Goal: Information Seeking & Learning: Learn about a topic

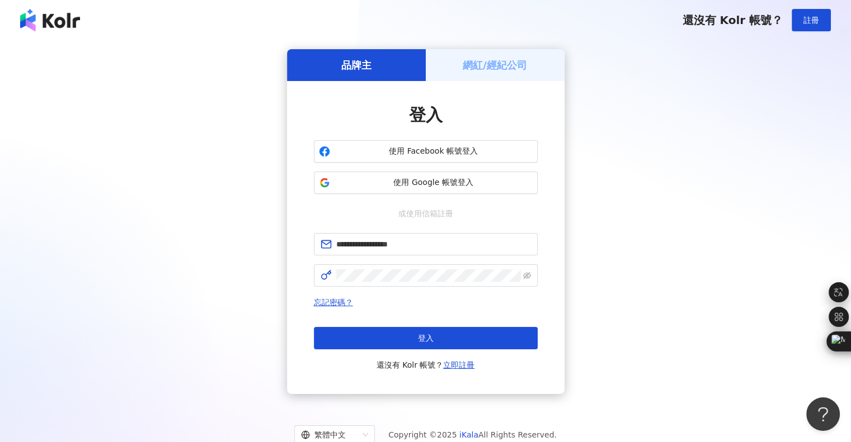
type input "**********"
click at [413, 326] on div "忘記密碼？ 登入 還沒有 Kolr 帳號？ 立即註冊" at bounding box center [426, 334] width 224 height 76
click at [418, 337] on span "登入" at bounding box center [426, 338] width 16 height 9
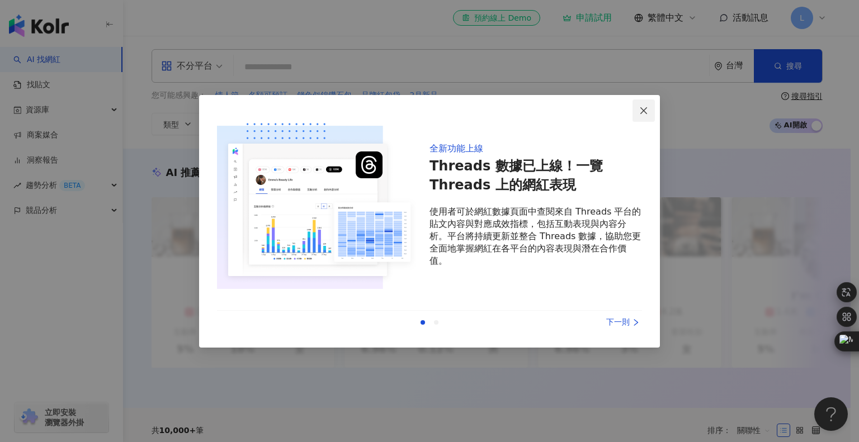
click at [649, 109] on button "Close" at bounding box center [644, 111] width 22 height 22
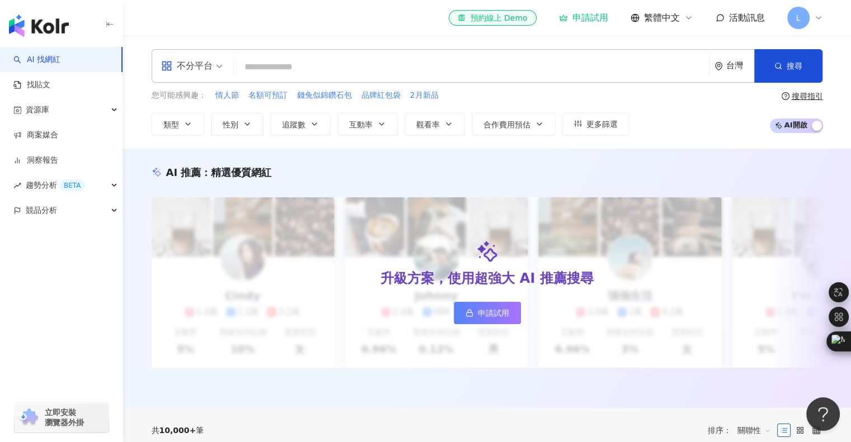
click at [219, 61] on span "不分平台" at bounding box center [192, 66] width 62 height 18
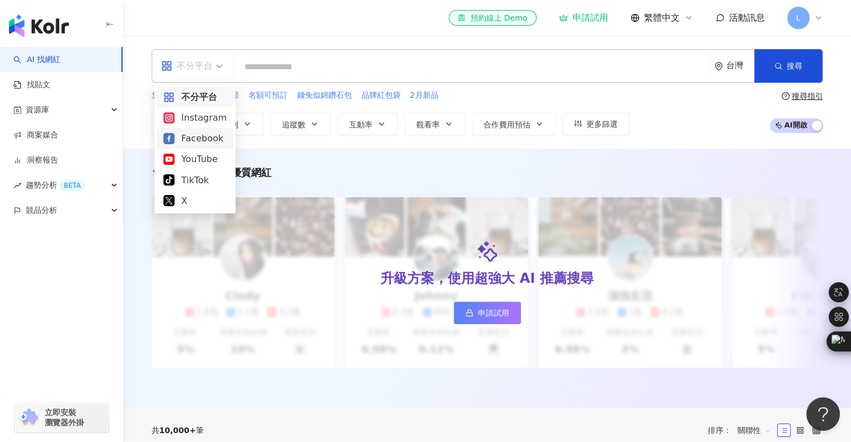
click at [193, 136] on div "Facebook" at bounding box center [194, 138] width 63 height 14
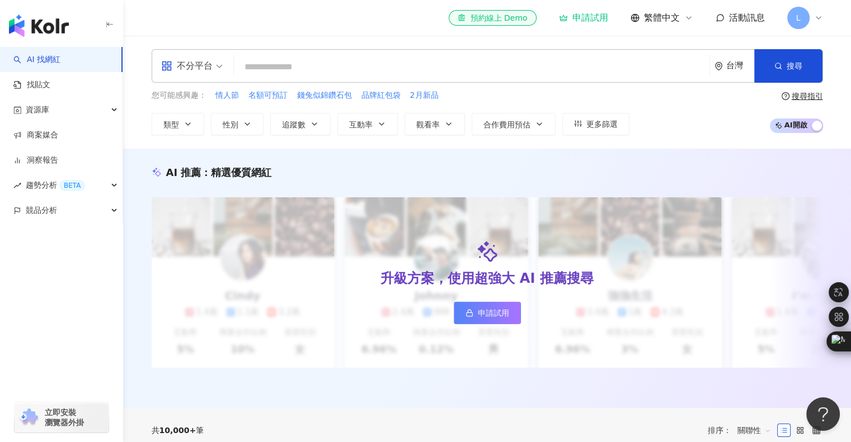
click at [254, 67] on input "search" at bounding box center [471, 66] width 467 height 21
click at [190, 125] on icon "button" at bounding box center [187, 124] width 9 height 9
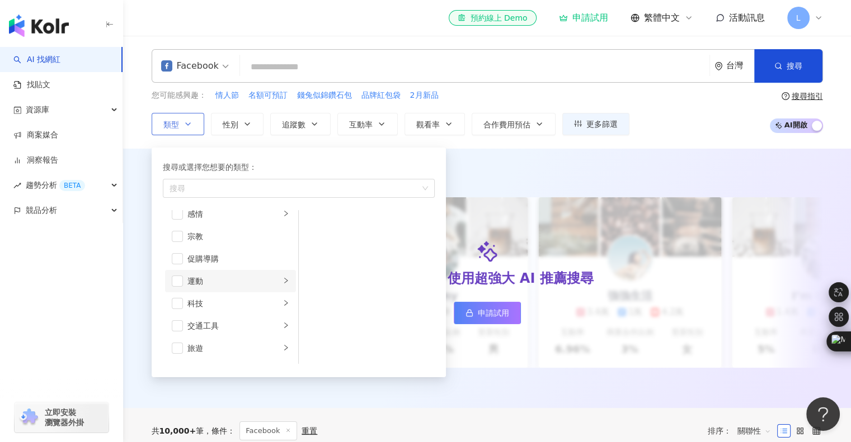
scroll to position [387, 0]
click at [206, 332] on div "旅遊" at bounding box center [233, 329] width 93 height 12
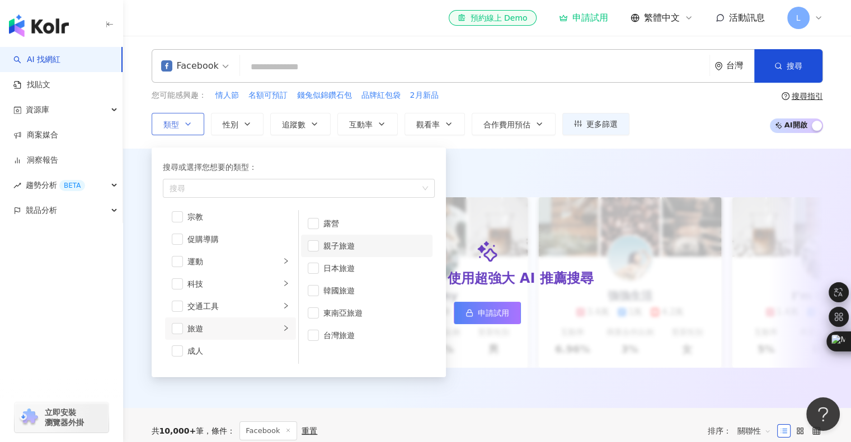
click at [343, 248] on div "親子旅遊" at bounding box center [374, 246] width 102 height 12
click at [505, 152] on div "AI 推薦 ： 精選優質網紅 升級方案，使用超強大 AI 推薦搜尋 申請試用 Cindy 1.4萬 1.1萬 3.2萬 互動率 5% 商業合作比例 10% 受…" at bounding box center [487, 279] width 728 height 260
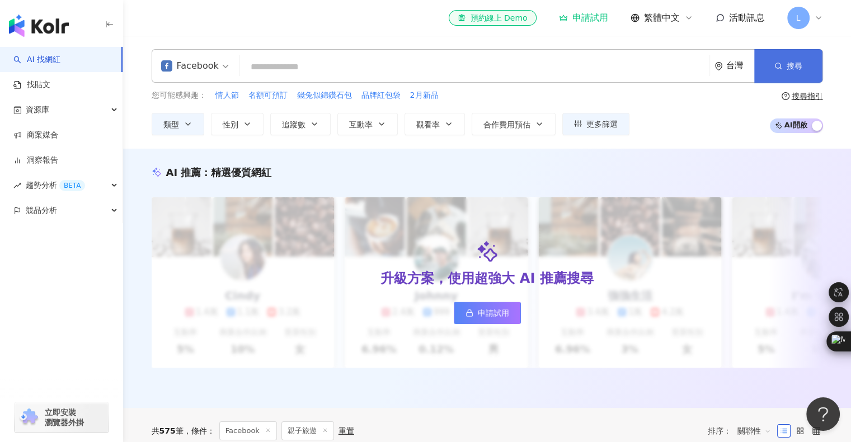
click at [771, 68] on button "搜尋" at bounding box center [788, 66] width 68 height 34
click at [805, 16] on span "L" at bounding box center [798, 18] width 22 height 22
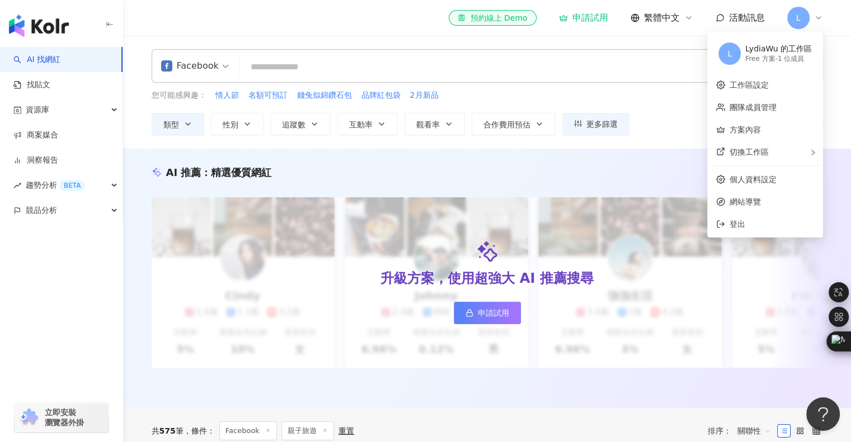
click at [803, 14] on span "L" at bounding box center [798, 18] width 22 height 22
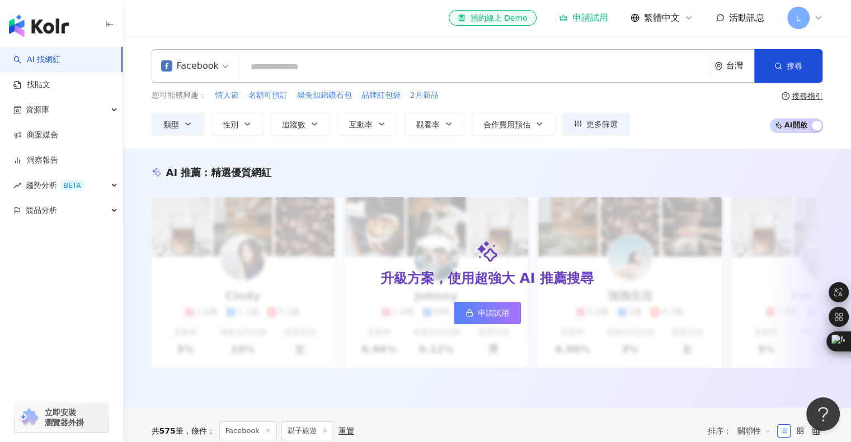
click at [275, 73] on input "search" at bounding box center [474, 66] width 460 height 21
click at [175, 132] on button "類型" at bounding box center [178, 124] width 53 height 22
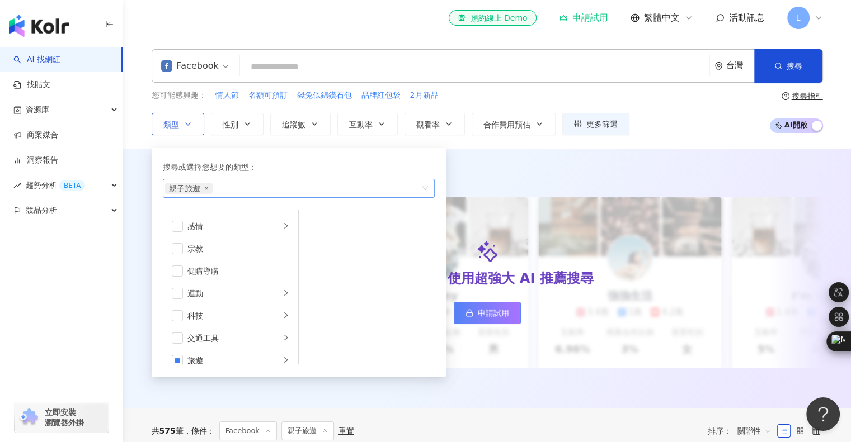
scroll to position [387, 0]
click at [267, 109] on div "您可能感興趣： 情人節 名額可預訂 錢兔似錦鑽石包 品牌紅包袋 2月新品 類型 搜尋或選擇您想要的類型： 親子旅遊 藝術與娛樂 美妝時尚 氣候和環境 日常話題…" at bounding box center [391, 113] width 478 height 46
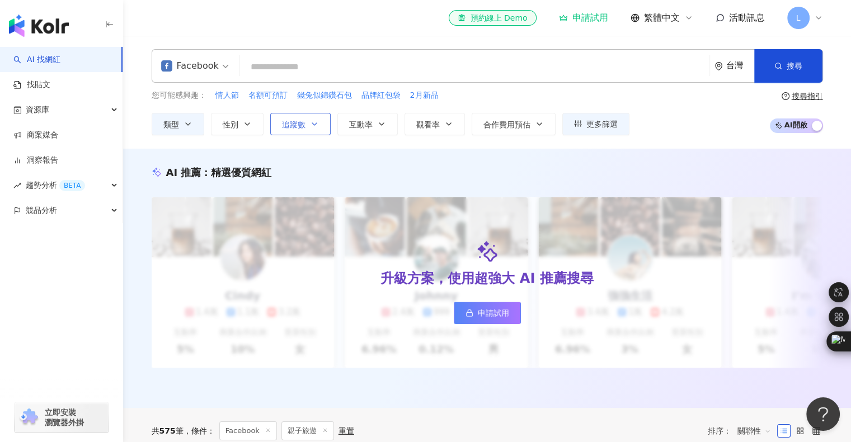
click at [292, 123] on span "追蹤數" at bounding box center [293, 124] width 23 height 9
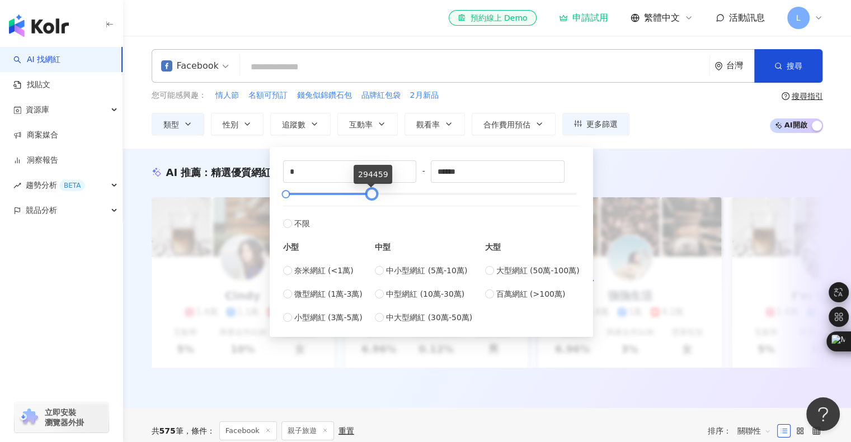
drag, startPoint x: 578, startPoint y: 194, endPoint x: 374, endPoint y: 196, distance: 204.7
click at [374, 196] on div at bounding box center [371, 194] width 6 height 6
click at [446, 175] on input "******" at bounding box center [497, 171] width 133 height 21
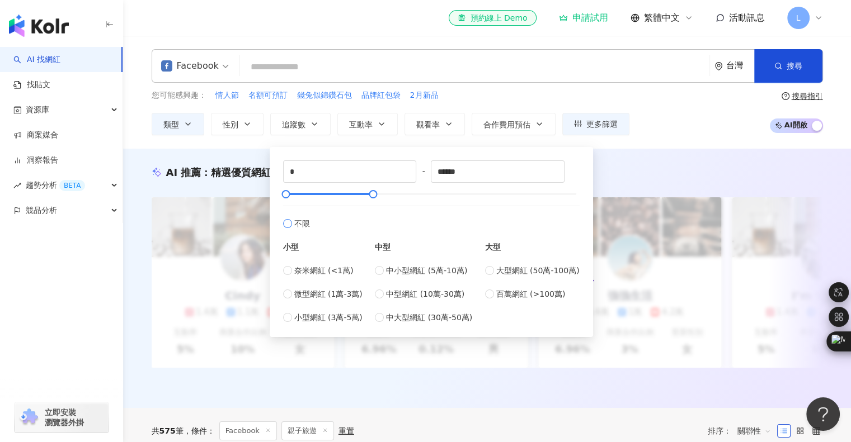
click at [491, 219] on label "不限" at bounding box center [431, 218] width 296 height 24
type input "*******"
click at [393, 296] on span "中型網紅 (10萬-30萬)" at bounding box center [425, 294] width 78 height 12
type input "******"
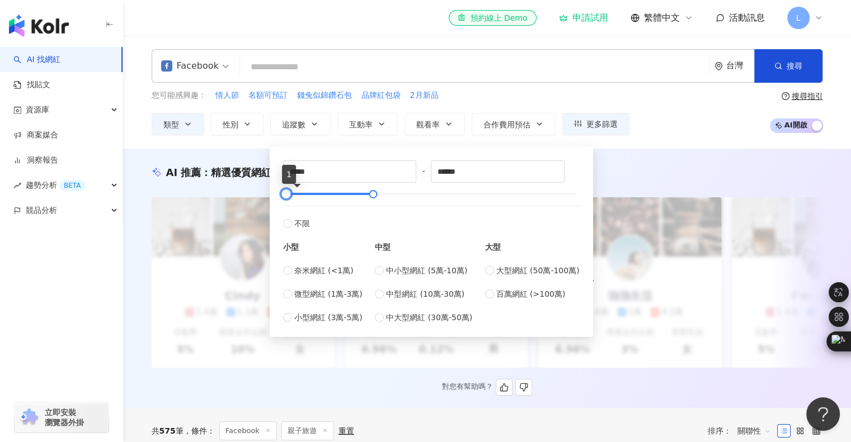
type input "*"
drag, startPoint x: 315, startPoint y: 192, endPoint x: 269, endPoint y: 200, distance: 47.1
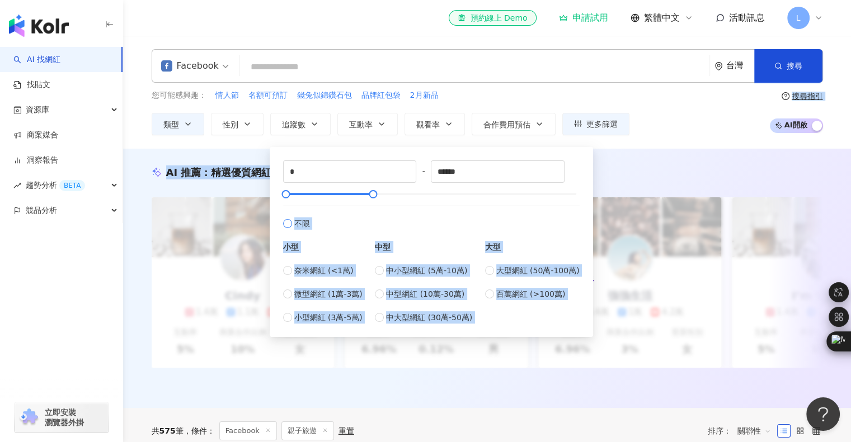
click at [371, 209] on label "不限" at bounding box center [431, 218] width 296 height 24
type input "*******"
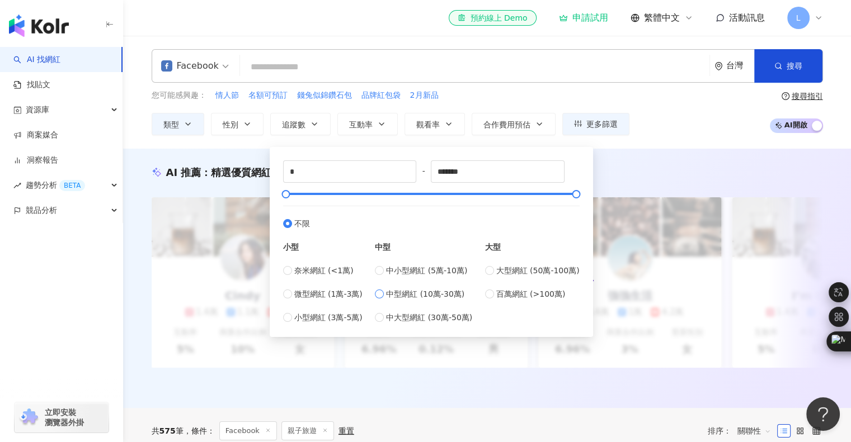
click at [407, 289] on span "中型網紅 (10萬-30萬)" at bounding box center [425, 294] width 78 height 12
type input "******"
type input "*"
drag, startPoint x: 316, startPoint y: 191, endPoint x: 282, endPoint y: 194, distance: 34.2
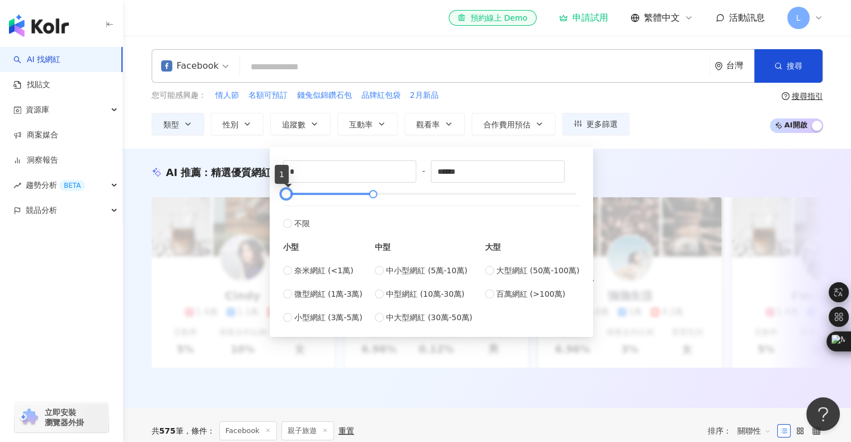
click at [283, 194] on div at bounding box center [286, 194] width 6 height 6
click at [372, 154] on div "* - ****** 不限 小型 奈米網紅 (<1萬) 微型網紅 (1萬-3萬) 小型網紅 (3萬-5萬) 中型 中小型網紅 (5萬-10萬) 中型網紅 (1…" at bounding box center [431, 242] width 310 height 177
click at [302, 123] on span "追蹤數" at bounding box center [293, 124] width 23 height 9
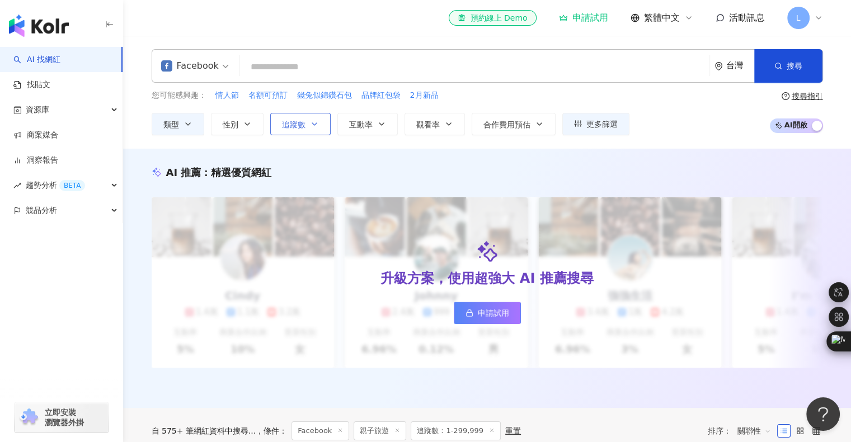
click at [302, 123] on span "追蹤數" at bounding box center [293, 124] width 23 height 9
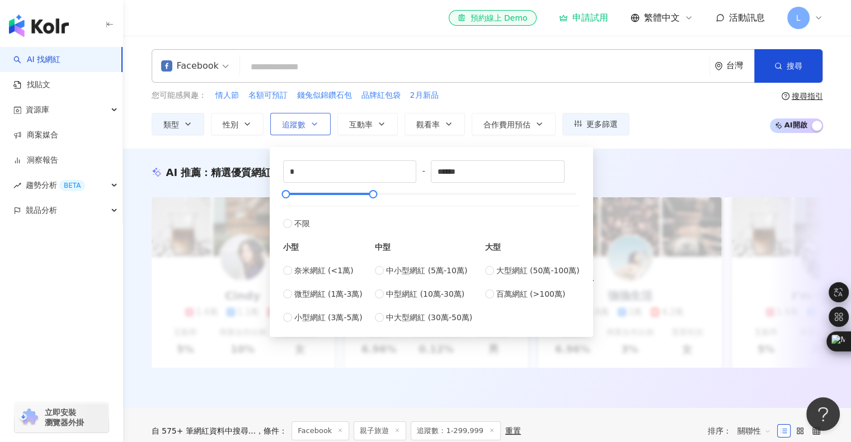
click at [302, 123] on span "追蹤數" at bounding box center [293, 124] width 23 height 9
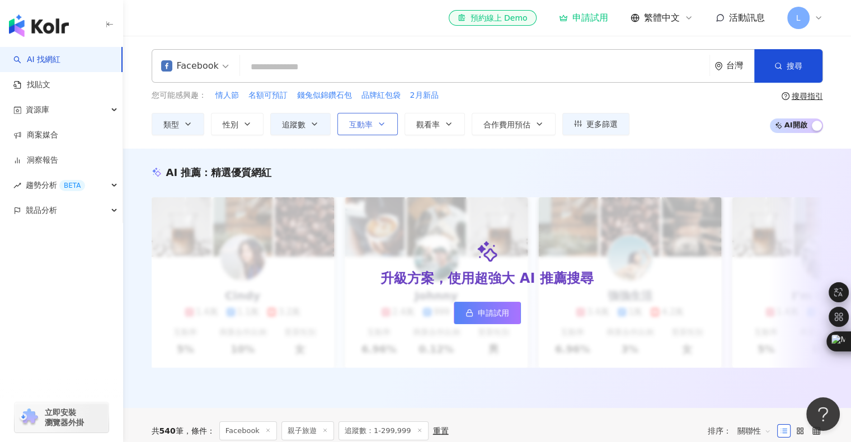
click at [372, 121] on button "互動率" at bounding box center [367, 124] width 60 height 22
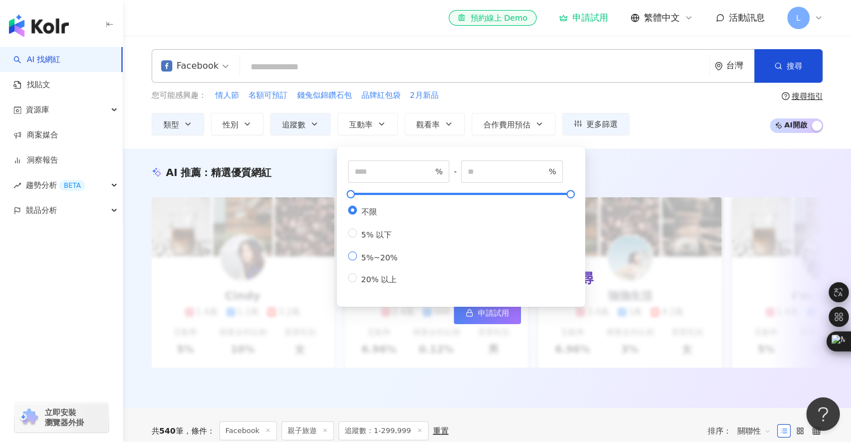
click at [366, 260] on span "5%~20%" at bounding box center [379, 257] width 45 height 9
type input "*"
type input "**"
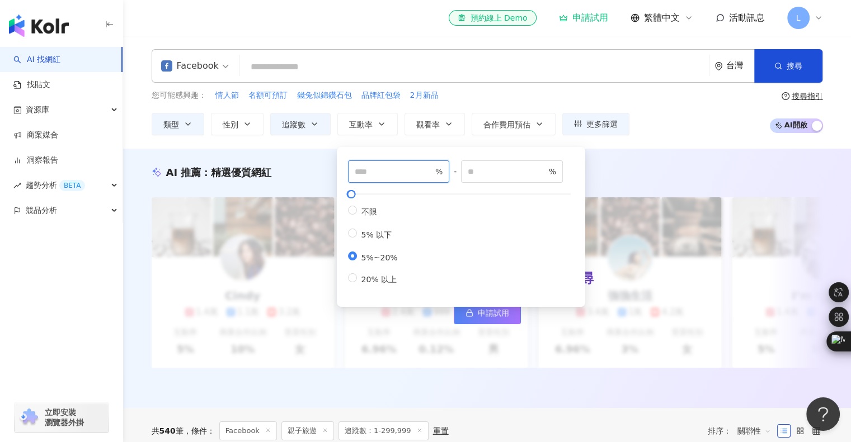
click at [373, 172] on input "*" at bounding box center [394, 172] width 78 height 12
click at [366, 219] on div "不限 5% 以下 5%~20% 20% 以上" at bounding box center [377, 245] width 59 height 79
click at [364, 214] on span "不限" at bounding box center [369, 212] width 25 height 9
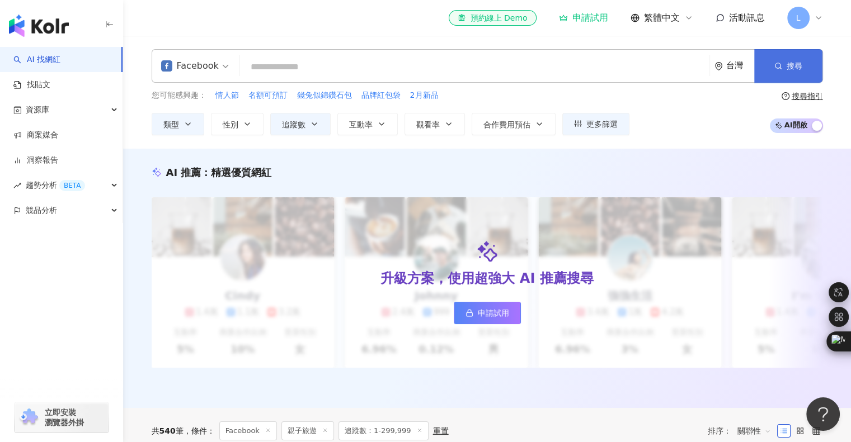
click at [792, 81] on button "搜尋" at bounding box center [788, 66] width 68 height 34
click at [776, 70] on span "button" at bounding box center [778, 66] width 8 height 9
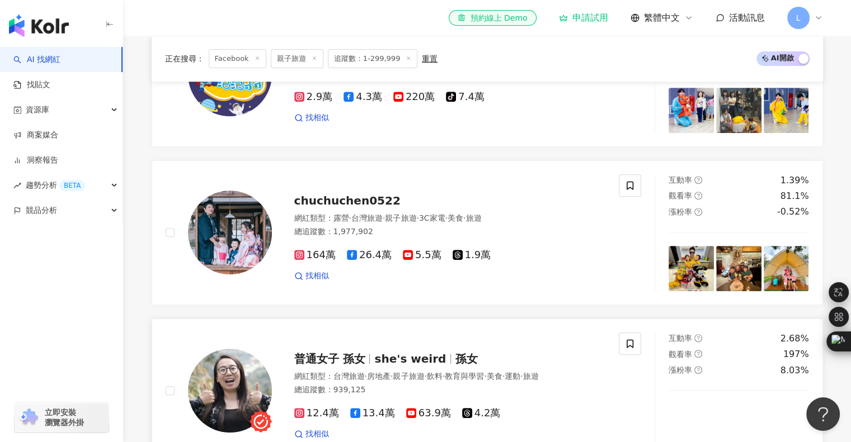
scroll to position [559, 0]
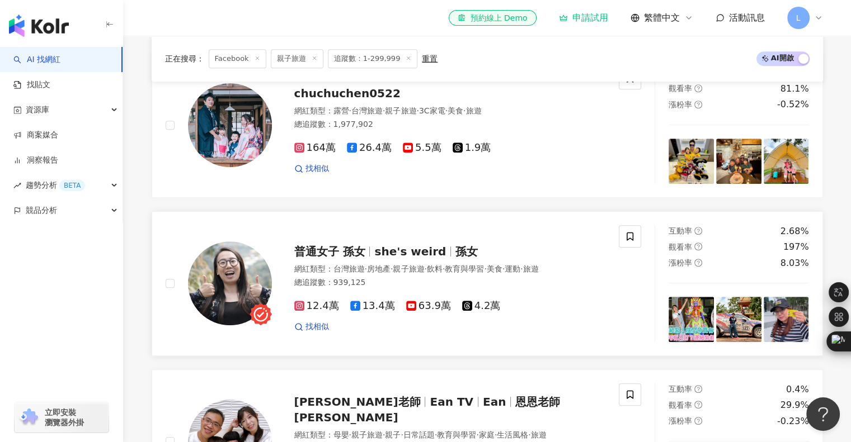
click at [369, 310] on span "13.4萬" at bounding box center [372, 306] width 45 height 12
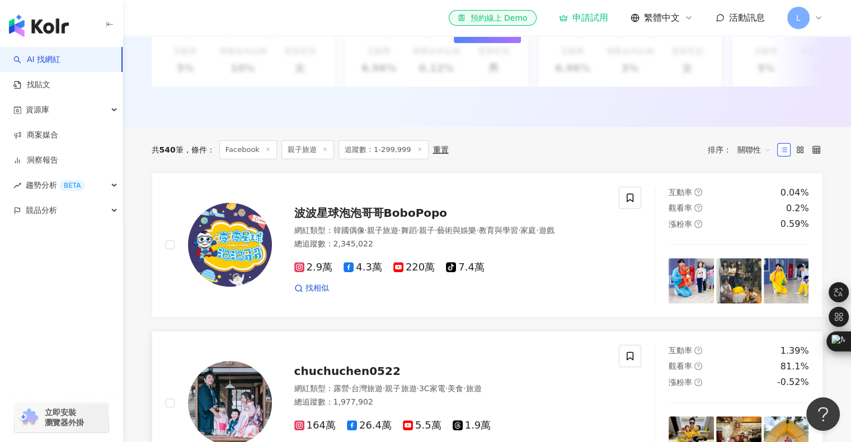
scroll to position [227, 0]
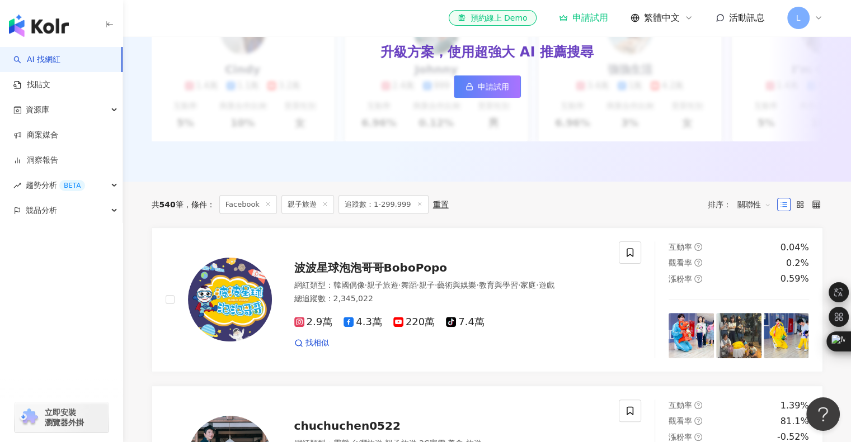
click at [322, 207] on icon at bounding box center [325, 204] width 6 height 6
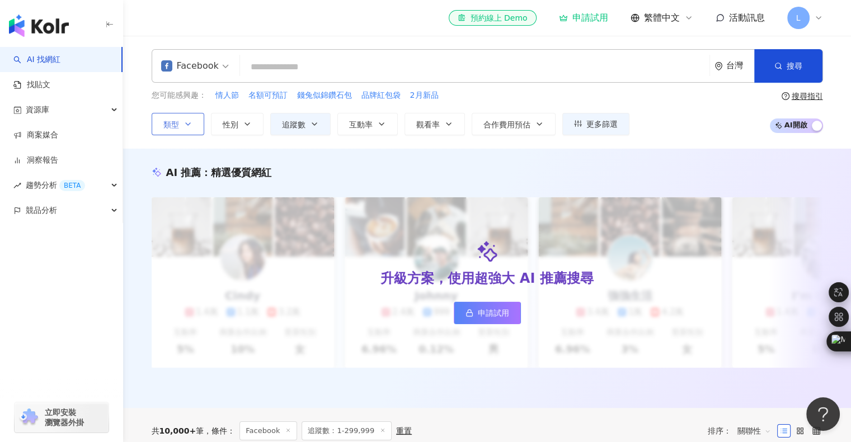
click at [180, 130] on button "類型" at bounding box center [178, 124] width 53 height 22
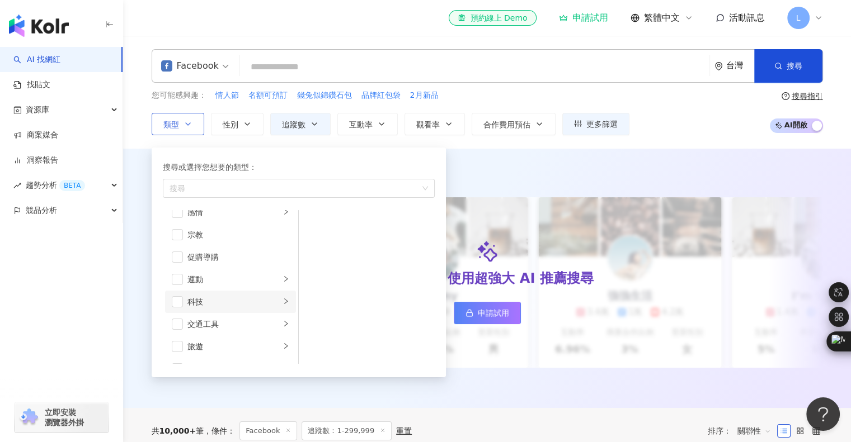
scroll to position [387, 0]
click at [179, 329] on span "button" at bounding box center [177, 328] width 11 height 11
click at [270, 328] on div "旅遊" at bounding box center [233, 329] width 93 height 12
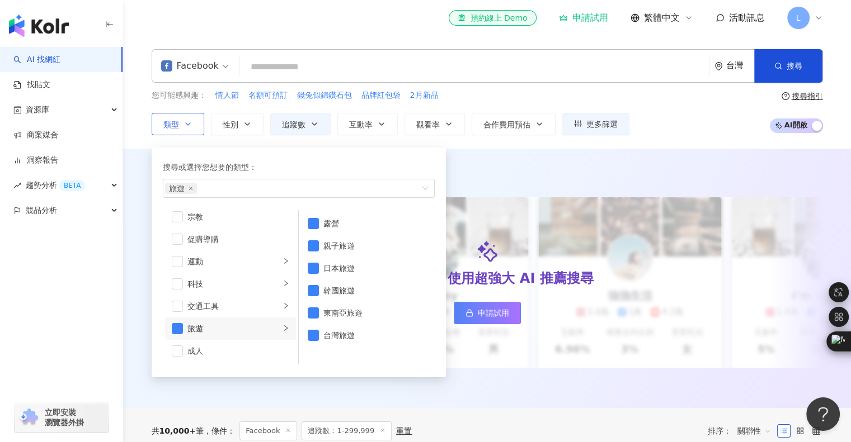
click at [271, 328] on div "旅遊" at bounding box center [233, 329] width 93 height 12
click at [314, 312] on span "button" at bounding box center [313, 313] width 11 height 11
click at [310, 290] on span "button" at bounding box center [313, 290] width 11 height 11
click at [313, 266] on span "button" at bounding box center [313, 268] width 11 height 11
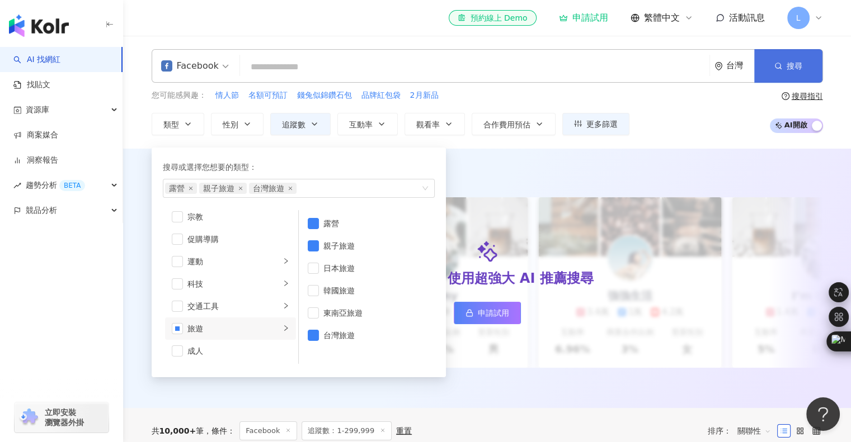
click at [790, 77] on button "搜尋" at bounding box center [788, 66] width 68 height 34
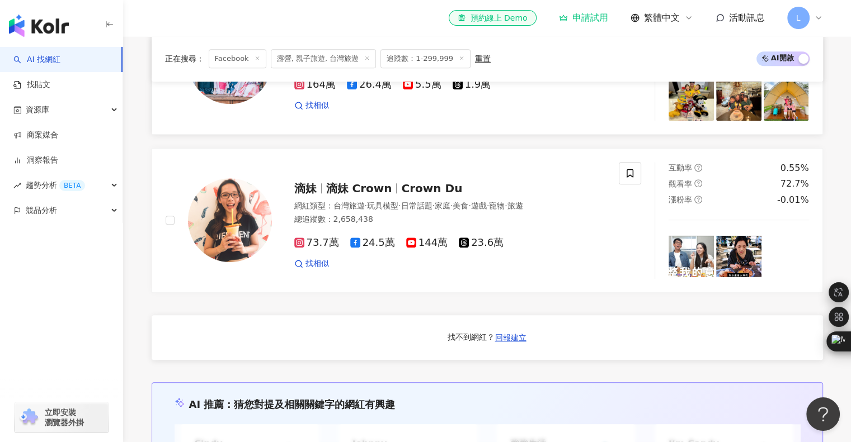
scroll to position [783, 0]
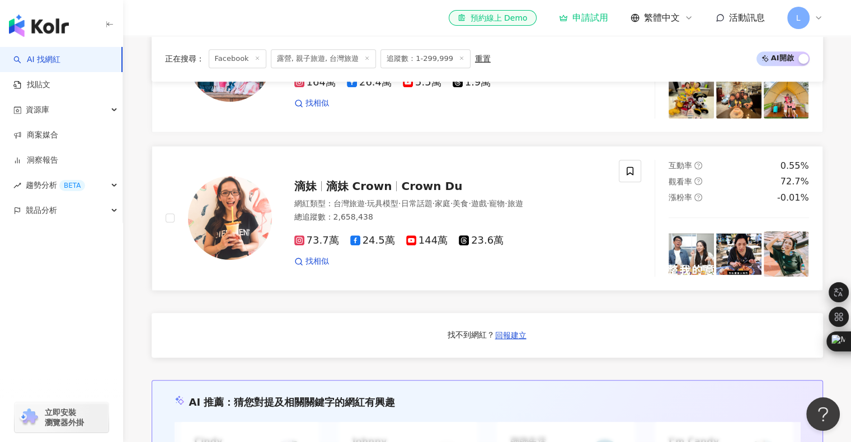
click at [392, 193] on span "滴妹 Crown" at bounding box center [364, 186] width 76 height 13
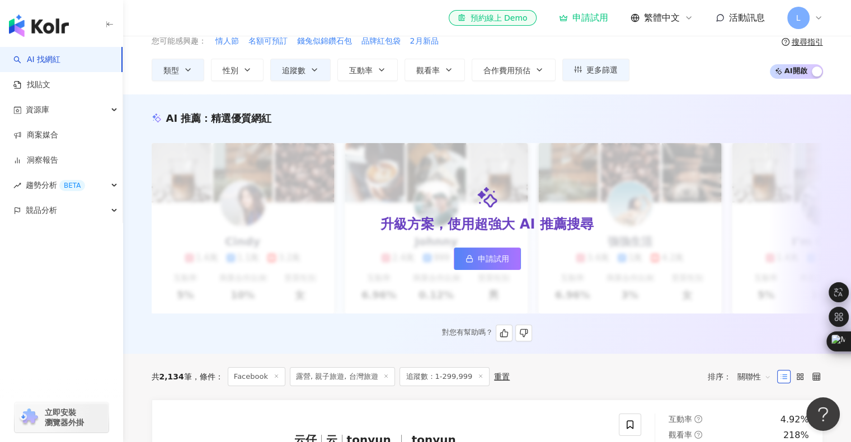
scroll to position [0, 0]
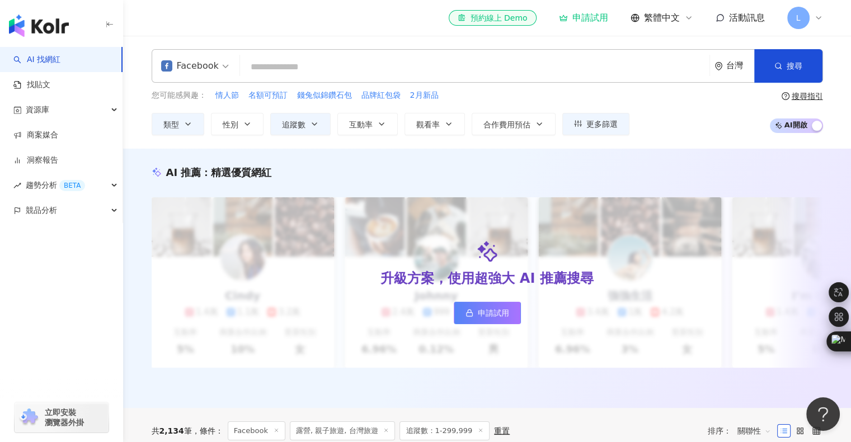
click at [815, 17] on icon at bounding box center [818, 17] width 9 height 9
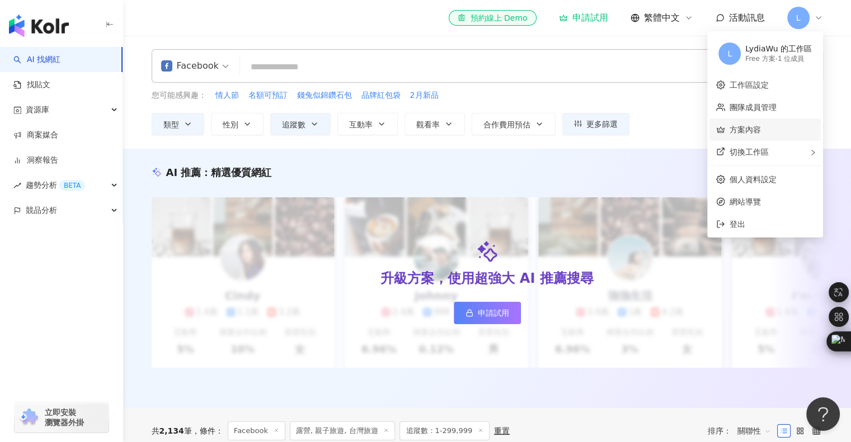
click at [759, 125] on link "方案內容" at bounding box center [744, 129] width 31 height 9
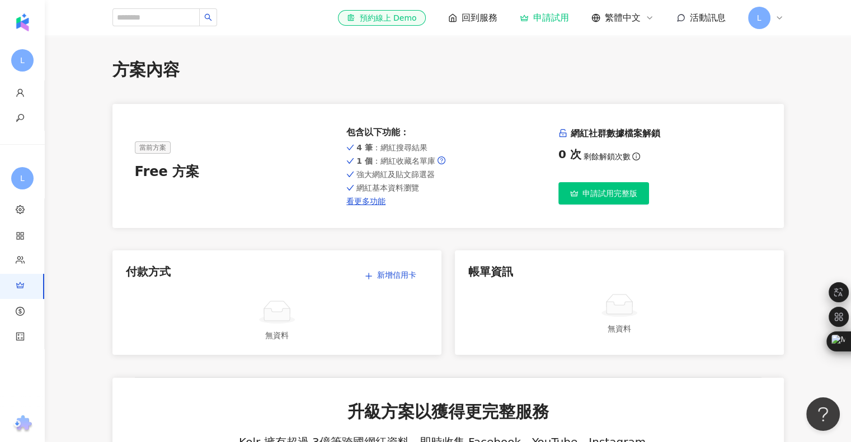
click at [584, 190] on span "申請試用完整版" at bounding box center [609, 193] width 55 height 9
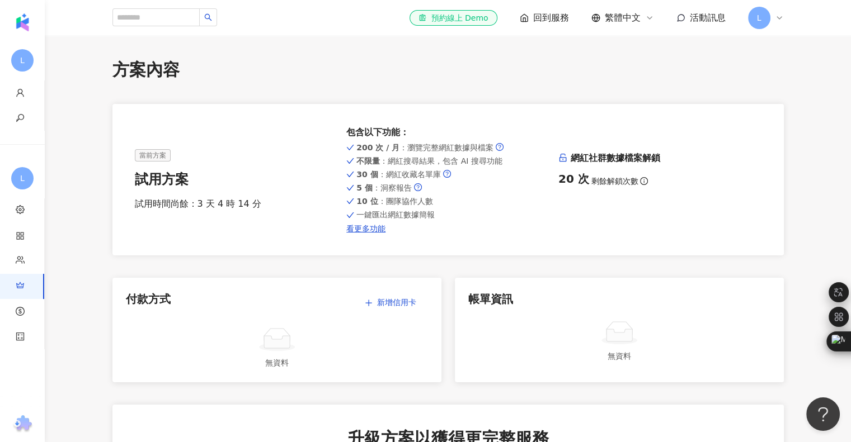
click at [777, 18] on icon at bounding box center [779, 17] width 9 height 9
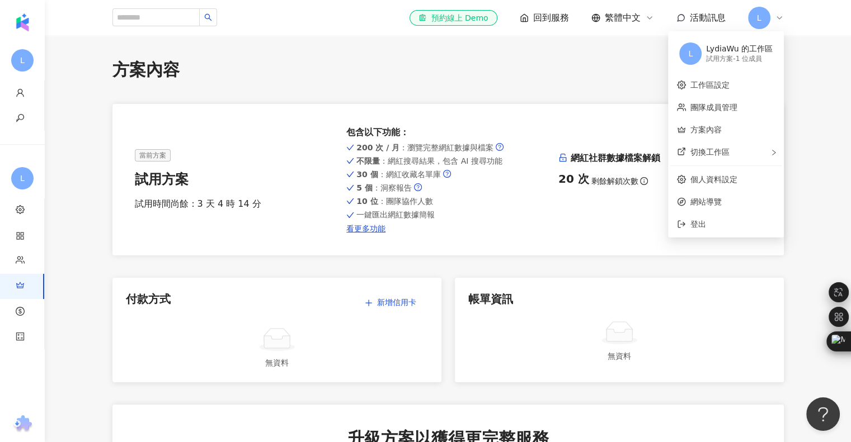
click at [454, 132] on div "包含以下功能 ：" at bounding box center [447, 132] width 203 height 12
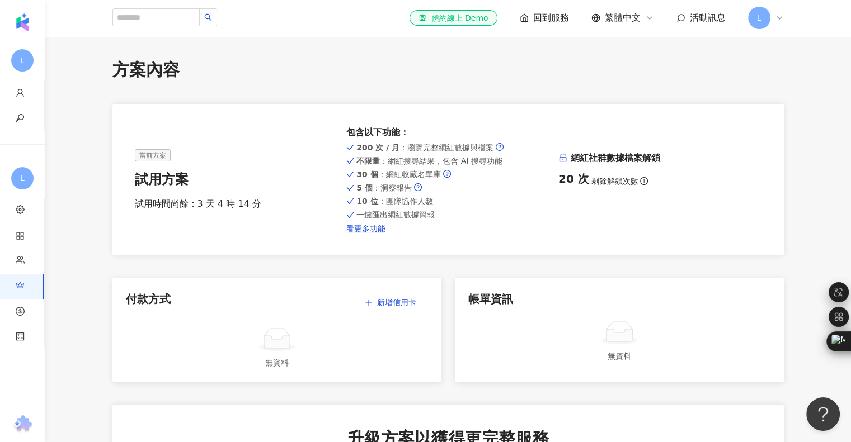
click at [564, 21] on span "回到服務" at bounding box center [551, 18] width 36 height 12
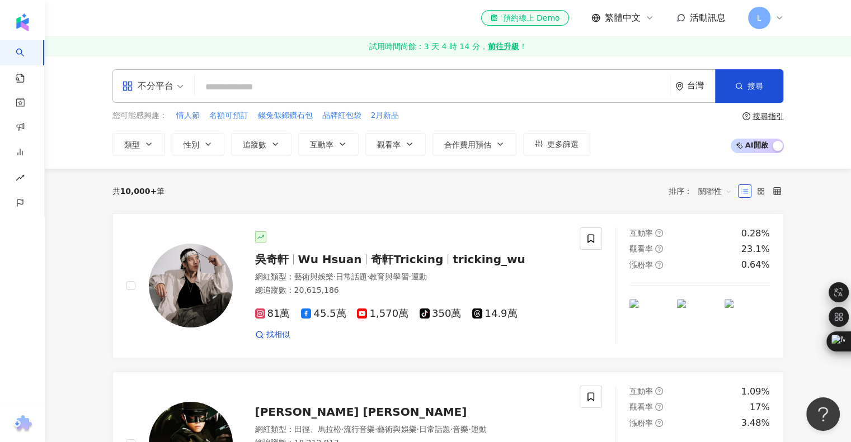
click at [181, 87] on span "不分平台" at bounding box center [153, 86] width 62 height 18
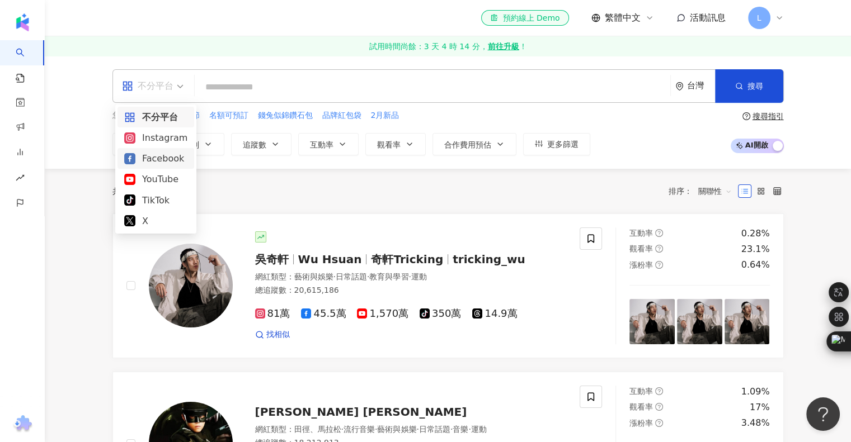
click at [150, 163] on div "Facebook" at bounding box center [155, 159] width 63 height 14
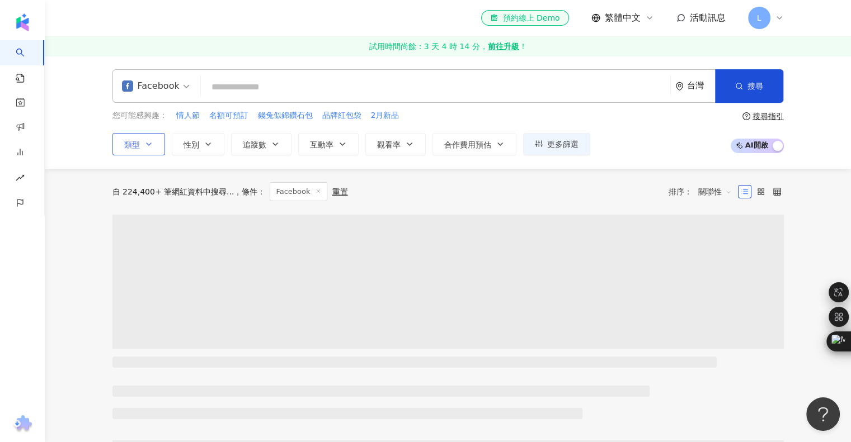
click at [144, 142] on icon "button" at bounding box center [148, 144] width 9 height 9
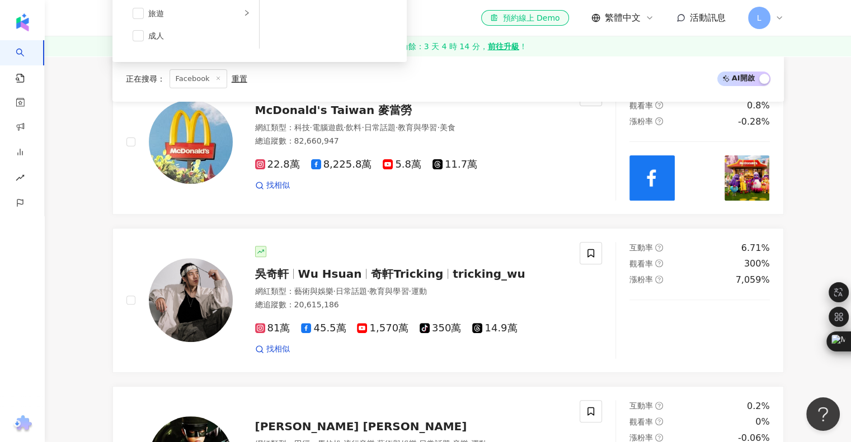
scroll to position [224, 0]
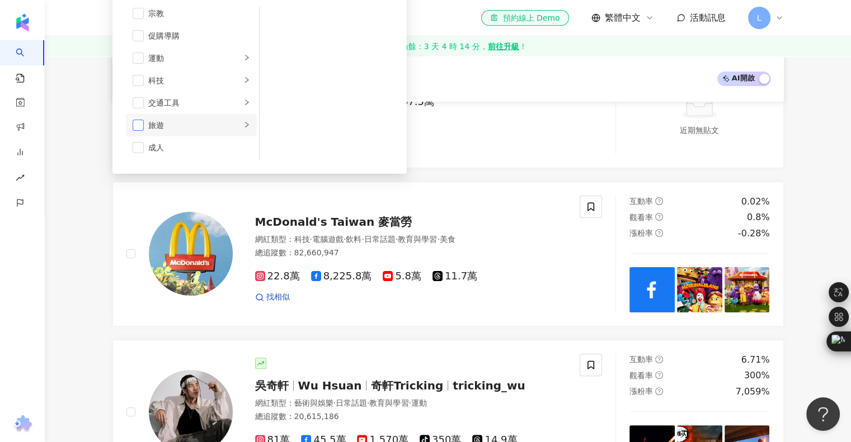
click at [143, 127] on span "button" at bounding box center [138, 125] width 11 height 11
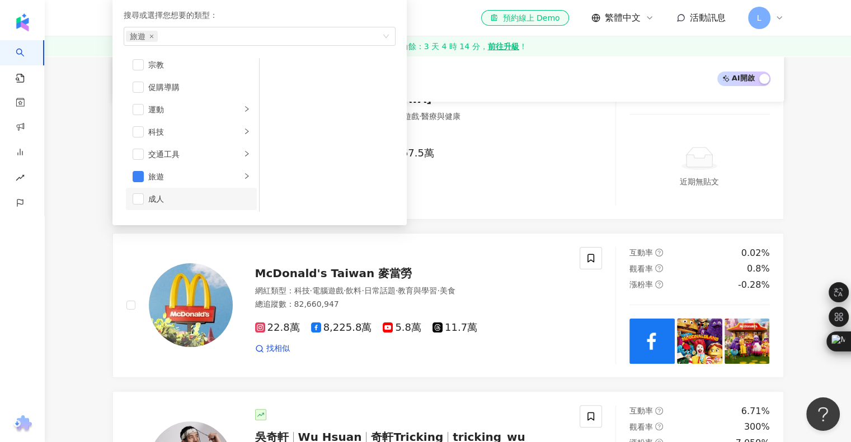
scroll to position [112, 0]
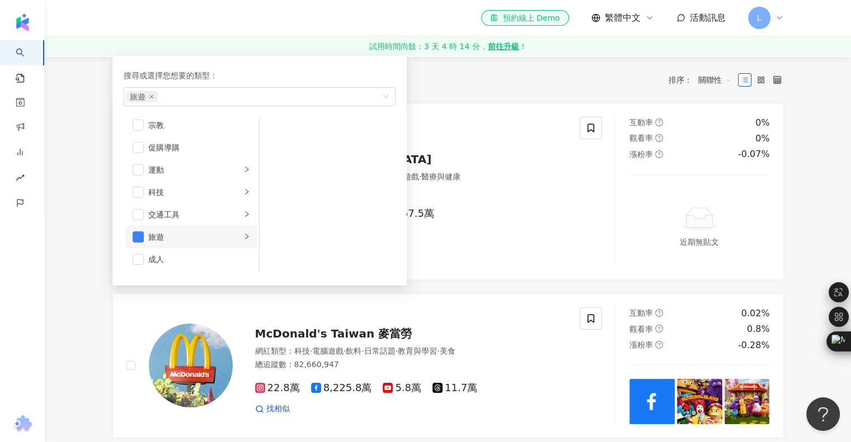
click at [230, 237] on div "旅遊" at bounding box center [194, 237] width 93 height 12
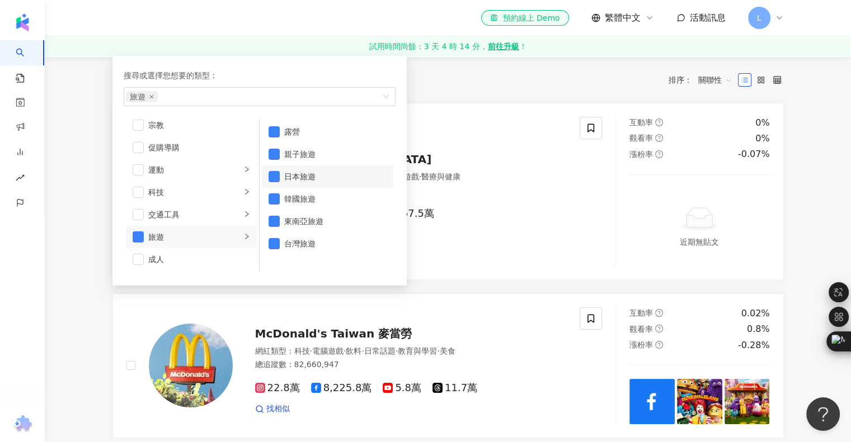
click at [277, 169] on li "日本旅遊" at bounding box center [327, 177] width 131 height 22
click at [271, 199] on span "button" at bounding box center [274, 199] width 11 height 11
click at [273, 220] on span "button" at bounding box center [274, 221] width 11 height 11
click at [368, 64] on div "搜尋或選擇您想要的類型： 露營 親子旅遊 台灣旅遊 藝術與娛樂 美妝時尚 氣候和環境 日常話題 教育與學習 家庭 財經 美食 命理占卜 遊戲 法政社會 生活風…" at bounding box center [259, 171] width 281 height 216
click at [470, 95] on div "共 10,000+ 筆 條件 ： Facebook 重置 排序： 關聯性" at bounding box center [447, 80] width 671 height 46
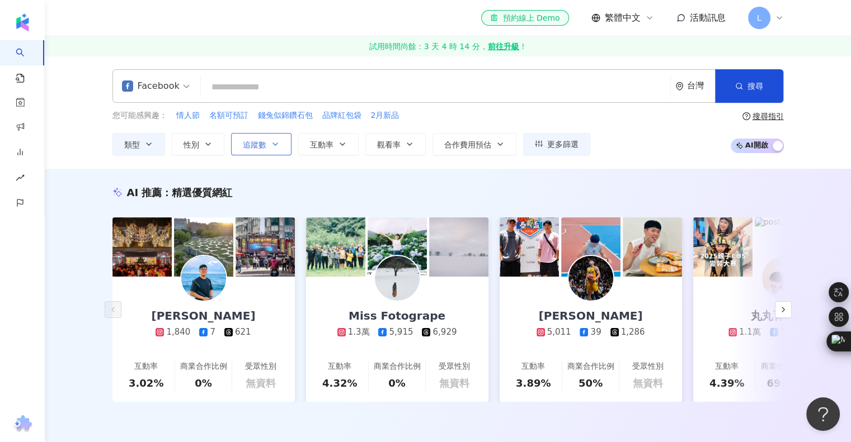
click at [267, 145] on button "追蹤數" at bounding box center [261, 144] width 60 height 22
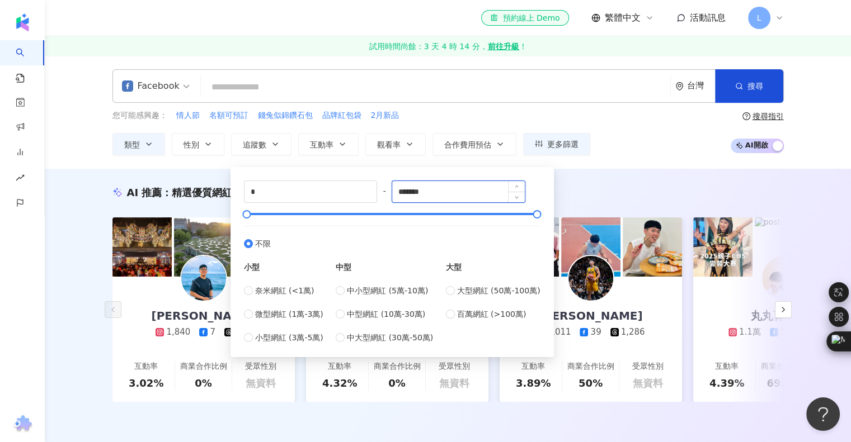
click at [434, 190] on input "*******" at bounding box center [458, 191] width 133 height 21
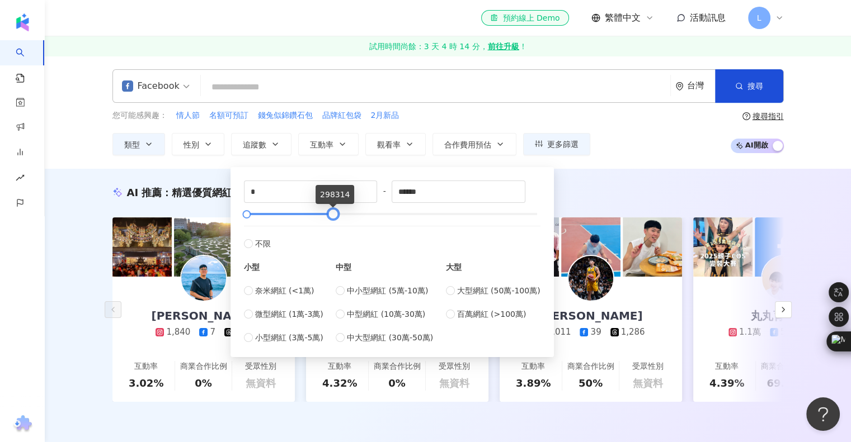
drag, startPoint x: 542, startPoint y: 213, endPoint x: 338, endPoint y: 219, distance: 203.7
click at [336, 218] on div at bounding box center [333, 214] width 6 height 6
click at [426, 192] on input "******" at bounding box center [458, 191] width 133 height 21
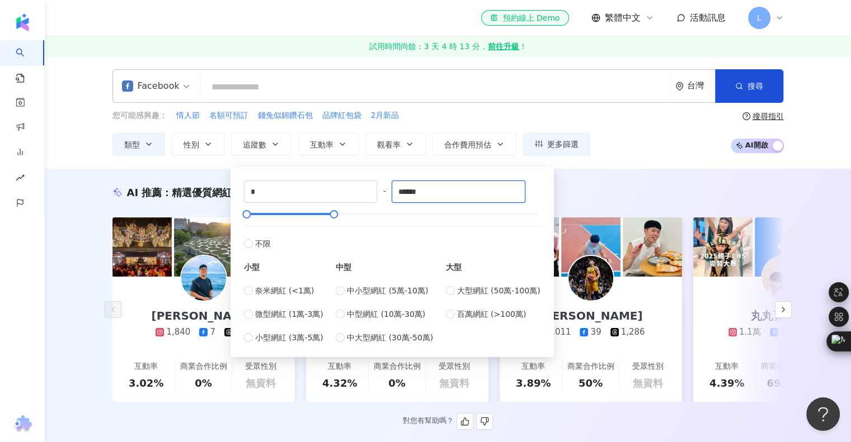
type input "******"
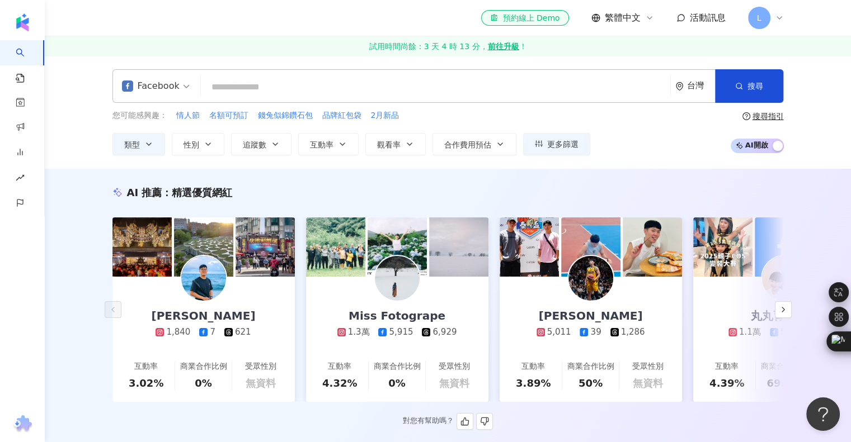
drag, startPoint x: 646, startPoint y: 188, endPoint x: 591, endPoint y: 185, distance: 54.9
click at [645, 188] on div "AI 推薦 ： 精選優質網紅" at bounding box center [447, 193] width 671 height 14
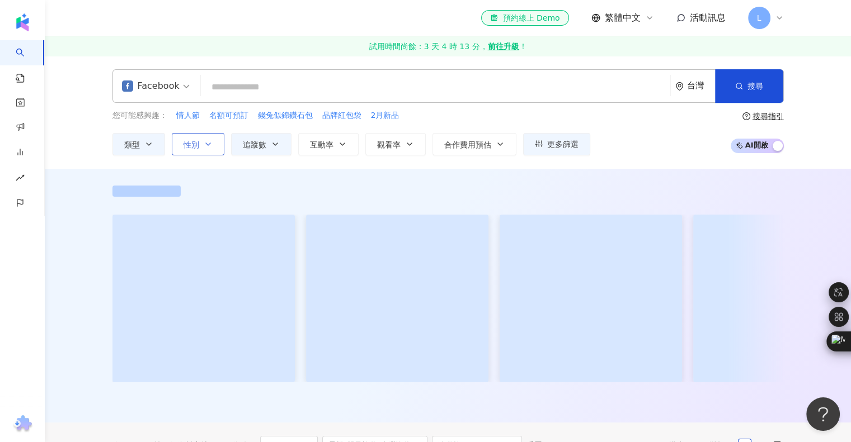
click at [196, 143] on span "性別" at bounding box center [191, 144] width 16 height 9
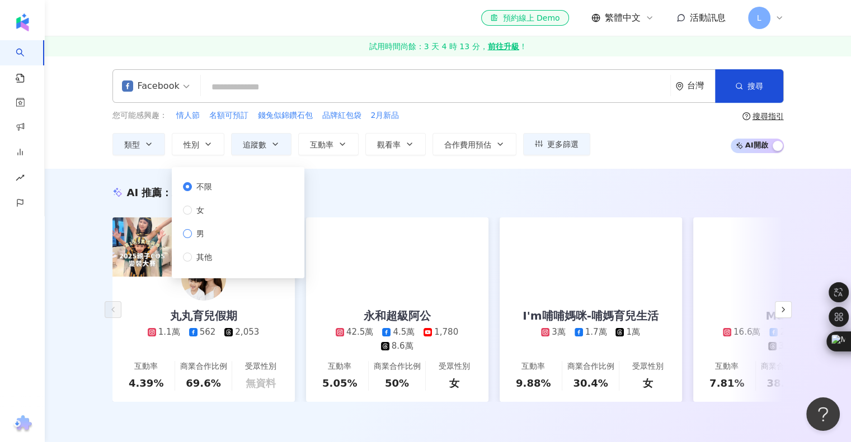
click at [197, 235] on span "男" at bounding box center [200, 234] width 17 height 12
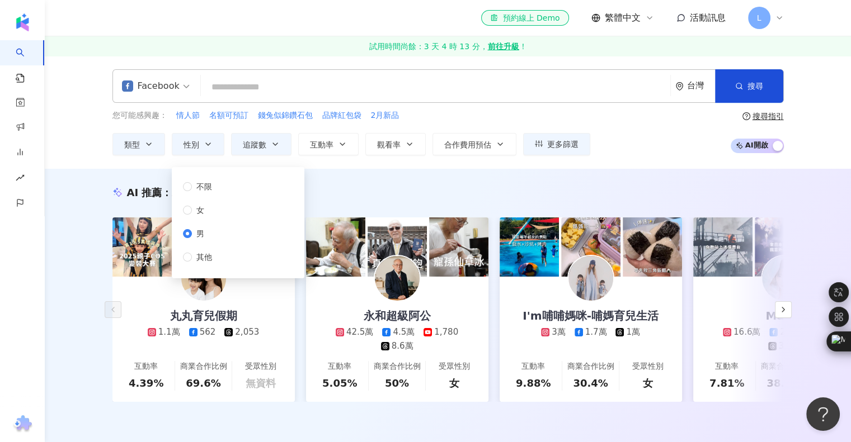
click at [402, 177] on div "AI 推薦 ： 精選優質網紅 丸丸育兒假期 1.1萬 562 2,053 互動率 4.39% 商業合作比例 69.6% 受眾性別 無資料 永和超級阿公 42.…" at bounding box center [448, 306] width 806 height 274
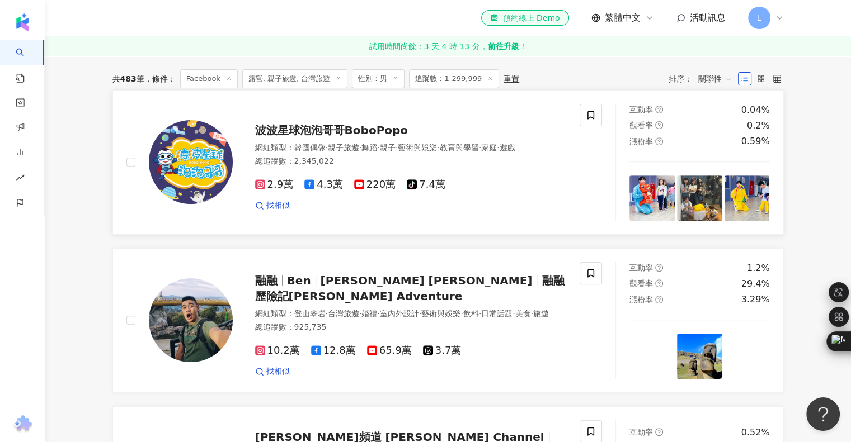
scroll to position [503, 0]
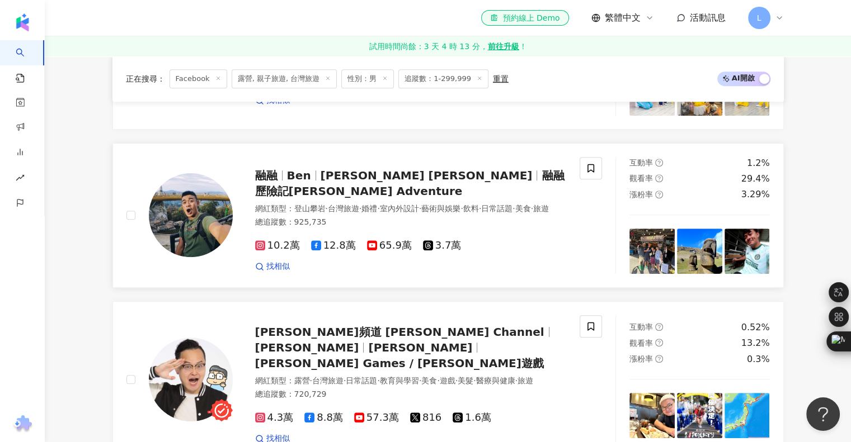
drag, startPoint x: 269, startPoint y: 177, endPoint x: 370, endPoint y: 186, distance: 101.6
click at [414, 217] on div "總追蹤數 ： 925,735" at bounding box center [411, 222] width 312 height 11
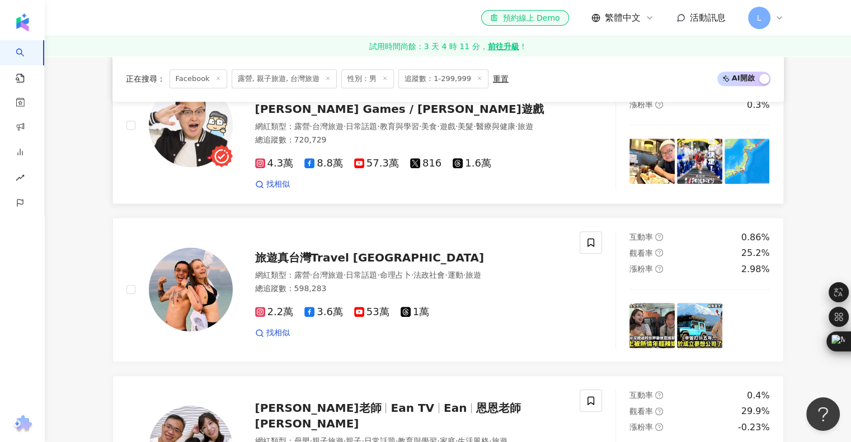
scroll to position [895, 0]
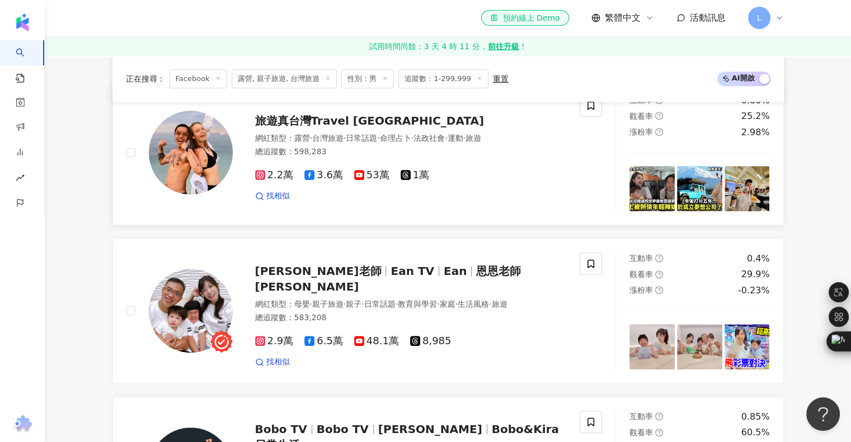
click at [274, 114] on span "旅遊真台灣Travel North Taiwan" at bounding box center [369, 120] width 229 height 13
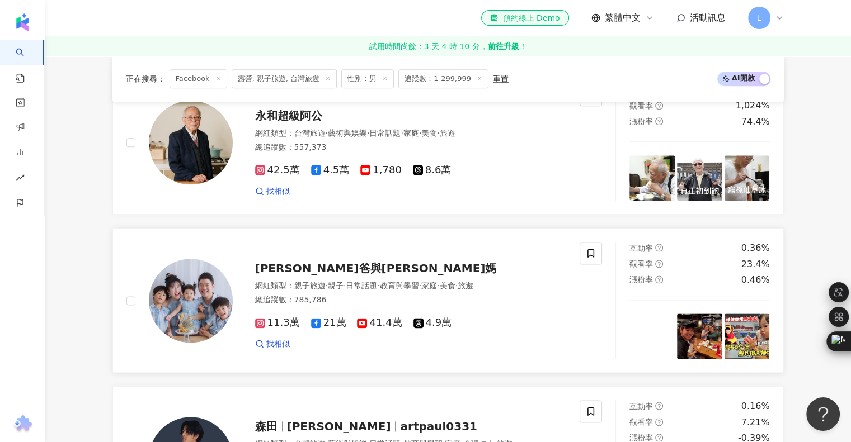
scroll to position [1399, 0]
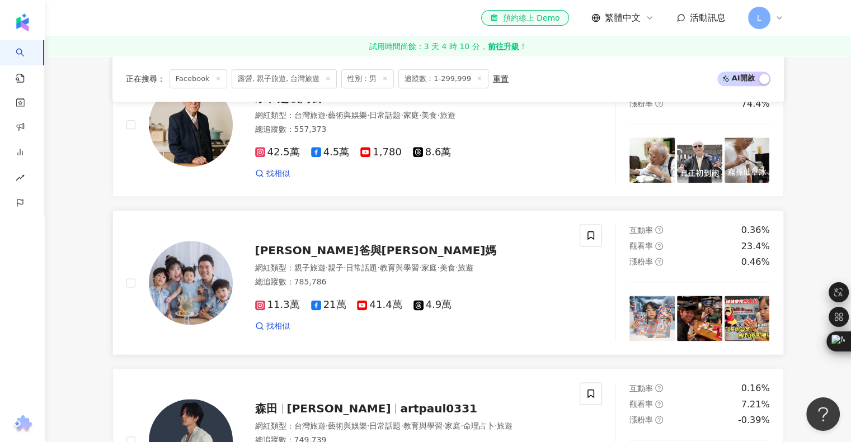
click at [276, 244] on span "彼得爸與蘇珊媽" at bounding box center [376, 250] width 242 height 13
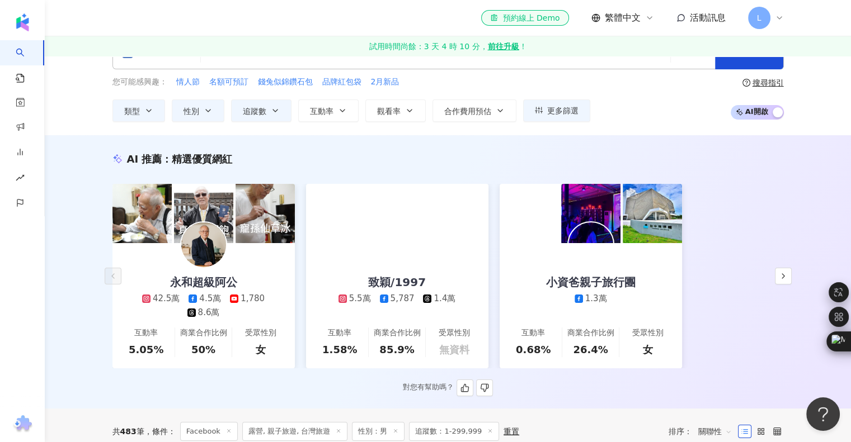
scroll to position [0, 0]
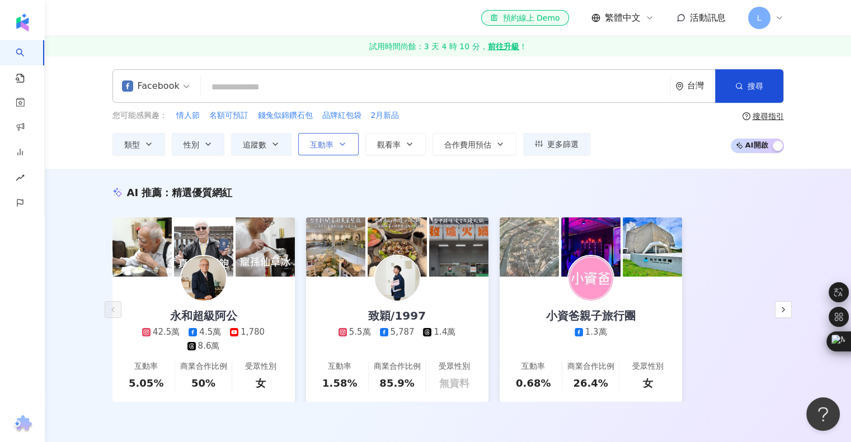
click at [346, 147] on button "互動率" at bounding box center [328, 144] width 60 height 22
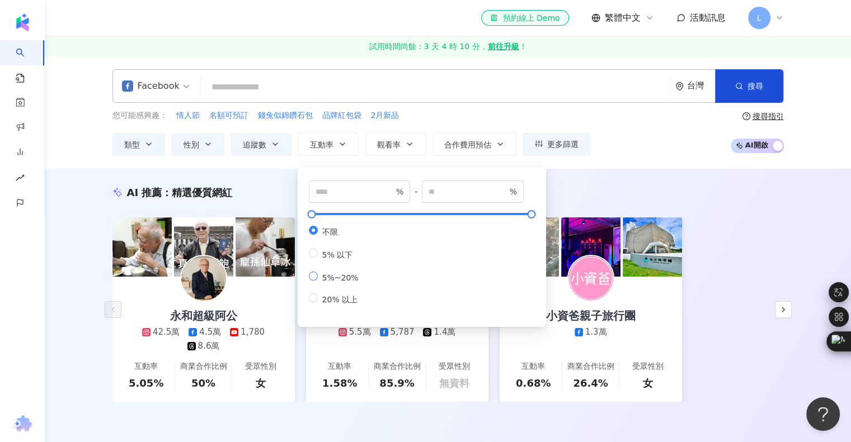
type input "*"
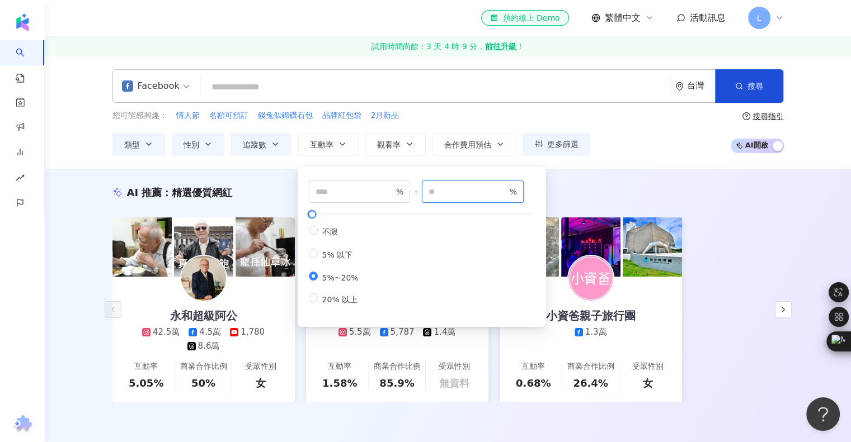
click at [458, 192] on input "**" at bounding box center [468, 192] width 78 height 12
click at [507, 189] on input "**" at bounding box center [468, 192] width 78 height 12
click at [512, 194] on span "** %" at bounding box center [473, 192] width 102 height 22
click at [507, 195] on input "**" at bounding box center [468, 192] width 78 height 12
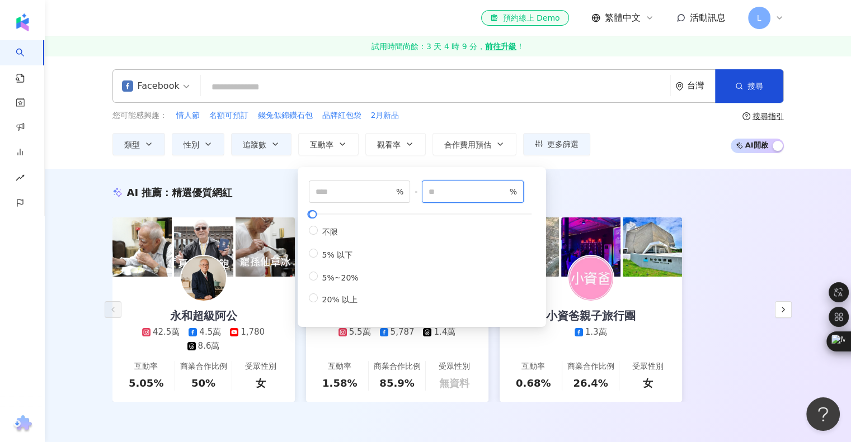
click at [507, 195] on input "**" at bounding box center [468, 192] width 78 height 12
type input "**"
click at [507, 195] on input "**" at bounding box center [468, 192] width 78 height 12
click at [642, 140] on div "您可能感興趣： 情人節 名額可預訂 錢兔似錦鑽石包 品牌紅包袋 2月新品 類型 性別 追蹤數 互動率 觀看率 合作費用預估 更多篩選 * - ****** 不…" at bounding box center [447, 133] width 671 height 46
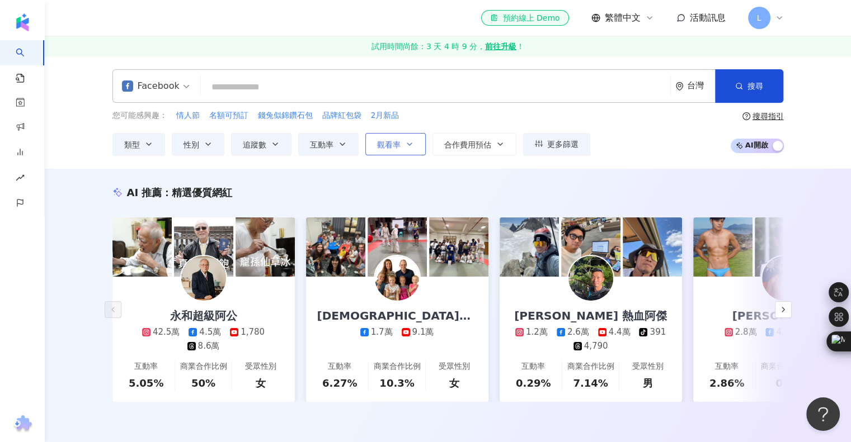
click at [405, 144] on icon "button" at bounding box center [409, 144] width 9 height 9
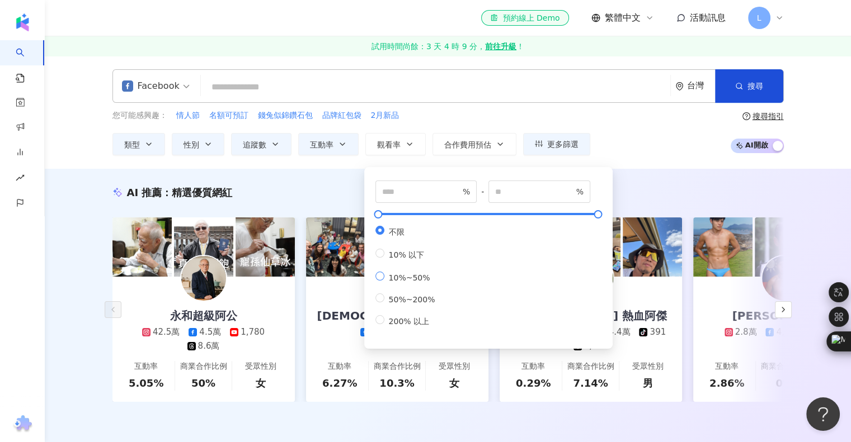
click at [410, 281] on span "10%~50%" at bounding box center [409, 278] width 50 height 9
type input "**"
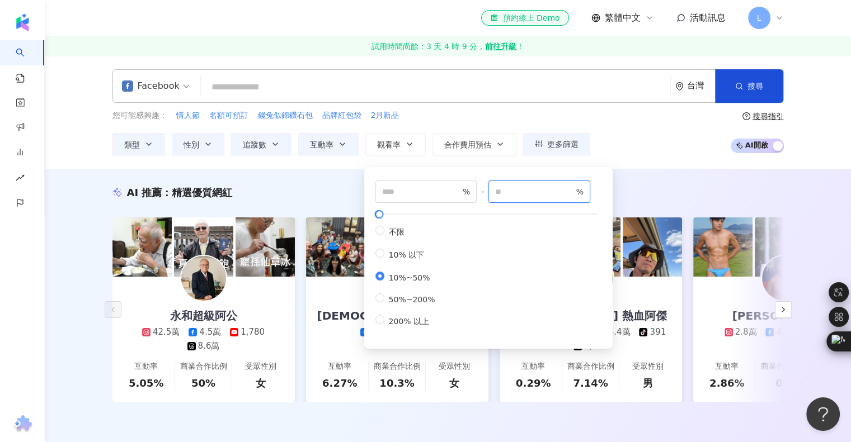
click at [526, 192] on input "**" at bounding box center [534, 192] width 78 height 12
click at [573, 187] on input "***" at bounding box center [534, 192] width 78 height 12
click at [573, 192] on input "***" at bounding box center [534, 192] width 78 height 12
click at [568, 195] on input "***" at bounding box center [534, 192] width 78 height 12
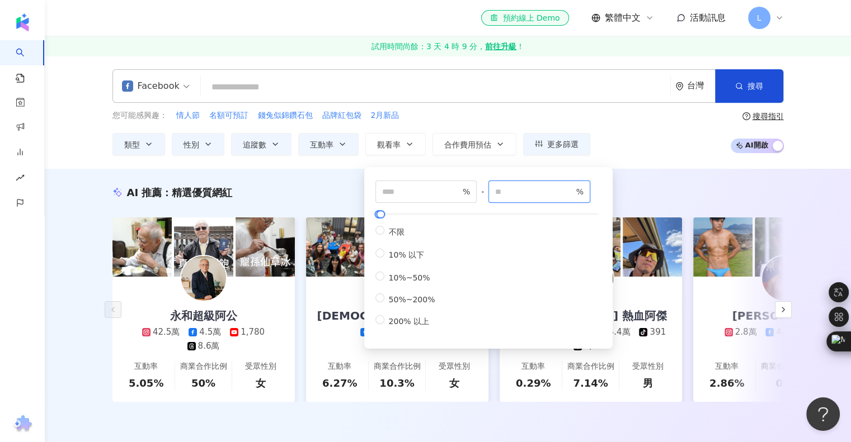
click at [568, 195] on input "***" at bounding box center [534, 192] width 78 height 12
click at [573, 194] on input "***" at bounding box center [534, 192] width 78 height 12
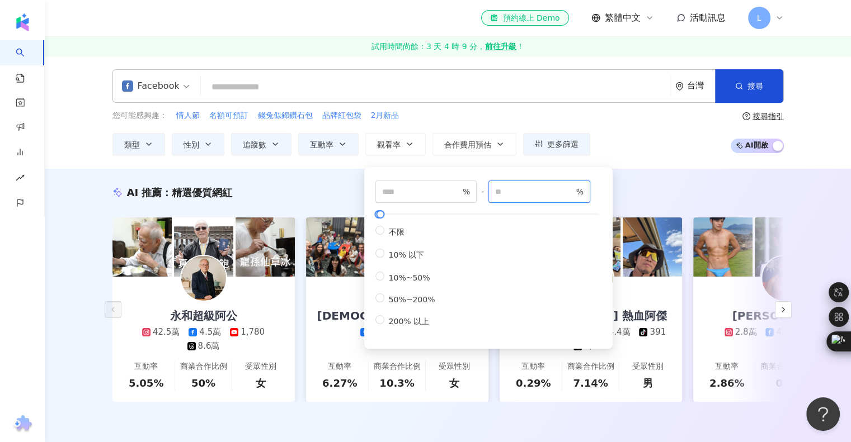
click at [573, 194] on input "***" at bounding box center [534, 192] width 78 height 12
type input "***"
click at [573, 194] on input "***" at bounding box center [534, 192] width 78 height 12
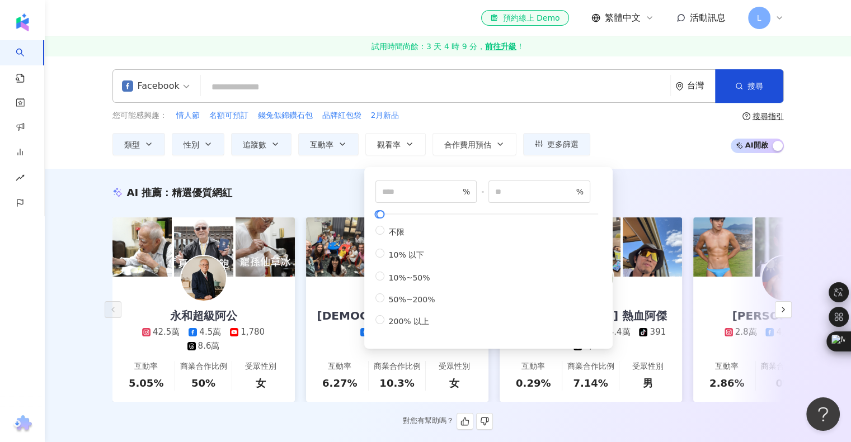
click at [658, 190] on div "AI 推薦 ： 精選優質網紅" at bounding box center [447, 193] width 671 height 14
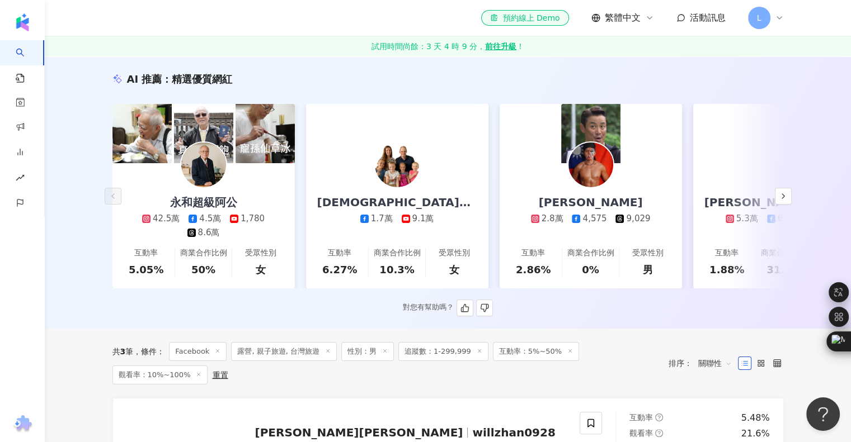
scroll to position [112, 0]
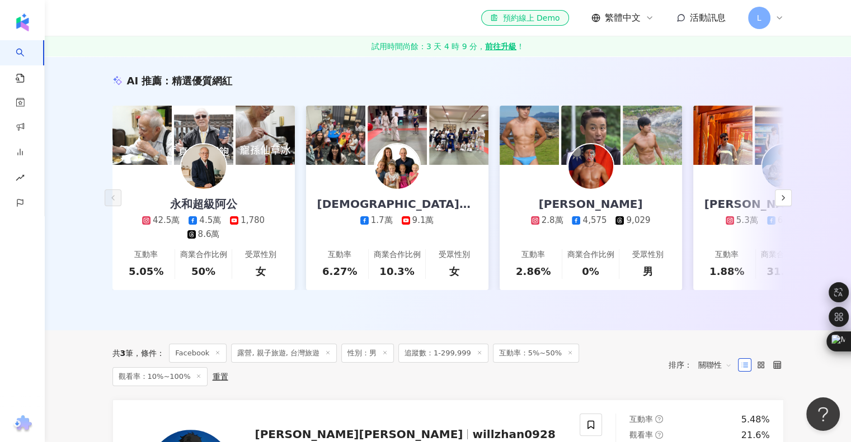
click at [478, 354] on line at bounding box center [479, 352] width 3 height 3
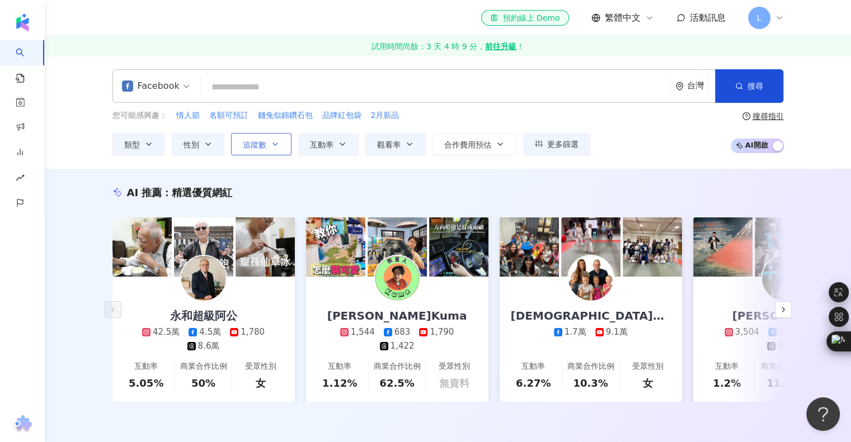
click at [255, 140] on span "追蹤數" at bounding box center [254, 144] width 23 height 9
type input "*******"
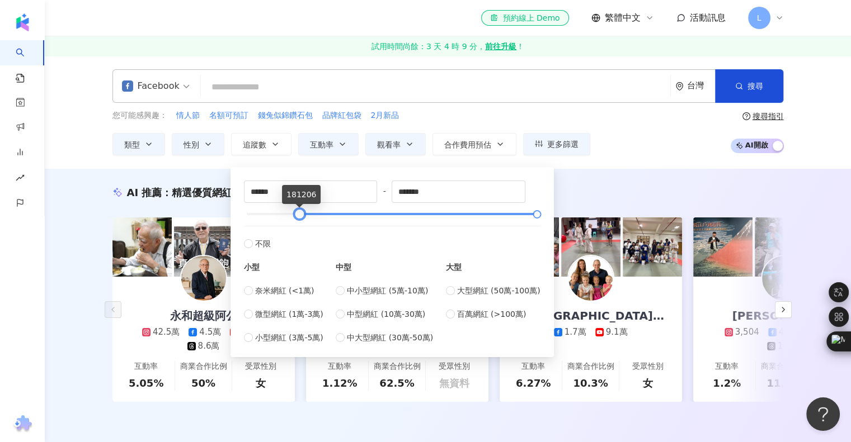
drag, startPoint x: 246, startPoint y: 210, endPoint x: 298, endPoint y: 219, distance: 53.3
click at [298, 218] on div at bounding box center [299, 214] width 6 height 6
drag, startPoint x: 300, startPoint y: 211, endPoint x: 277, endPoint y: 213, distance: 22.5
click at [277, 213] on div at bounding box center [277, 214] width 6 height 6
click at [277, 197] on input "******" at bounding box center [310, 191] width 133 height 21
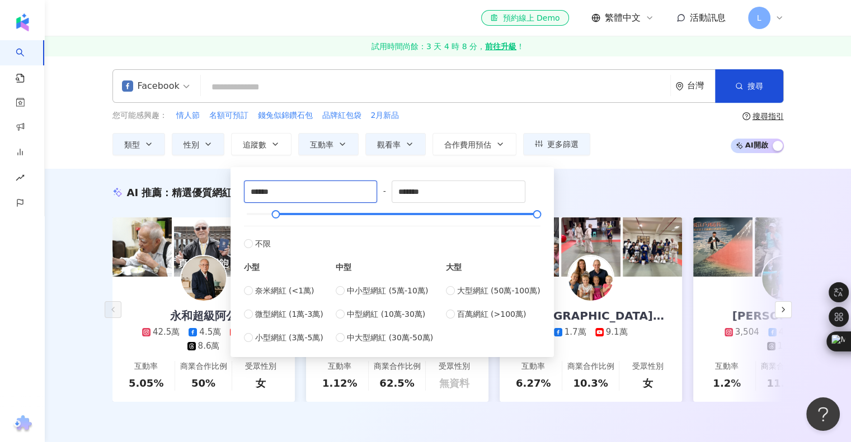
type input "******"
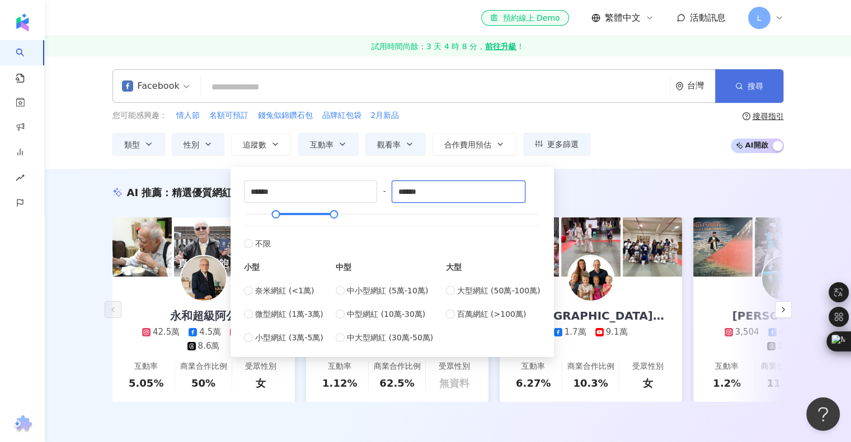
type input "******"
click at [746, 87] on button "搜尋" at bounding box center [749, 86] width 68 height 34
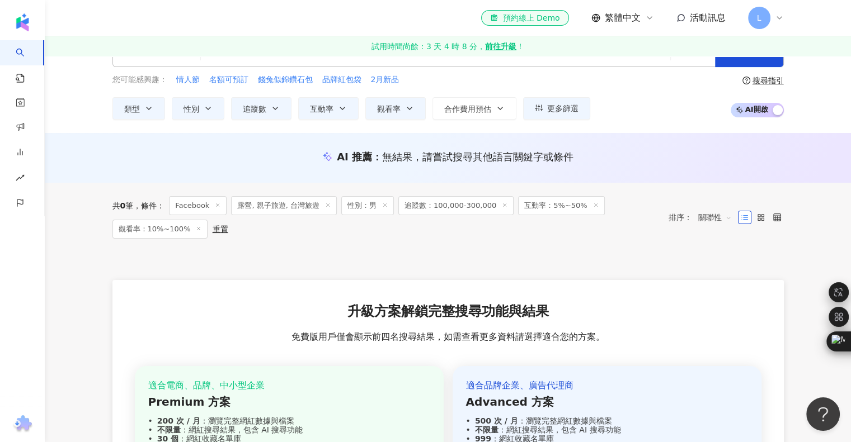
scroll to position [56, 0]
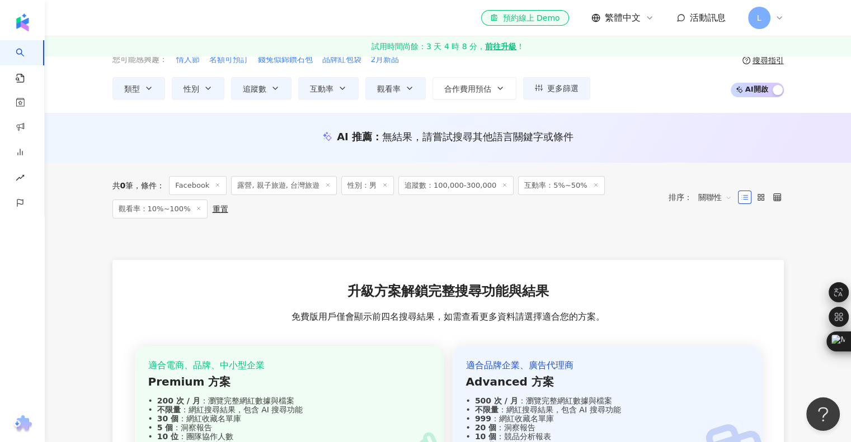
click at [196, 206] on icon at bounding box center [199, 209] width 6 height 6
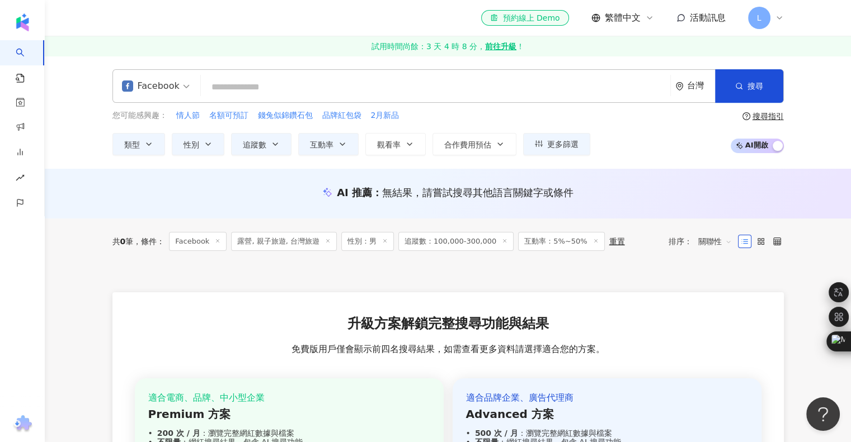
scroll to position [112, 0]
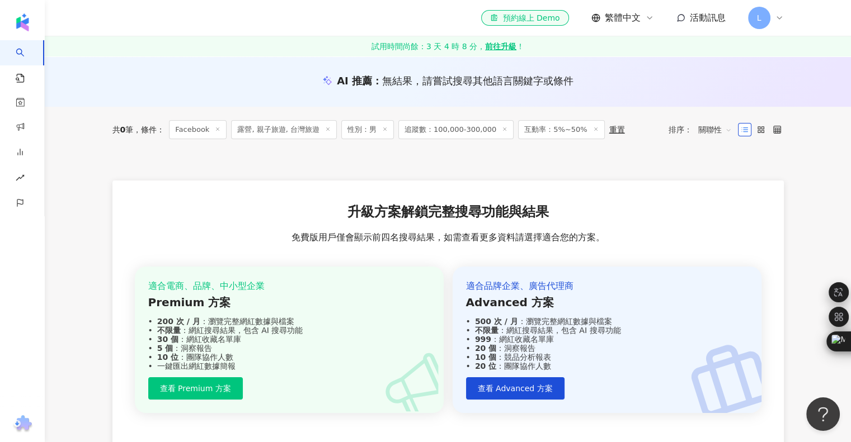
click at [593, 130] on icon at bounding box center [596, 129] width 6 height 6
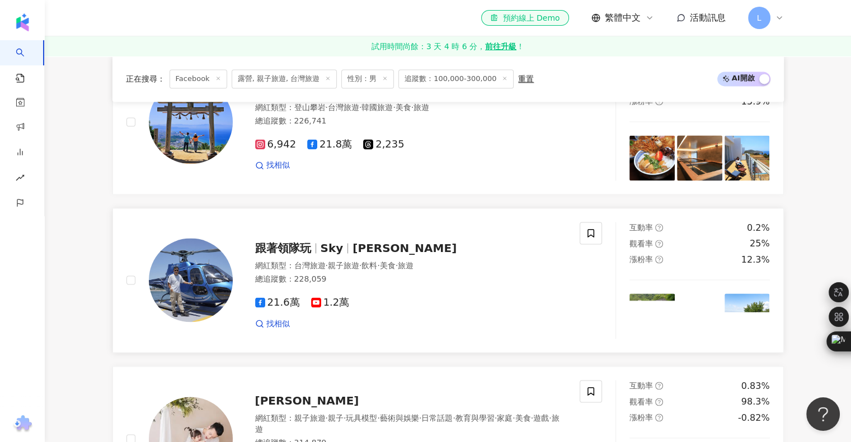
scroll to position [1566, 0]
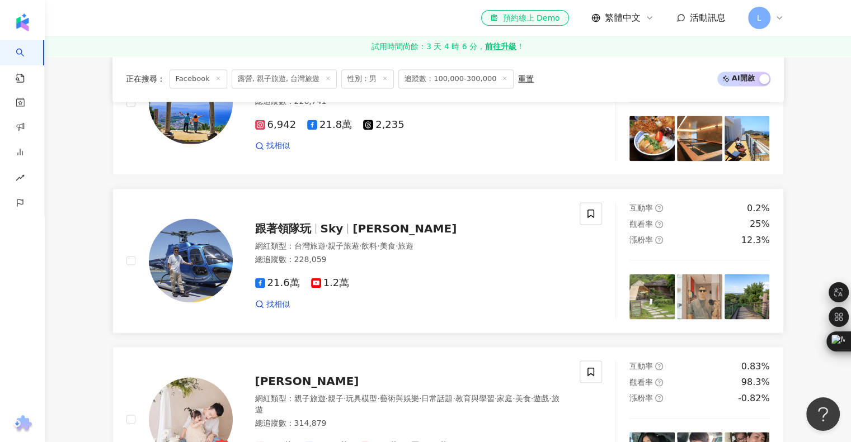
click at [342, 233] on span "Sky" at bounding box center [337, 228] width 32 height 13
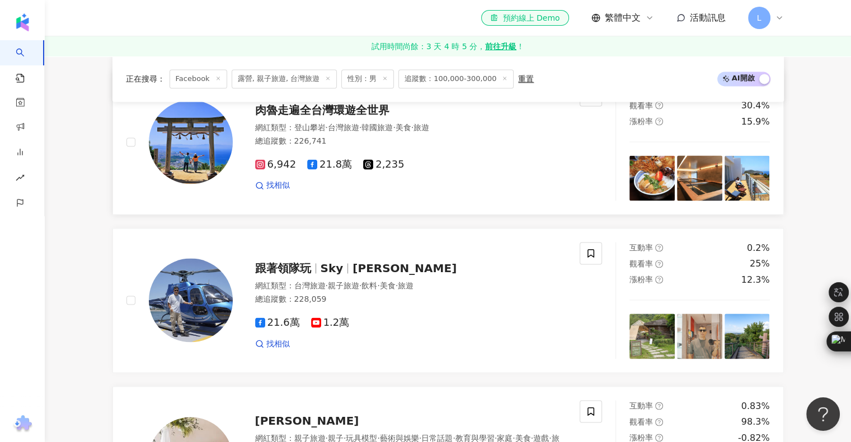
scroll to position [1454, 0]
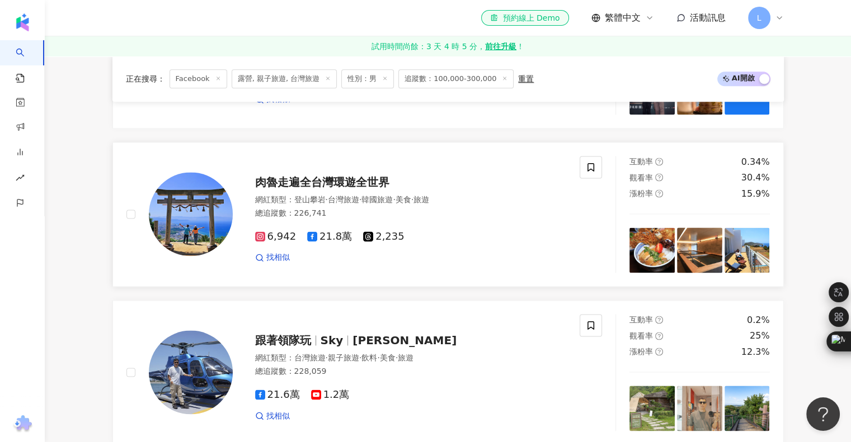
drag, startPoint x: 304, startPoint y: 186, endPoint x: 284, endPoint y: 161, distance: 32.6
click at [304, 186] on span "肉魯走遍全台灣環遊全世界" at bounding box center [322, 182] width 134 height 13
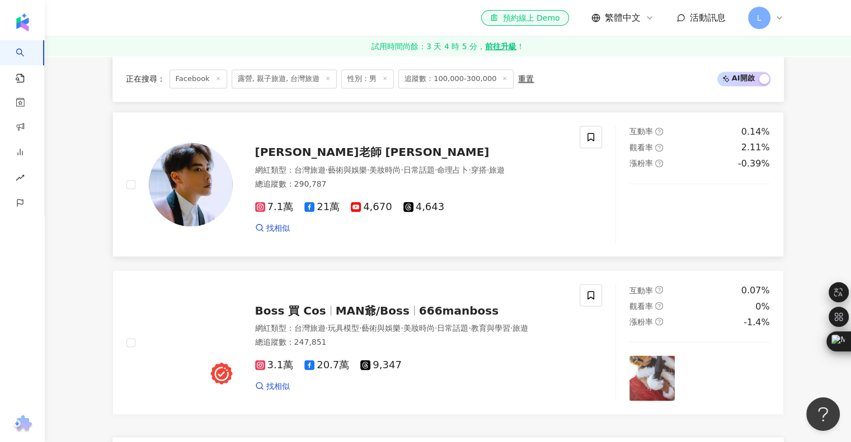
scroll to position [1958, 0]
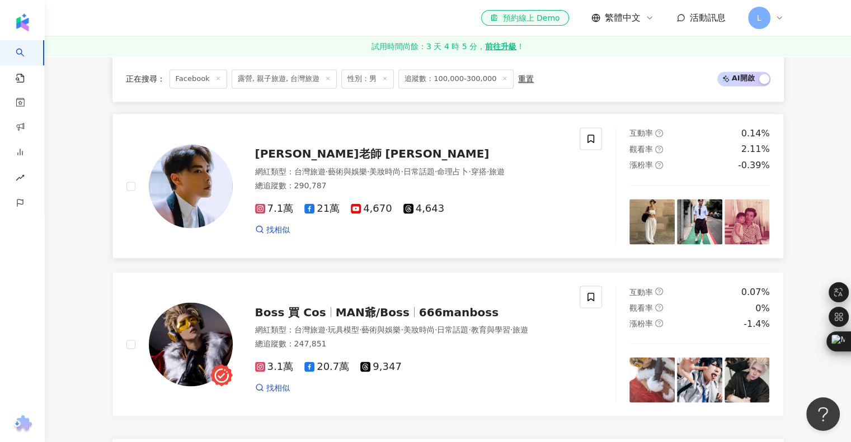
click at [339, 158] on span "李佑群老師 Yougun Lee ユウグン リ" at bounding box center [372, 153] width 234 height 13
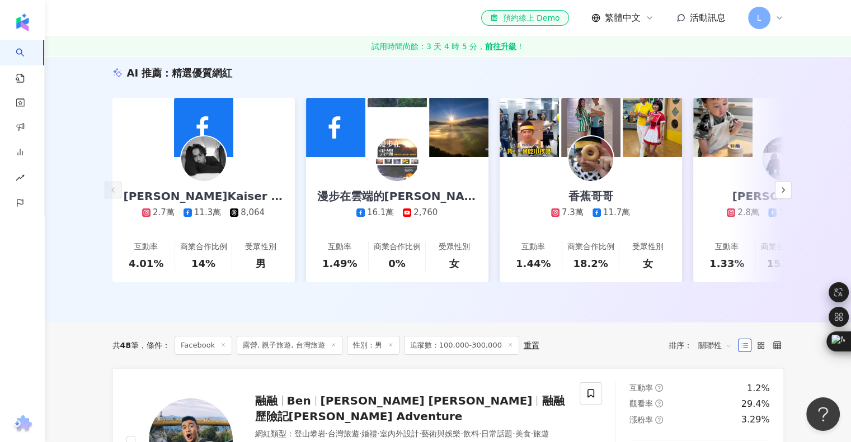
scroll to position [168, 0]
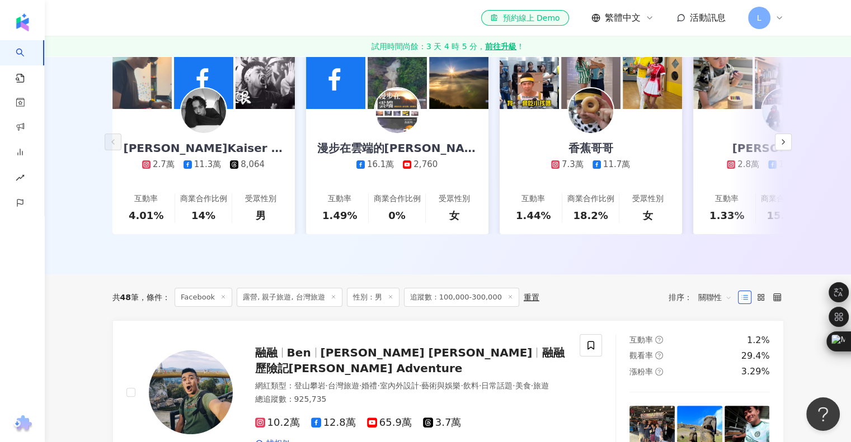
click at [724, 305] on span "關聯性" at bounding box center [715, 298] width 34 height 18
click at [716, 383] on div "互動率" at bounding box center [714, 385] width 28 height 12
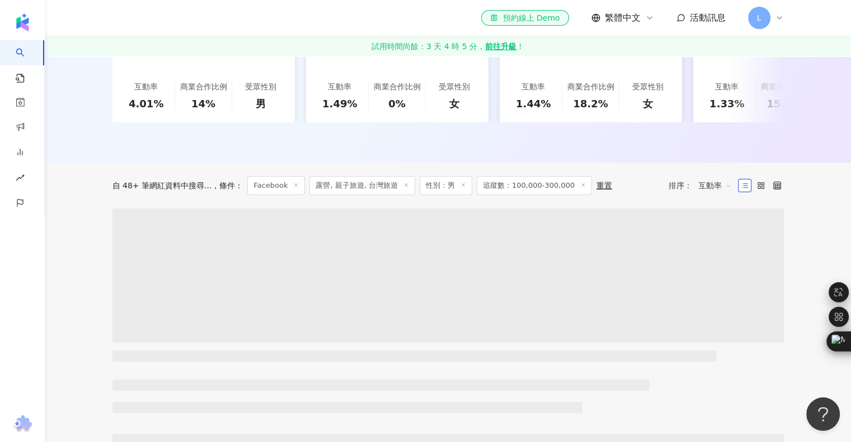
scroll to position [336, 0]
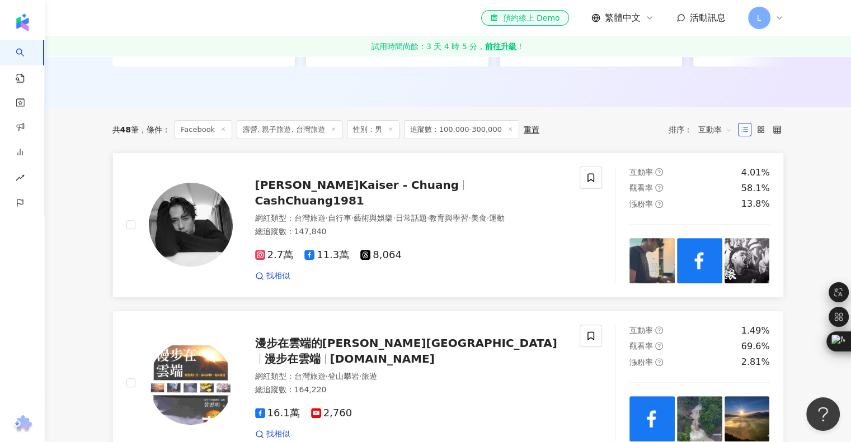
click at [282, 192] on span "莊凱勛 Kaiser - Chuang" at bounding box center [357, 184] width 204 height 13
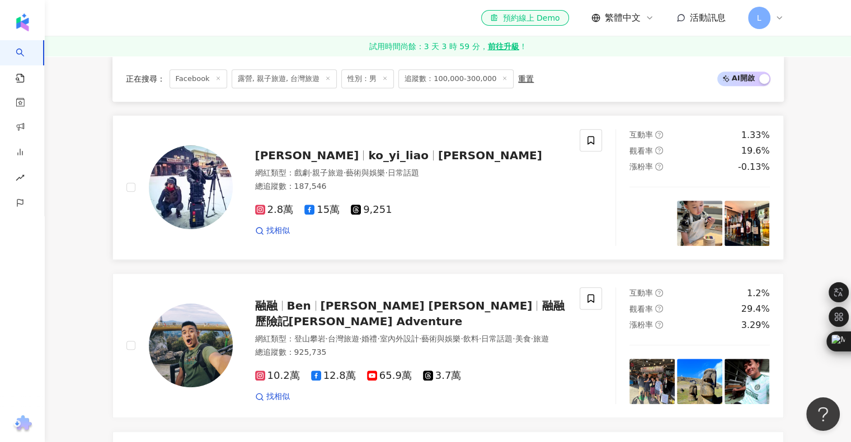
scroll to position [1063, 0]
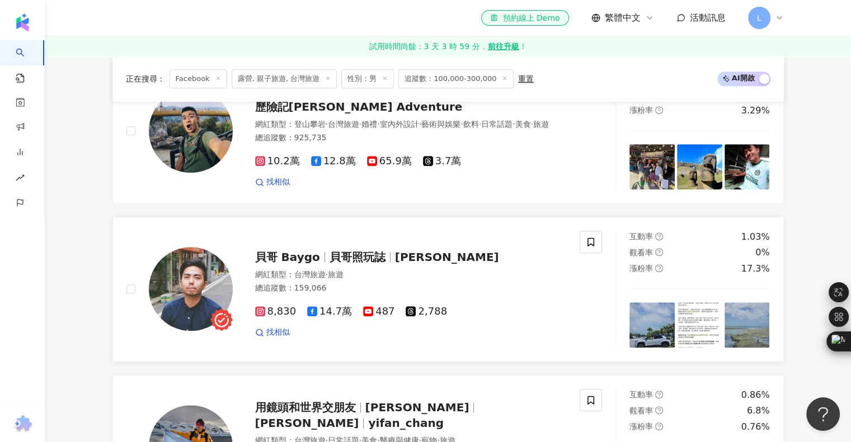
click at [351, 261] on span "貝哥照玩誌" at bounding box center [357, 257] width 56 height 13
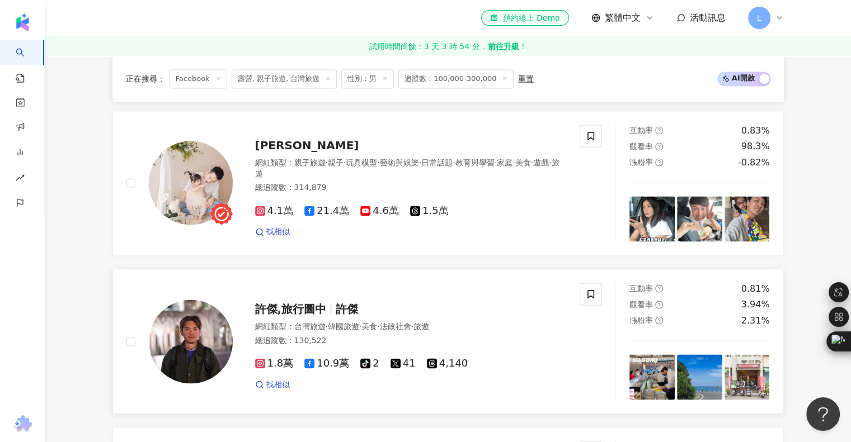
scroll to position [1734, 0]
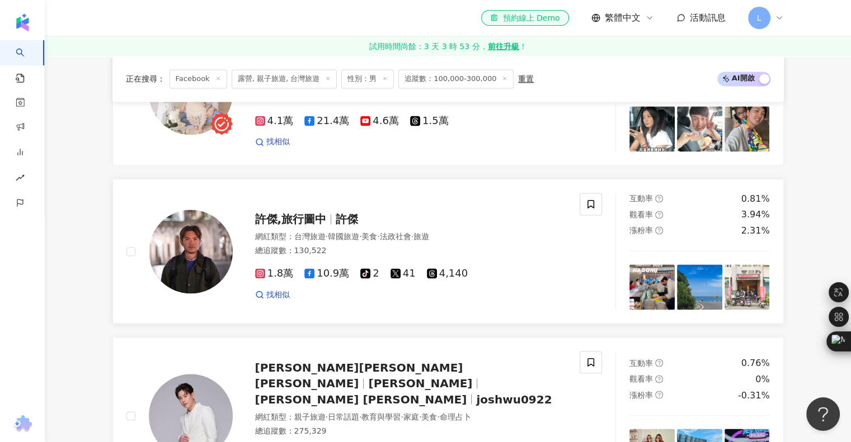
click at [295, 226] on span "許傑,旅行圖中" at bounding box center [291, 219] width 72 height 13
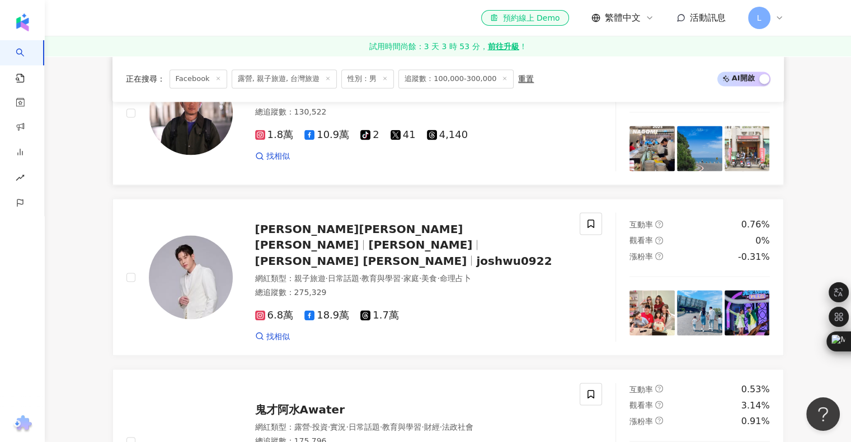
scroll to position [1902, 0]
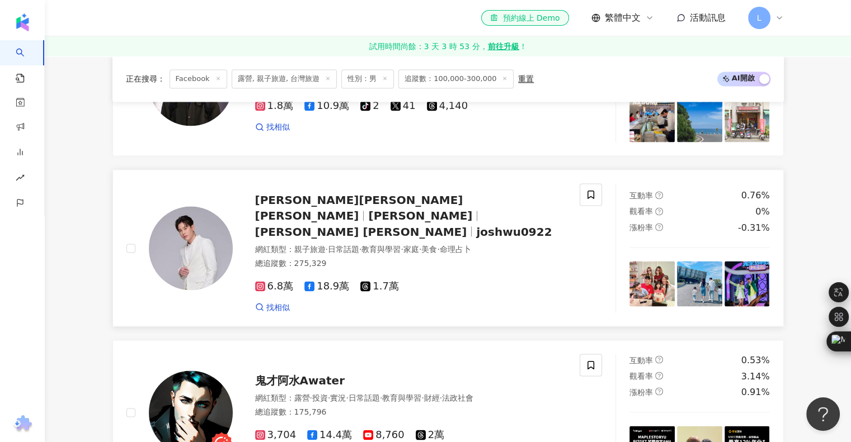
click at [336, 216] on span "吳東諺 Josh Wu" at bounding box center [359, 208] width 208 height 29
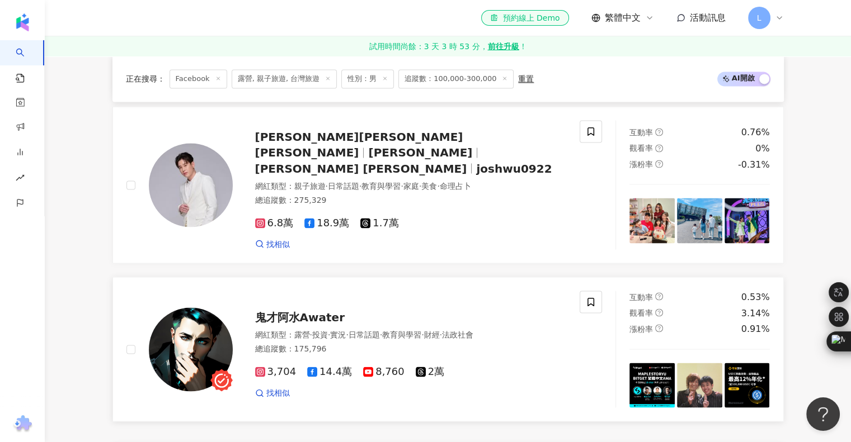
scroll to position [2014, 0]
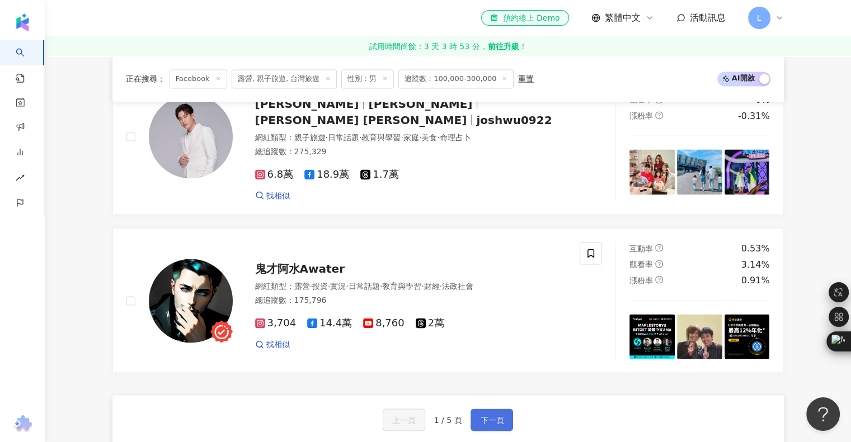
click at [477, 413] on button "下一頁" at bounding box center [491, 420] width 43 height 22
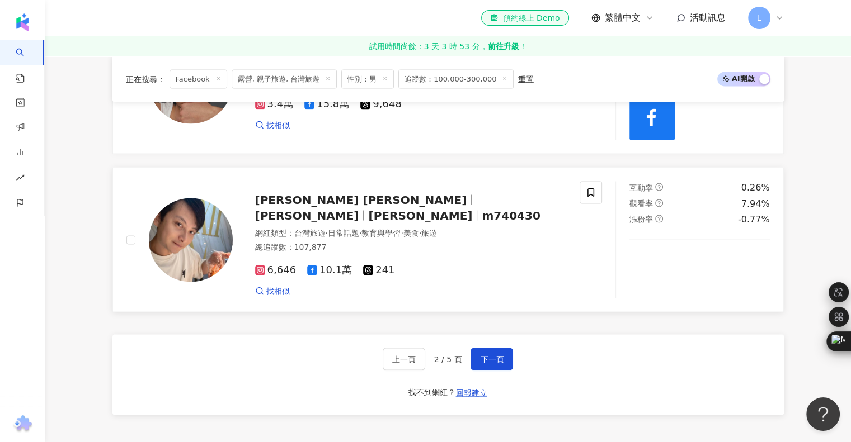
scroll to position [2070, 0]
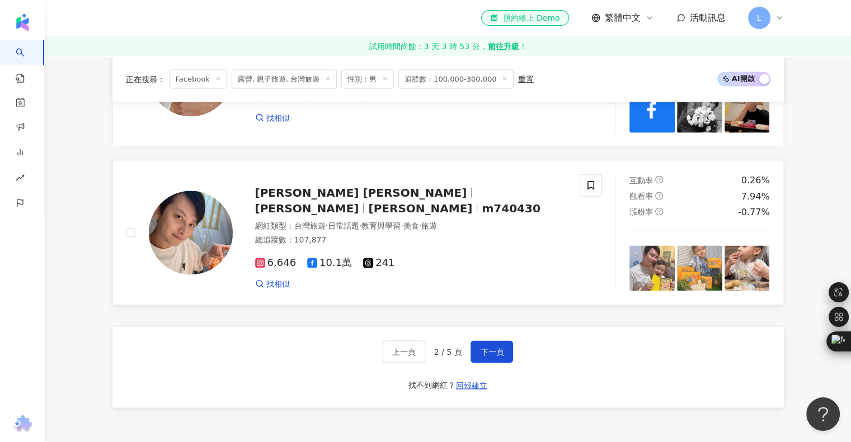
click at [368, 204] on span "Robert" at bounding box center [420, 207] width 104 height 13
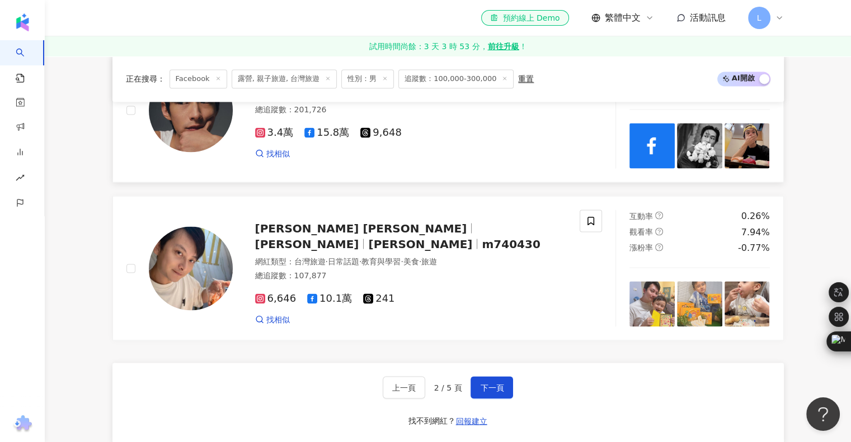
scroll to position [1958, 0]
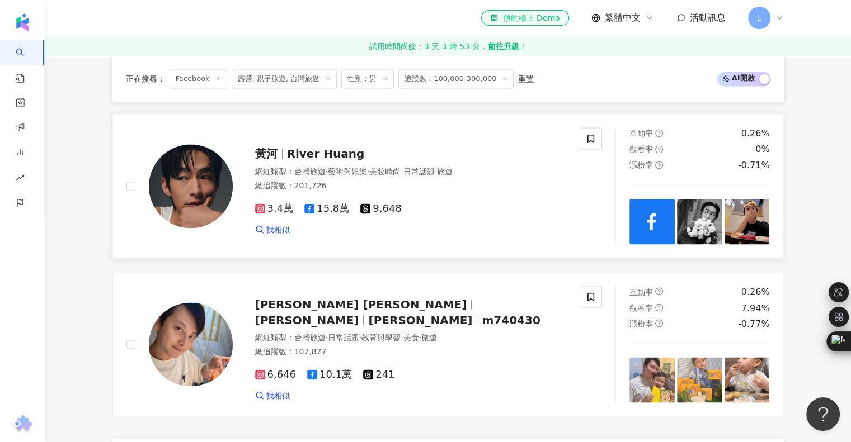
click at [310, 157] on span "River Huang" at bounding box center [326, 153] width 78 height 13
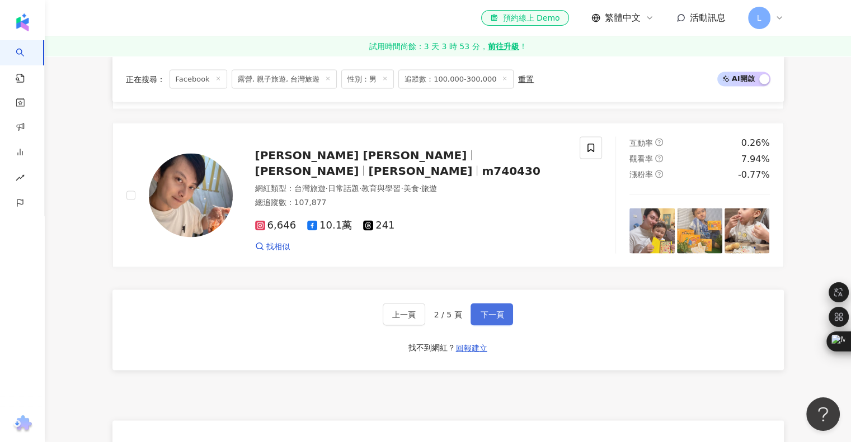
scroll to position [2126, 0]
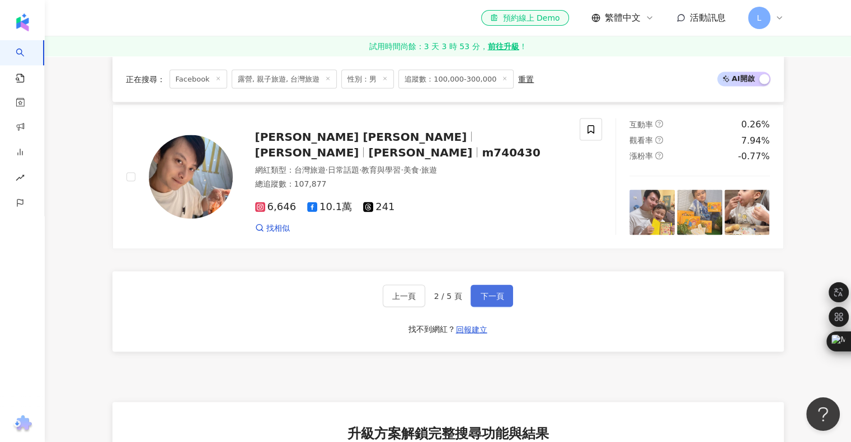
click at [503, 293] on button "下一頁" at bounding box center [491, 296] width 43 height 22
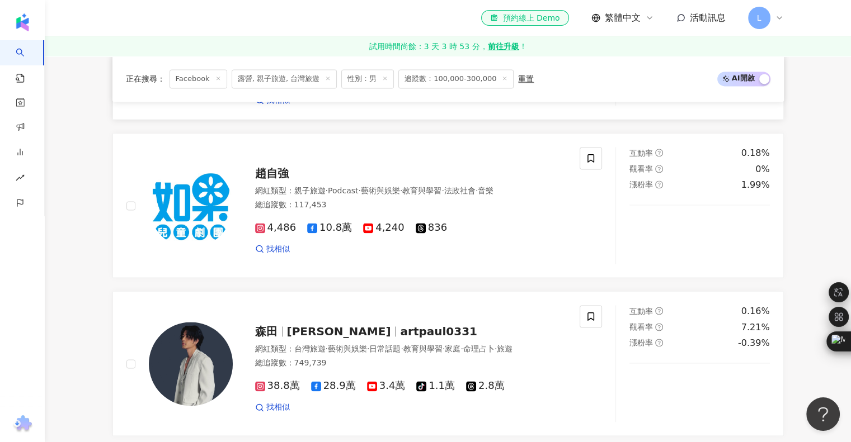
scroll to position [1399, 0]
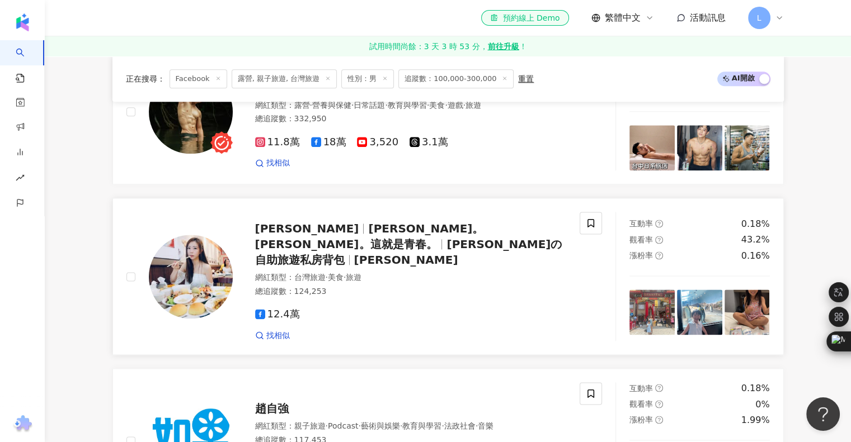
click at [361, 234] on span "郭小寶。呂小珊。這就是青春。" at bounding box center [369, 236] width 229 height 29
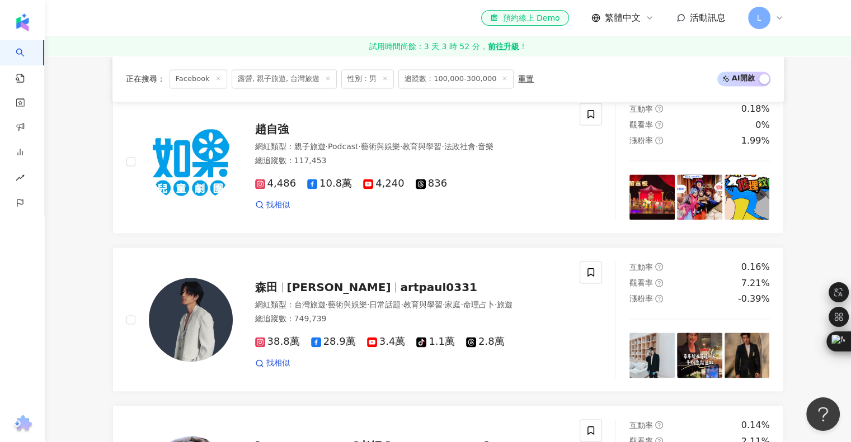
scroll to position [2070, 0]
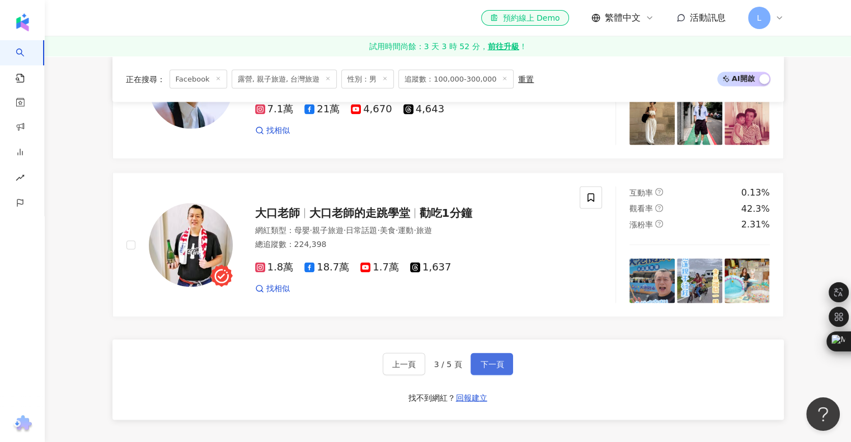
click at [492, 360] on span "下一頁" at bounding box center [491, 364] width 23 height 9
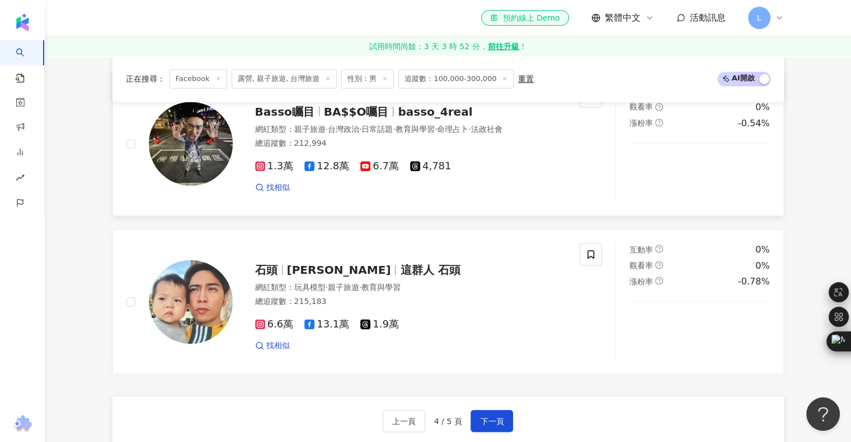
scroll to position [2014, 0]
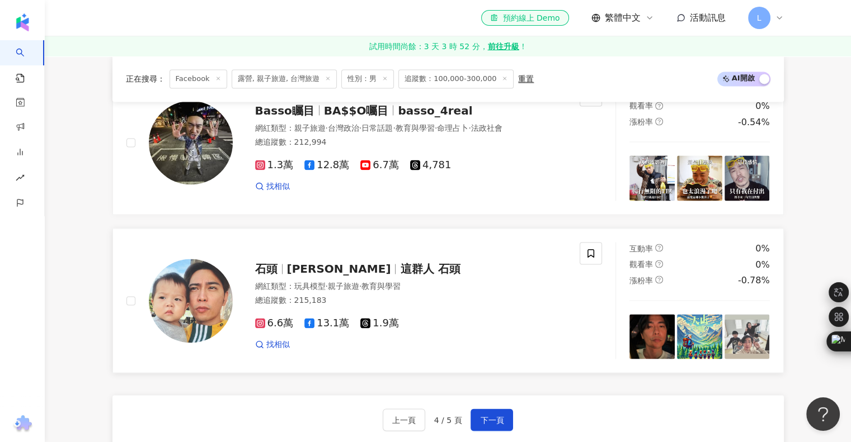
click at [400, 263] on span "這群人 石頭" at bounding box center [430, 268] width 60 height 13
click at [492, 416] on span "下一頁" at bounding box center [491, 420] width 23 height 9
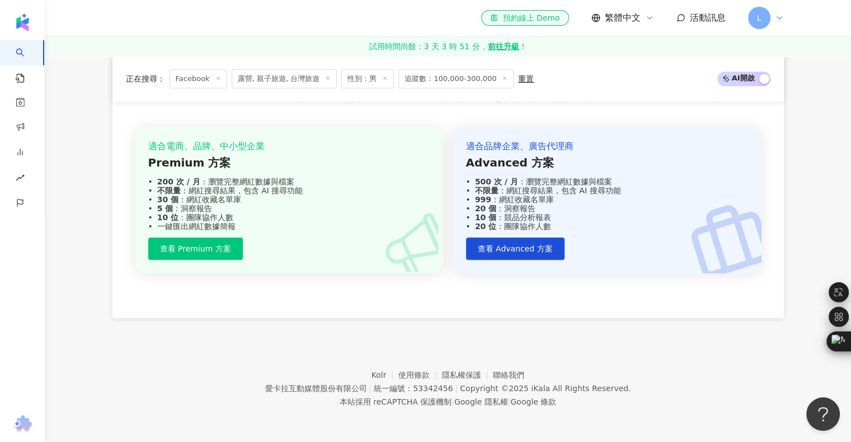
scroll to position [0, 0]
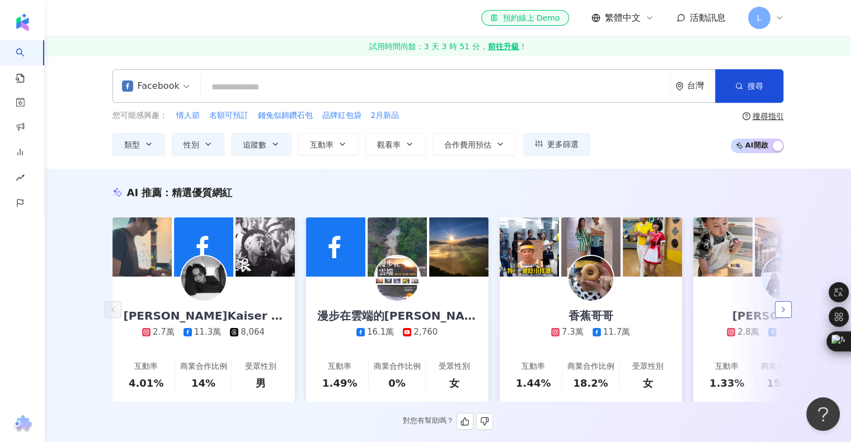
click at [781, 308] on button "button" at bounding box center [783, 310] width 17 height 17
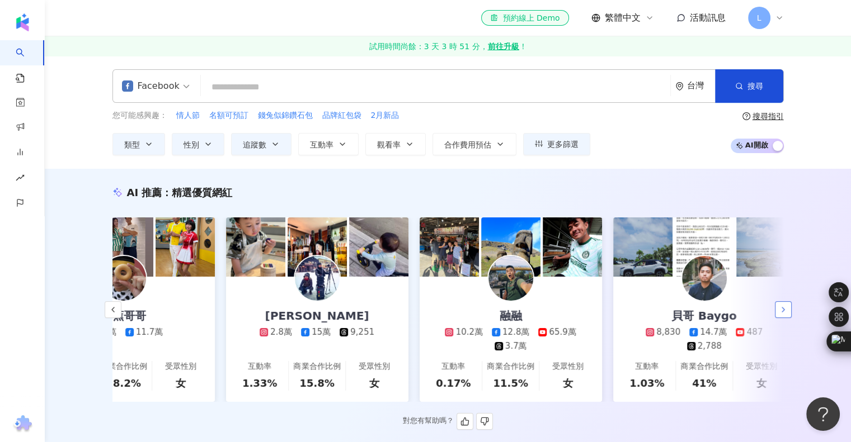
click at [782, 318] on button "button" at bounding box center [783, 310] width 17 height 17
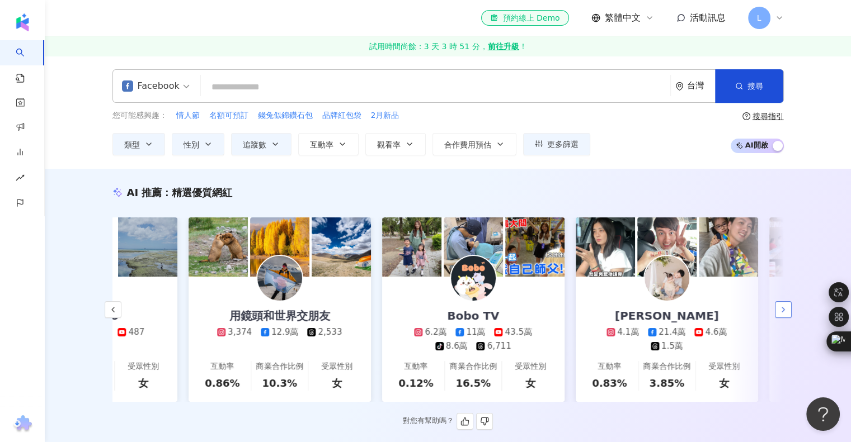
scroll to position [0, 1086]
click at [117, 307] on button "button" at bounding box center [113, 310] width 17 height 17
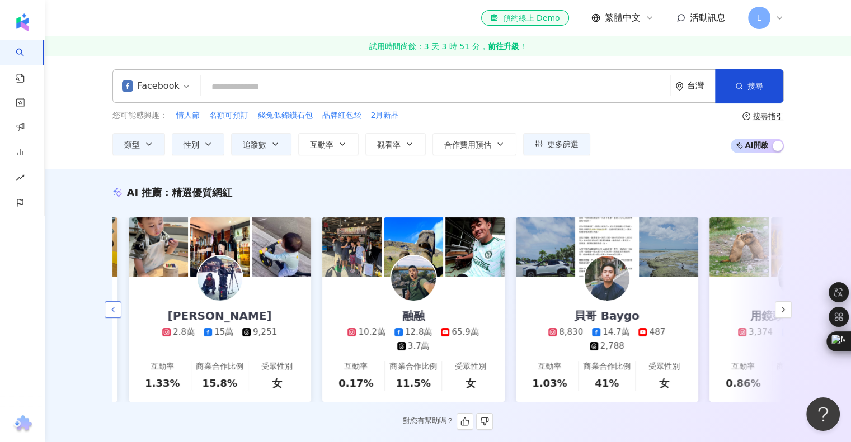
scroll to position [0, 506]
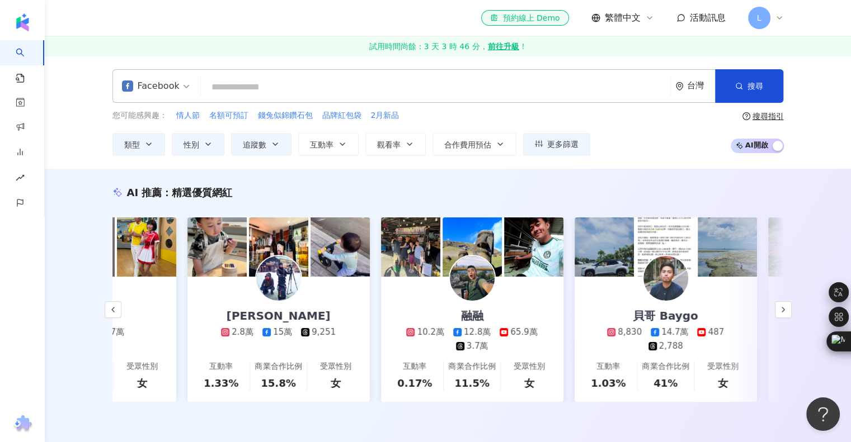
click at [213, 89] on input "search" at bounding box center [435, 87] width 460 height 21
paste input "********"
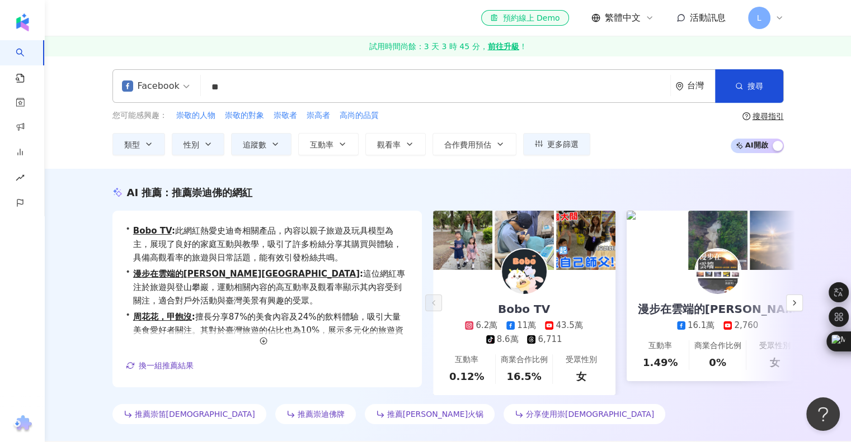
click at [294, 90] on input "**" at bounding box center [435, 87] width 460 height 21
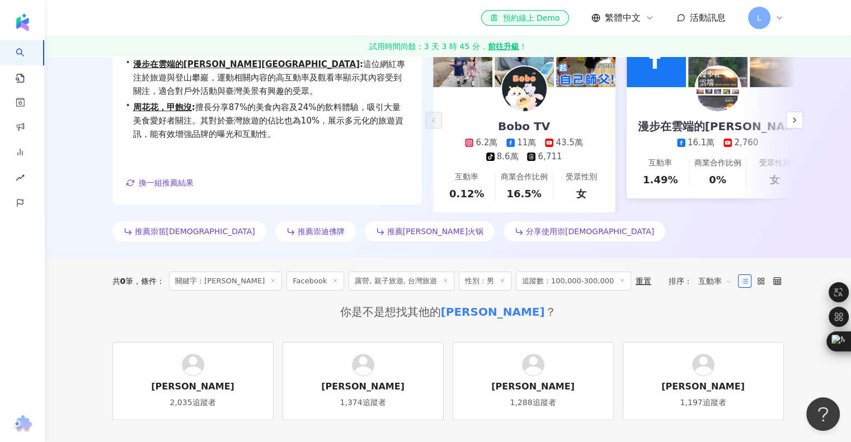
scroll to position [117, 0]
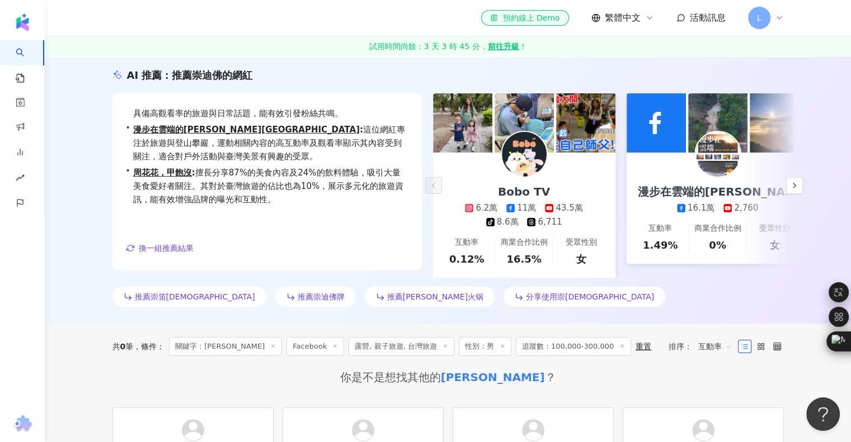
click at [442, 349] on icon at bounding box center [445, 346] width 6 height 6
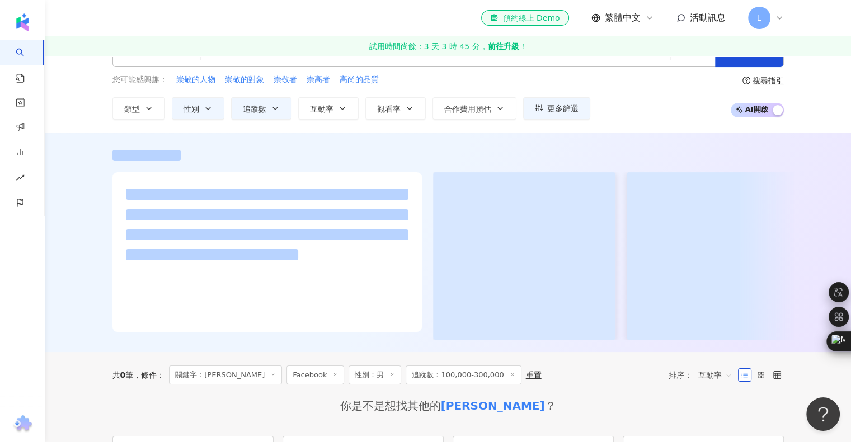
scroll to position [56, 0]
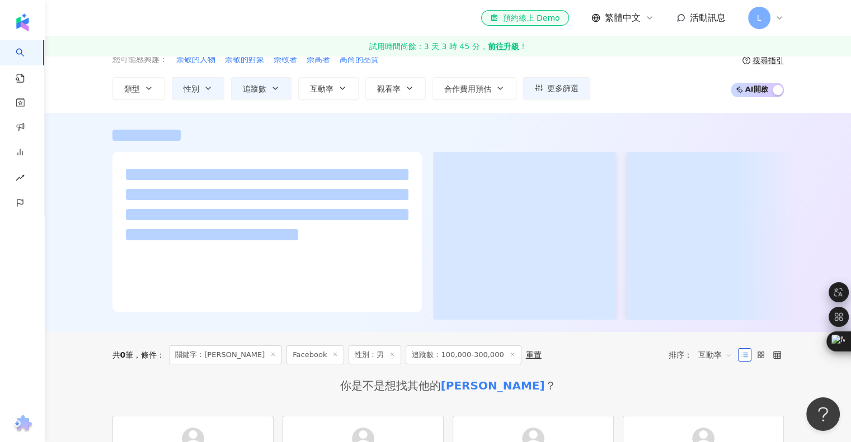
click at [510, 357] on icon at bounding box center [513, 355] width 6 height 6
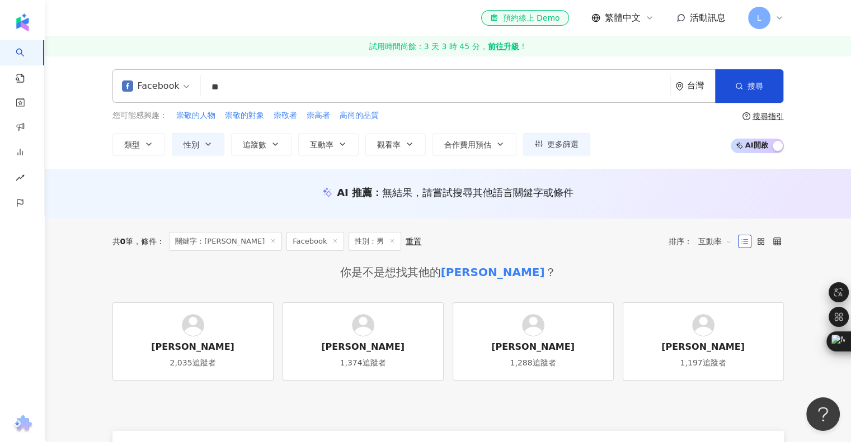
click at [242, 84] on input "**" at bounding box center [435, 87] width 460 height 21
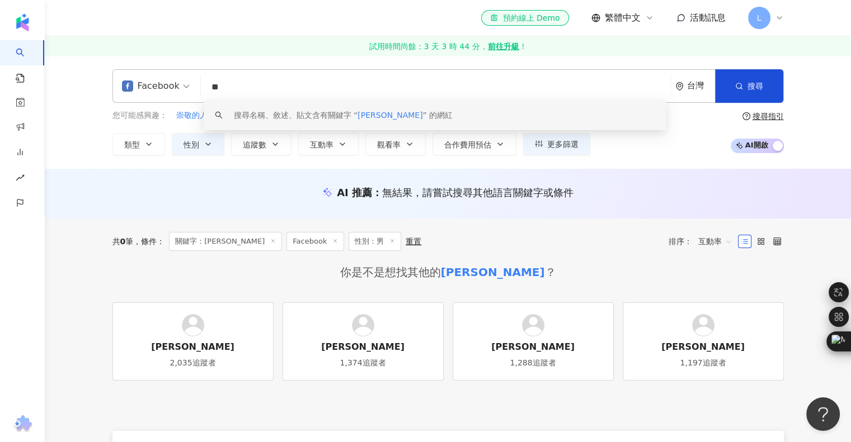
click at [263, 91] on input "**" at bounding box center [435, 87] width 460 height 21
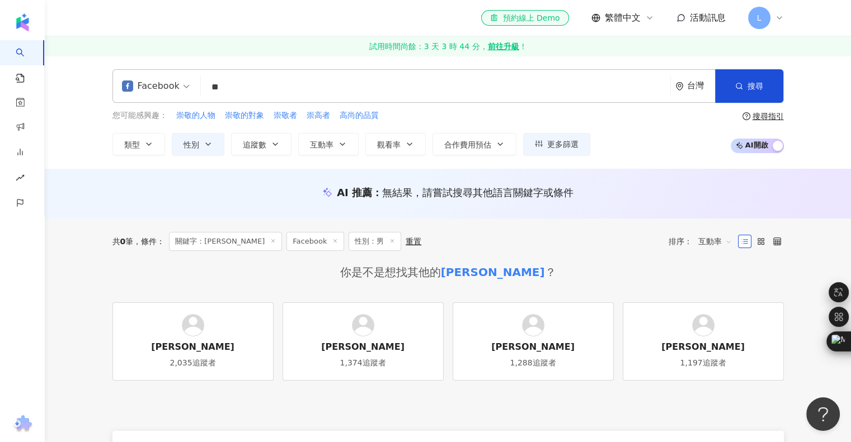
click at [236, 81] on input "**" at bounding box center [435, 87] width 460 height 21
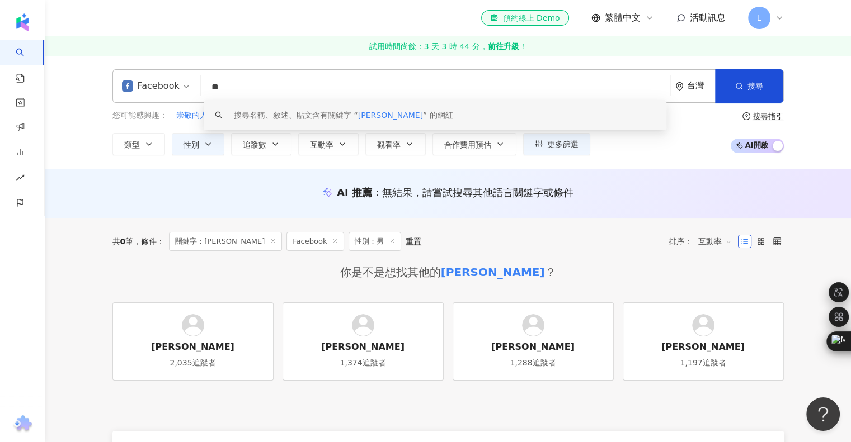
click at [236, 81] on input "**" at bounding box center [435, 87] width 460 height 21
type input "*"
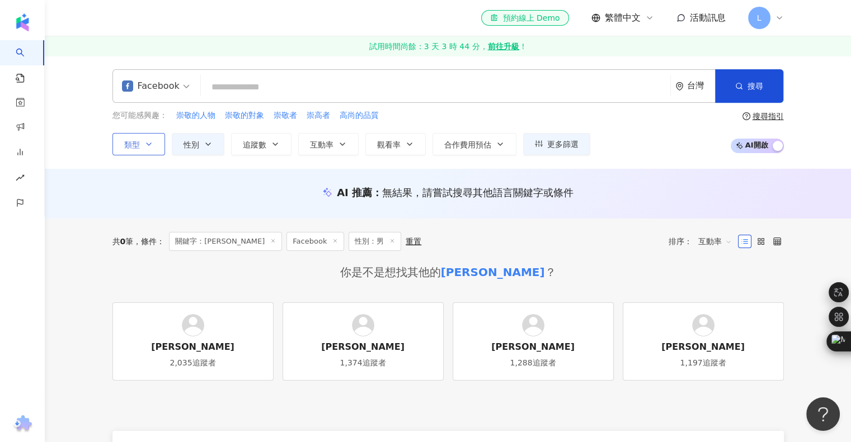
click at [156, 152] on button "類型" at bounding box center [138, 144] width 53 height 22
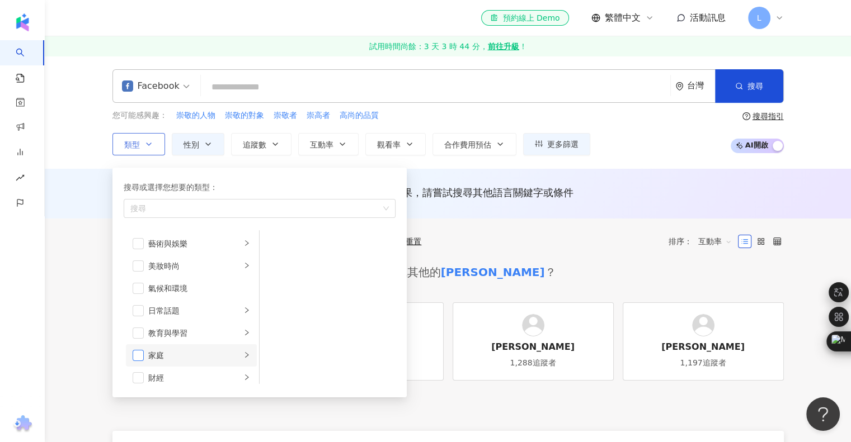
click at [133, 356] on span "button" at bounding box center [138, 355] width 11 height 11
click at [233, 356] on li "家庭" at bounding box center [191, 356] width 131 height 22
click at [243, 355] on icon "right" at bounding box center [246, 355] width 7 height 7
drag, startPoint x: 276, startPoint y: 240, endPoint x: 276, endPoint y: 248, distance: 7.9
click at [276, 241] on span "button" at bounding box center [274, 243] width 11 height 11
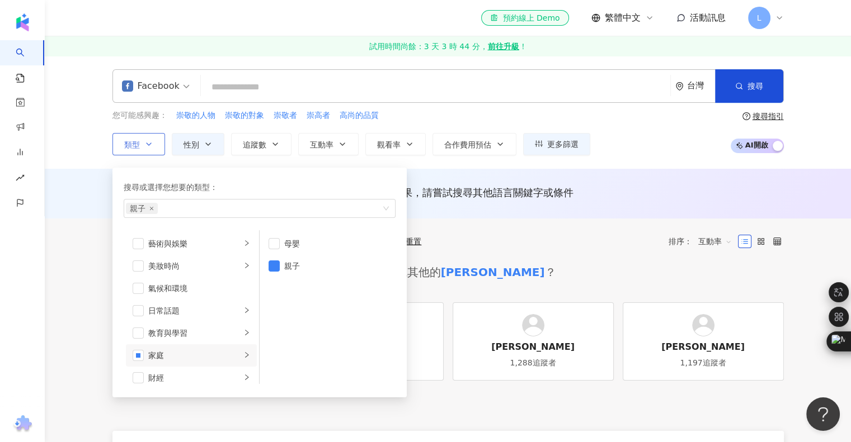
click at [280, 304] on ul "母嬰 親子" at bounding box center [328, 307] width 136 height 154
click at [213, 147] on button "性別" at bounding box center [198, 144] width 53 height 22
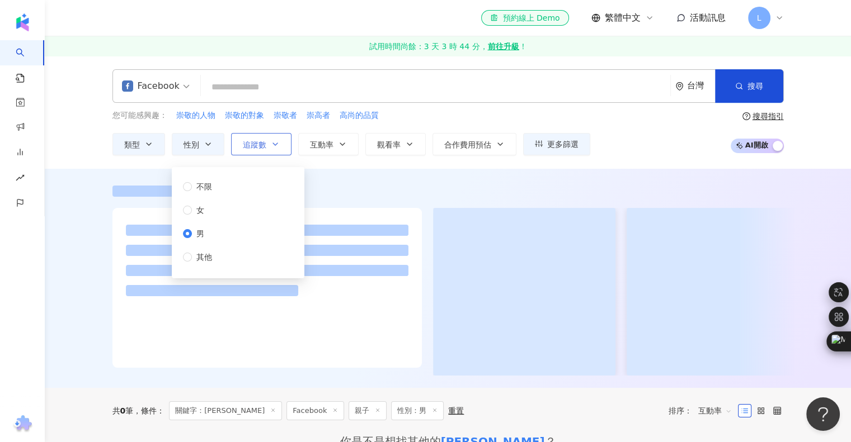
click at [261, 143] on span "追蹤數" at bounding box center [254, 144] width 23 height 9
type input "*"
type input "*******"
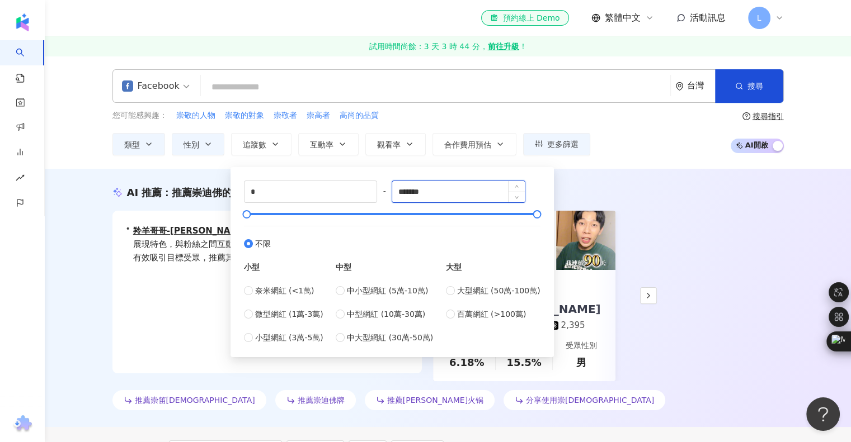
click at [440, 192] on input "*******" at bounding box center [458, 191] width 133 height 21
click at [322, 196] on input "*" at bounding box center [310, 191] width 133 height 21
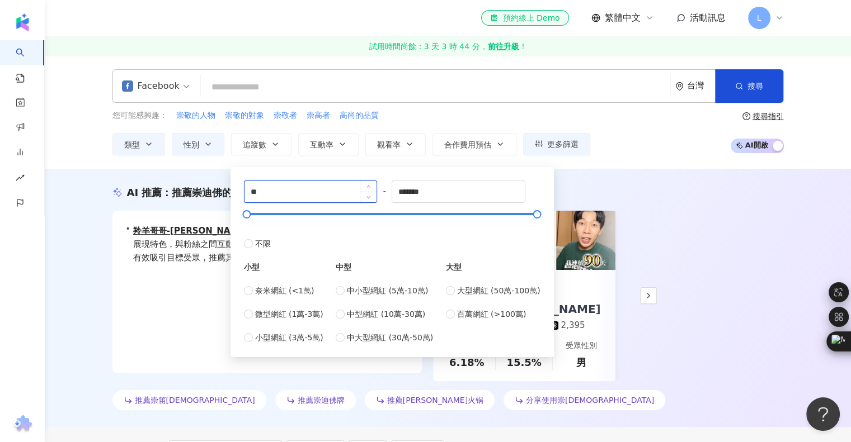
type input "*"
type input "*****"
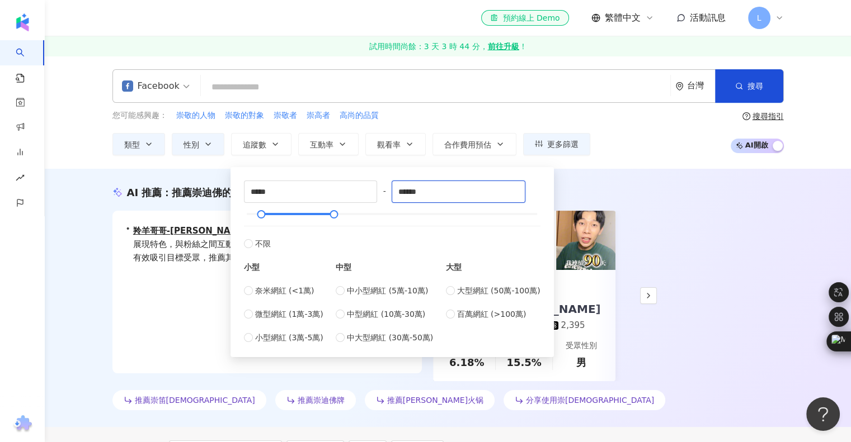
type input "******"
click at [643, 186] on div "AI 推薦 ： 推薦崇迪佛的網紅" at bounding box center [447, 193] width 671 height 14
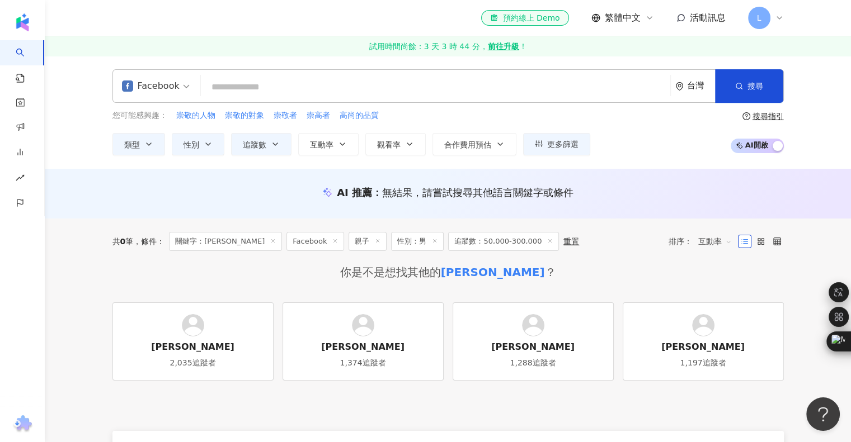
click at [270, 239] on icon at bounding box center [273, 241] width 6 height 6
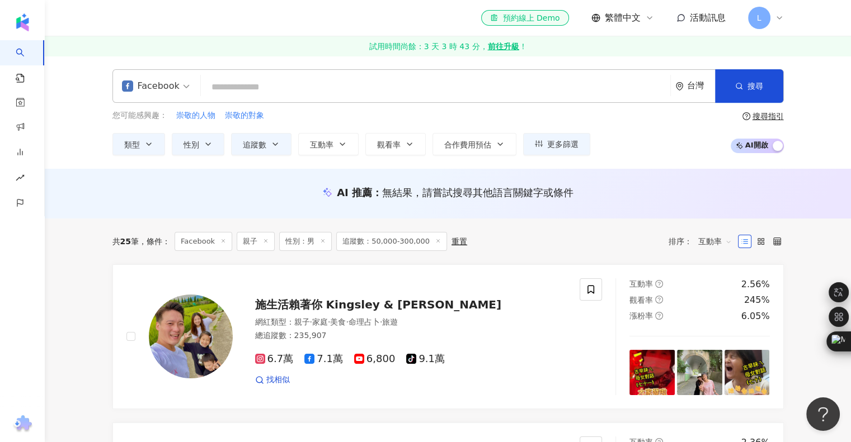
click at [298, 90] on input "search" at bounding box center [435, 87] width 460 height 21
click at [260, 92] on input "search" at bounding box center [435, 87] width 460 height 21
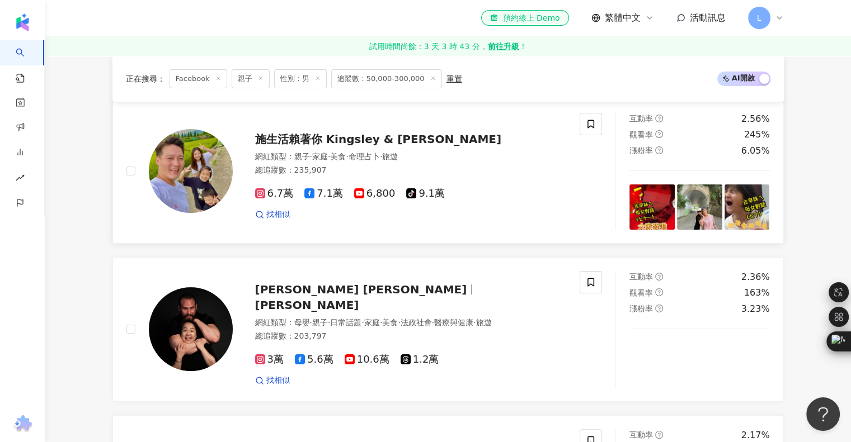
scroll to position [168, 0]
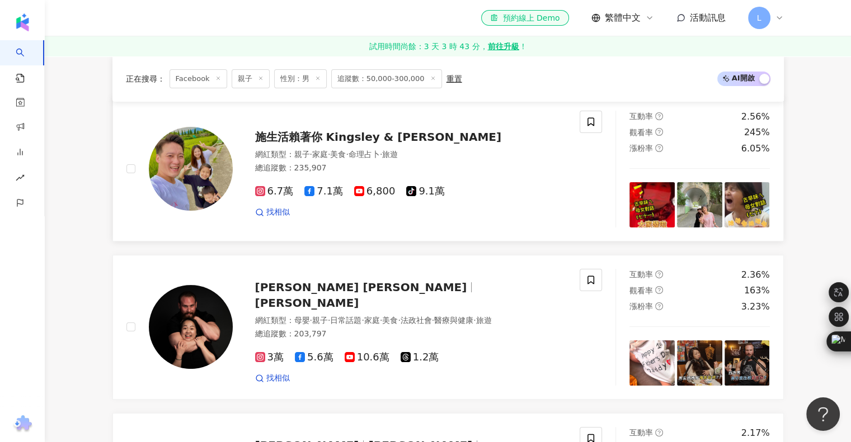
click at [321, 192] on span "7.1萬" at bounding box center [323, 192] width 39 height 12
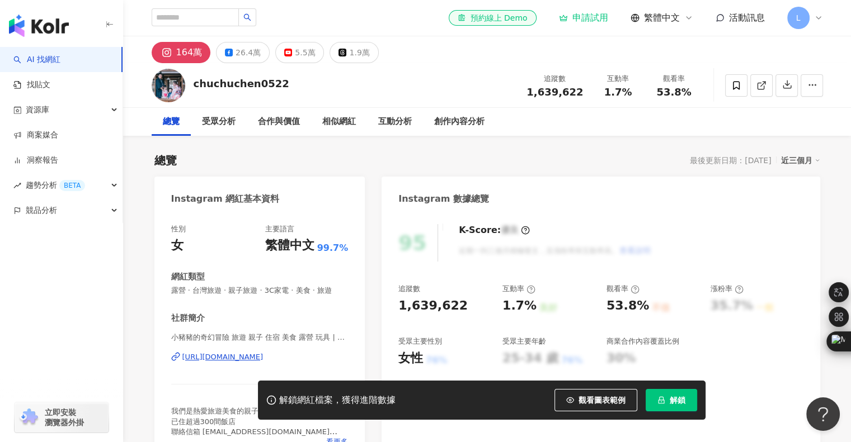
drag, startPoint x: 168, startPoint y: 48, endPoint x: 156, endPoint y: 50, distance: 12.6
click at [156, 50] on button "164萬" at bounding box center [181, 52] width 59 height 21
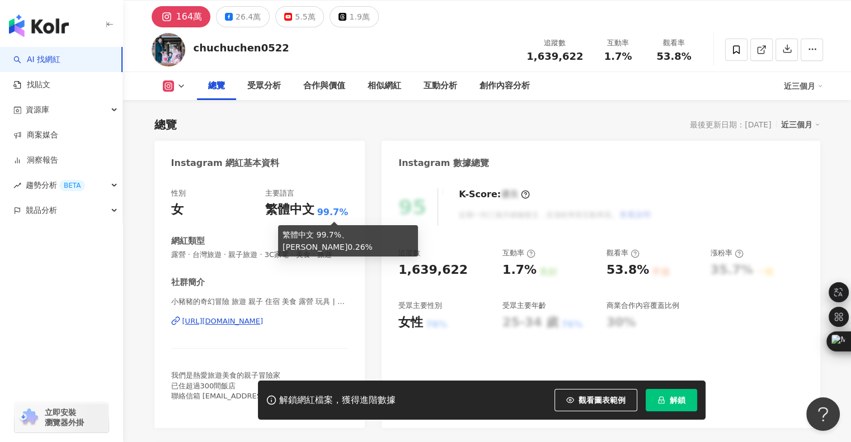
scroll to position [112, 0]
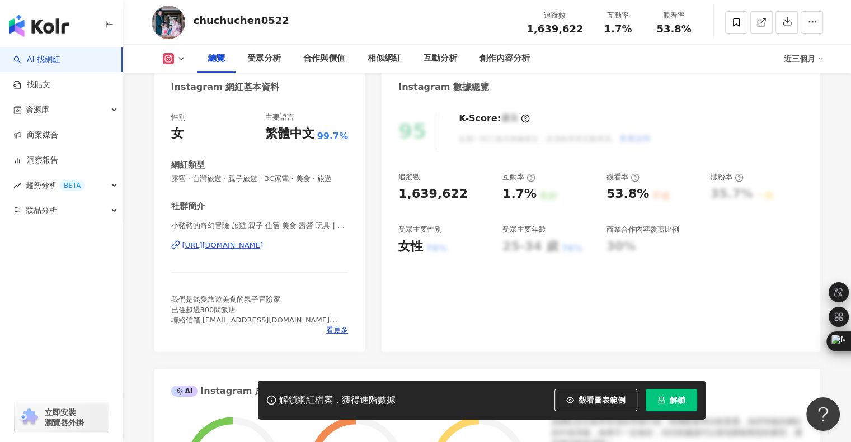
click at [256, 251] on div "https://www.instagram.com/chuchuchen0522/" at bounding box center [222, 246] width 81 height 10
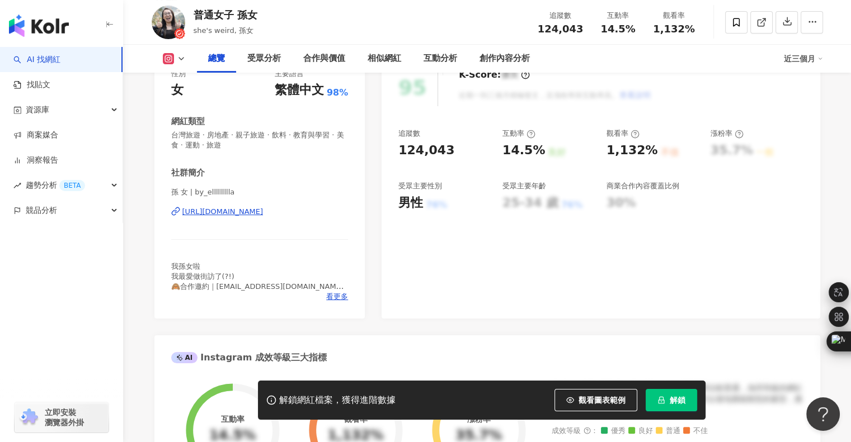
click at [341, 303] on div "性別 女 主要語言 繁體中文 98% 網紅類型 台灣旅遊 · 房地產 · 親子旅遊 · 飲料 · 教育與學習 · 美食 · 運動 · 旅遊 社群簡介 孫 女 …" at bounding box center [259, 188] width 211 height 261
click at [345, 298] on span "看更多" at bounding box center [337, 297] width 22 height 10
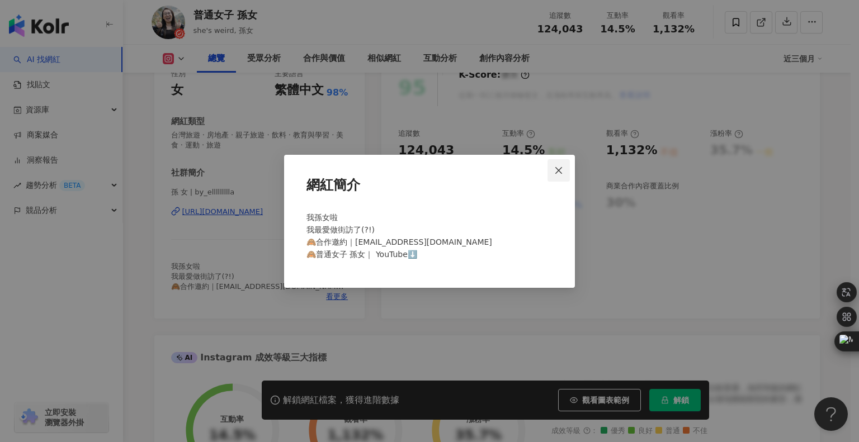
click at [566, 168] on span "Close" at bounding box center [559, 170] width 22 height 9
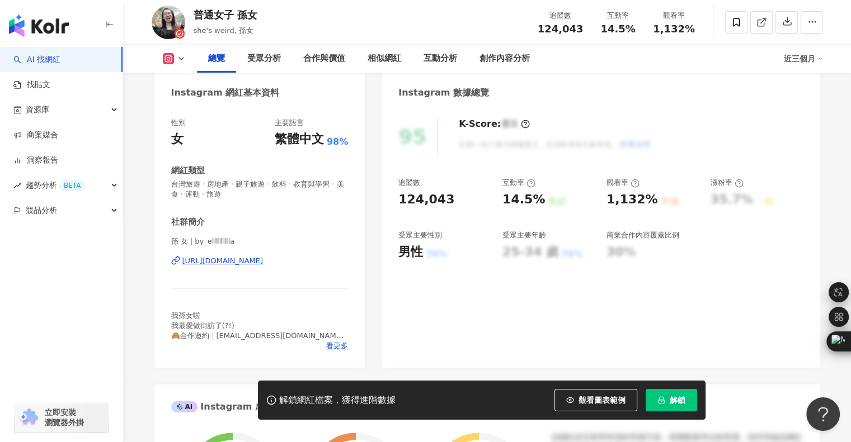
scroll to position [112, 0]
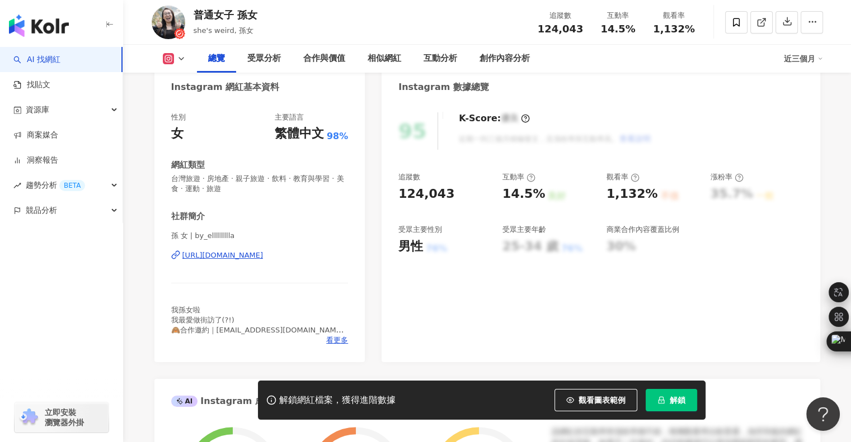
click at [178, 57] on icon at bounding box center [181, 58] width 9 height 9
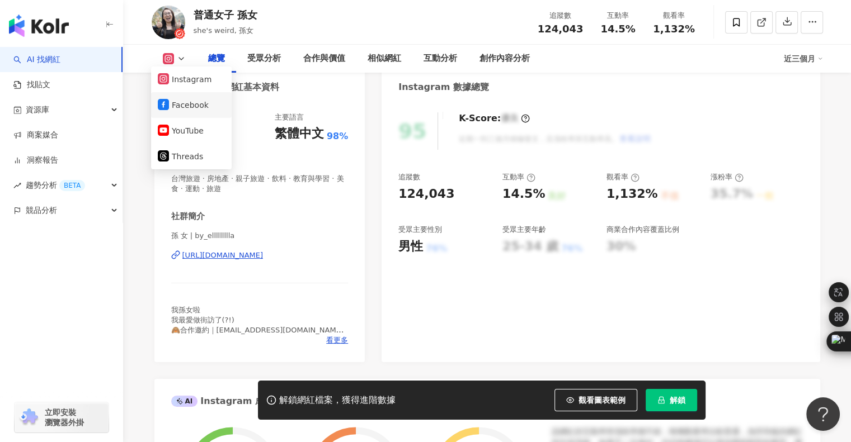
click at [186, 107] on button "Facebook" at bounding box center [191, 105] width 67 height 16
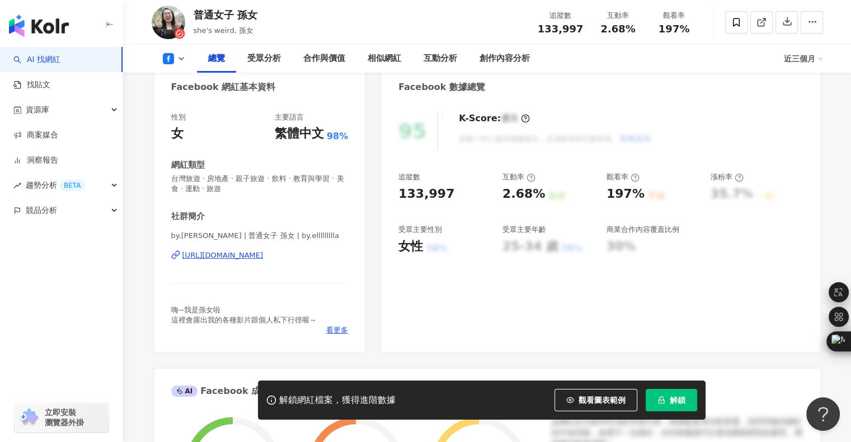
click at [243, 258] on div "[URL][DOMAIN_NAME]" at bounding box center [222, 256] width 81 height 10
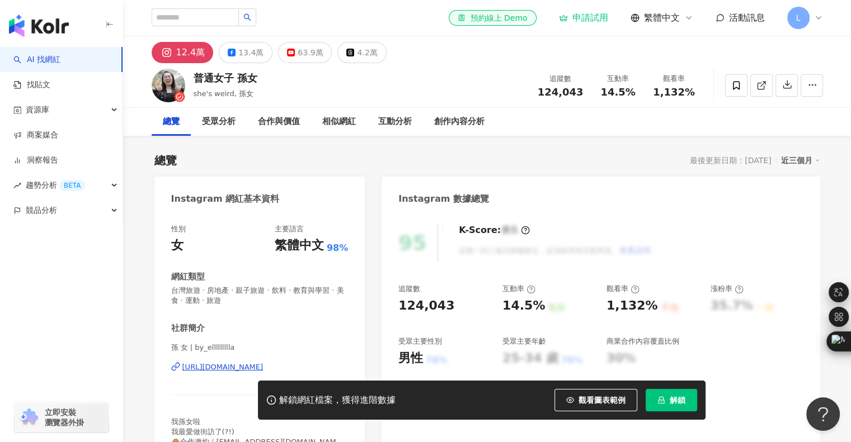
click at [110, 24] on icon "button" at bounding box center [109, 24] width 9 height 9
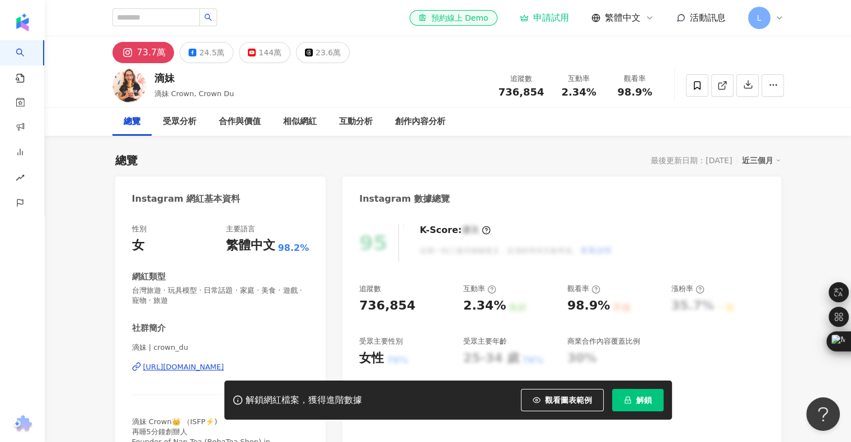
click at [211, 59] on div "24.5萬" at bounding box center [211, 53] width 25 height 16
click at [208, 53] on div "24.5萬" at bounding box center [211, 53] width 25 height 16
click at [207, 54] on div "24.5萬" at bounding box center [211, 53] width 25 height 16
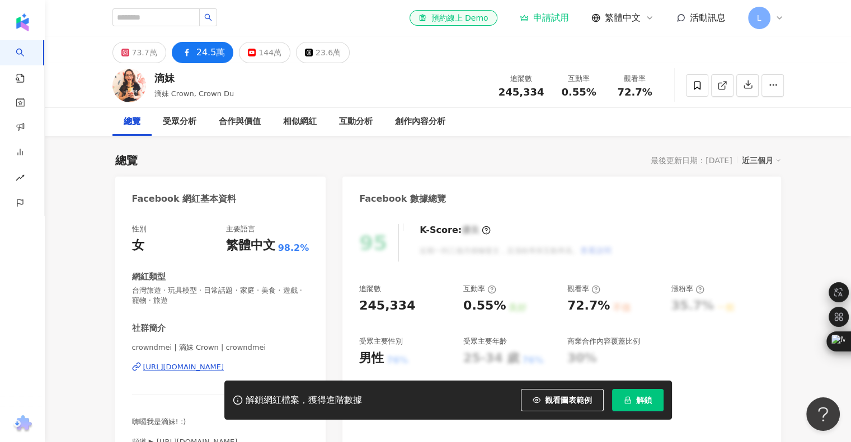
click at [181, 366] on div "https://www.facebook.com/256730454663495" at bounding box center [183, 367] width 81 height 10
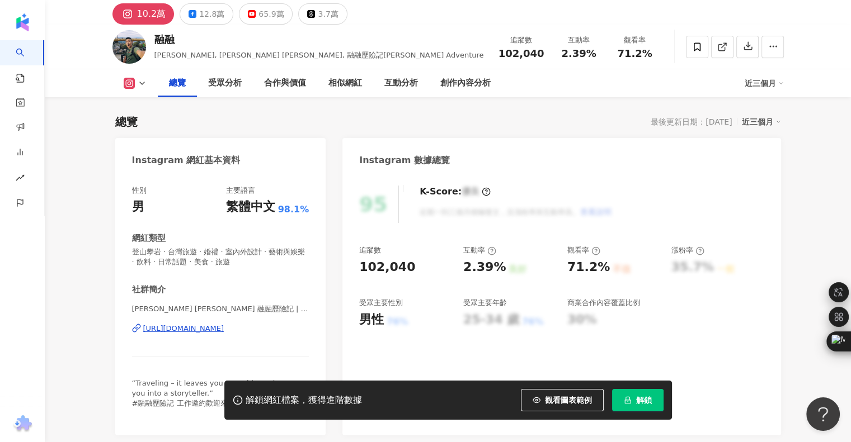
scroll to position [168, 0]
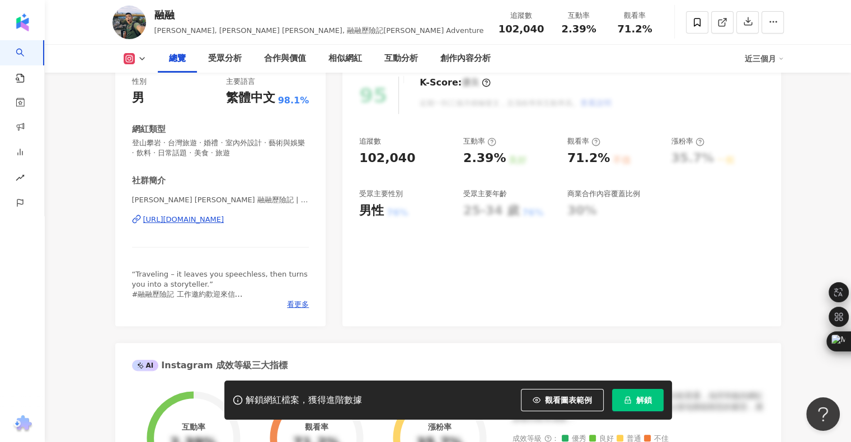
drag, startPoint x: 141, startPoint y: 62, endPoint x: 141, endPoint y: 69, distance: 7.3
click at [141, 62] on icon at bounding box center [142, 58] width 9 height 9
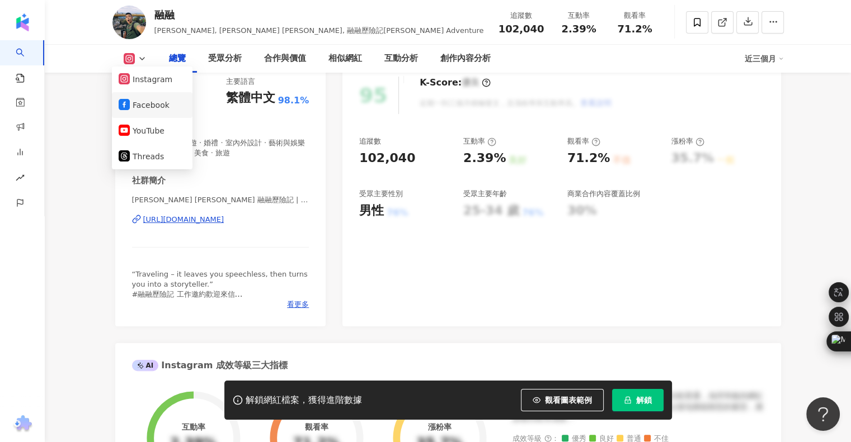
click at [131, 103] on button "Facebook" at bounding box center [152, 105] width 67 height 16
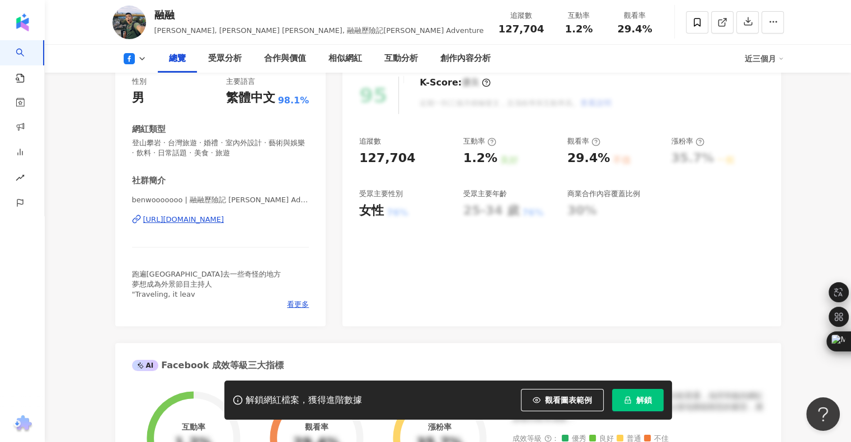
click at [181, 218] on div "https://www.facebook.com/177656306293074" at bounding box center [183, 220] width 81 height 10
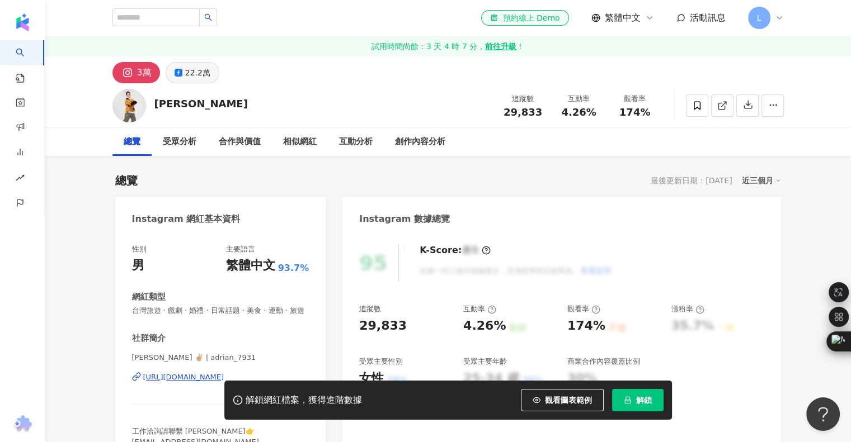
click at [185, 71] on div "22.2萬" at bounding box center [197, 73] width 25 height 16
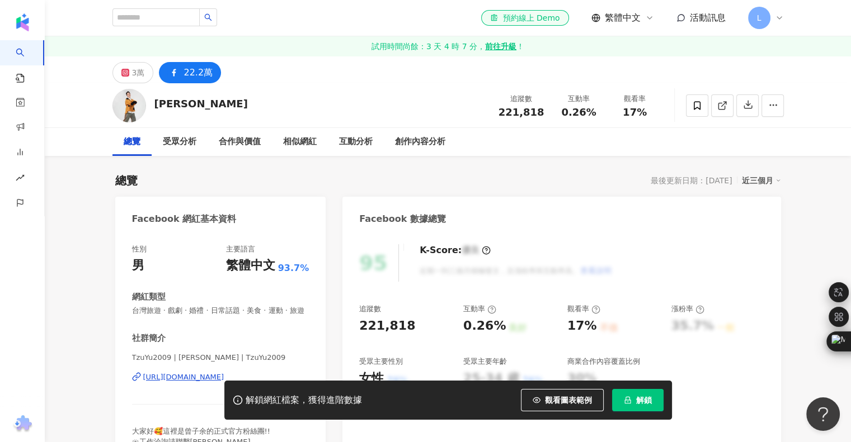
click at [181, 387] on div "解鎖網紅檔案，獲得進階數據 觀看圖表範例 解鎖" at bounding box center [425, 400] width 851 height 39
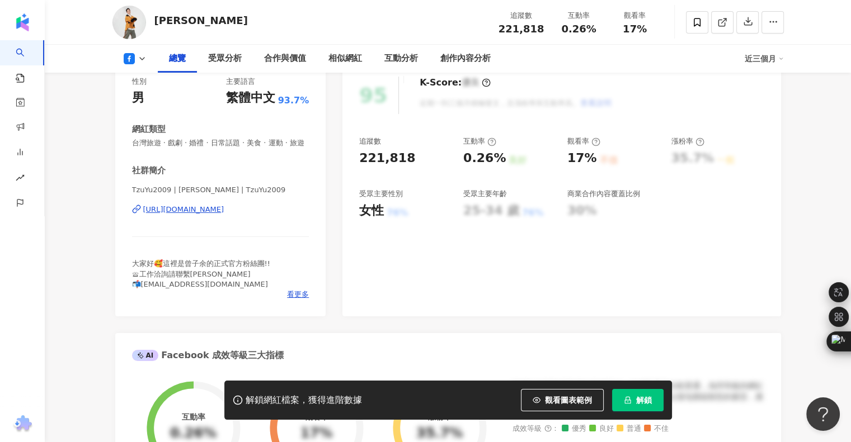
click at [224, 215] on div "https://www.facebook.com/204488632898841" at bounding box center [183, 210] width 81 height 10
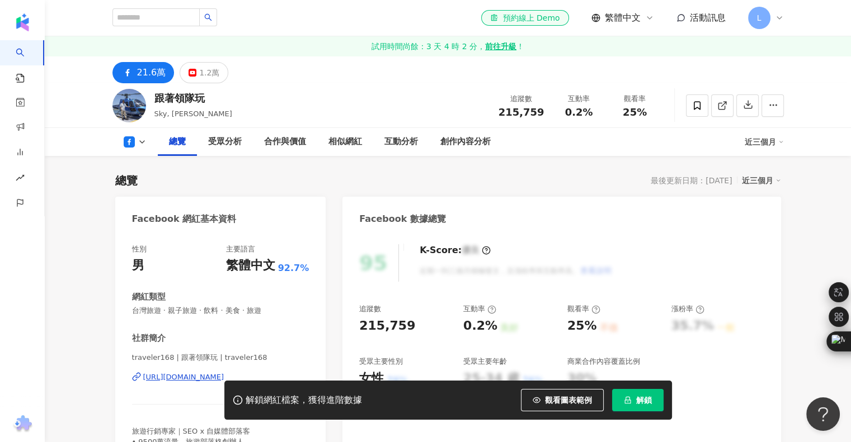
click at [198, 378] on div "https://www.facebook.com/253600248058178" at bounding box center [183, 378] width 81 height 10
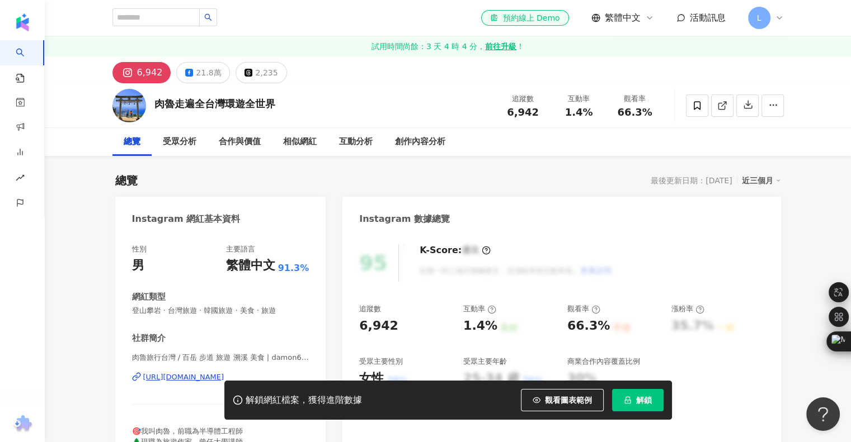
click at [208, 76] on div "21.8萬" at bounding box center [208, 73] width 25 height 16
click at [206, 76] on div "21.8萬" at bounding box center [208, 73] width 25 height 16
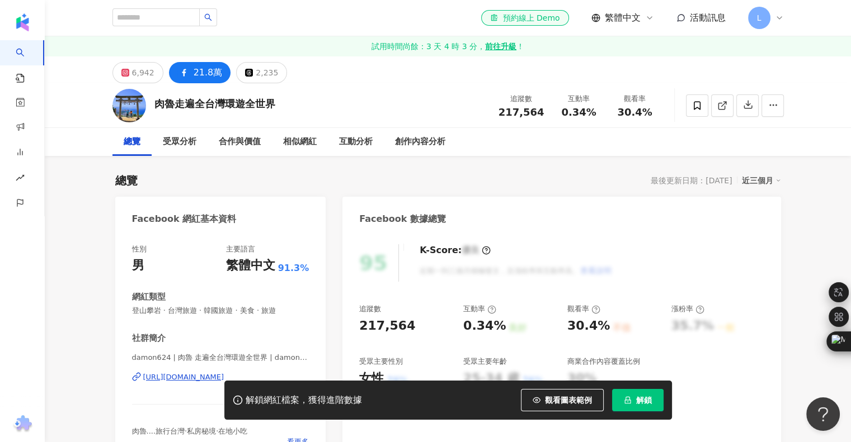
click at [186, 376] on div "[URL][DOMAIN_NAME]" at bounding box center [183, 378] width 81 height 10
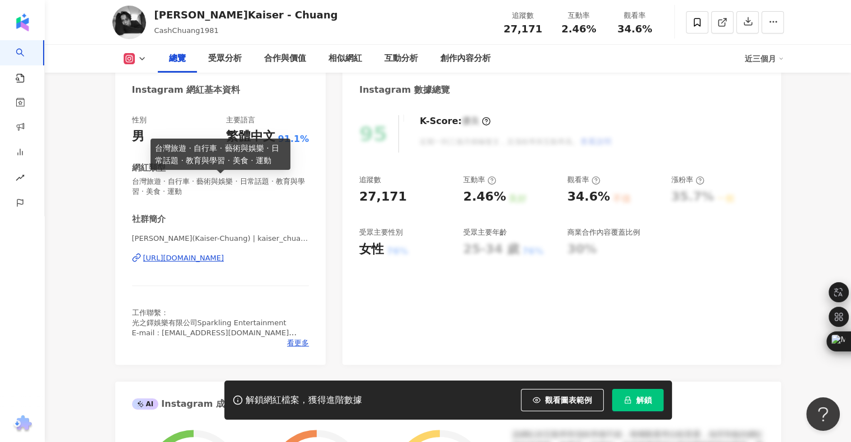
scroll to position [112, 0]
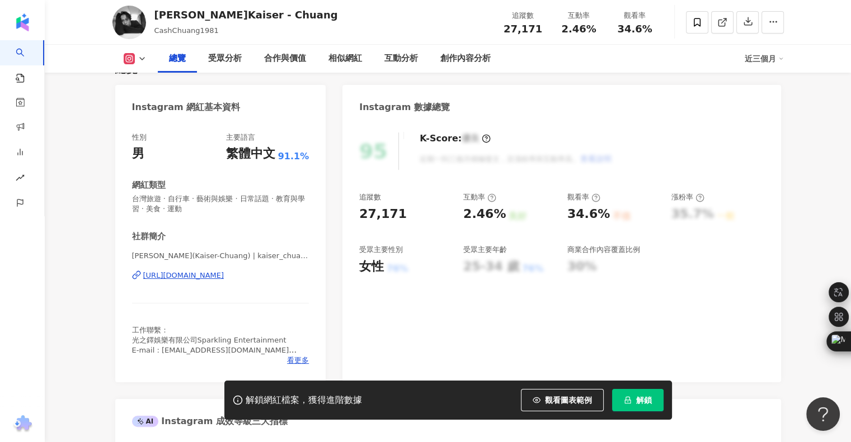
click at [130, 58] on rect at bounding box center [129, 59] width 9 height 8
click at [147, 101] on button "Facebook" at bounding box center [152, 105] width 67 height 16
click at [216, 272] on div "https://www.facebook.com/210499345657158" at bounding box center [183, 276] width 81 height 10
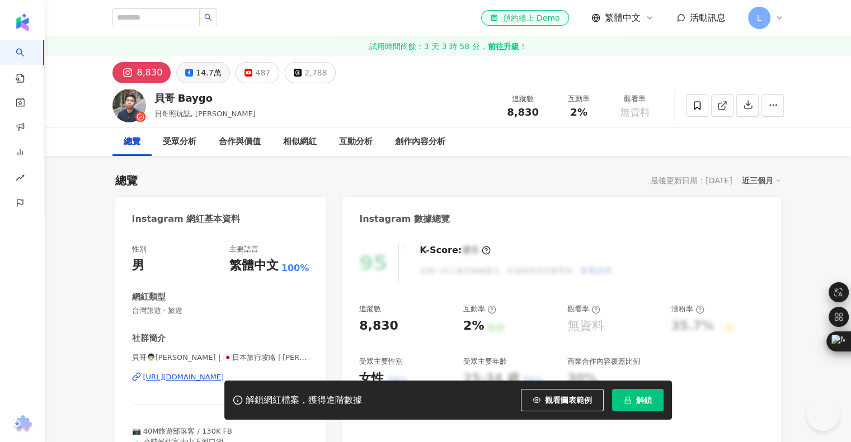
click at [208, 71] on div "14.7萬" at bounding box center [208, 73] width 25 height 16
click at [206, 76] on div "14.7萬" at bounding box center [208, 73] width 25 height 16
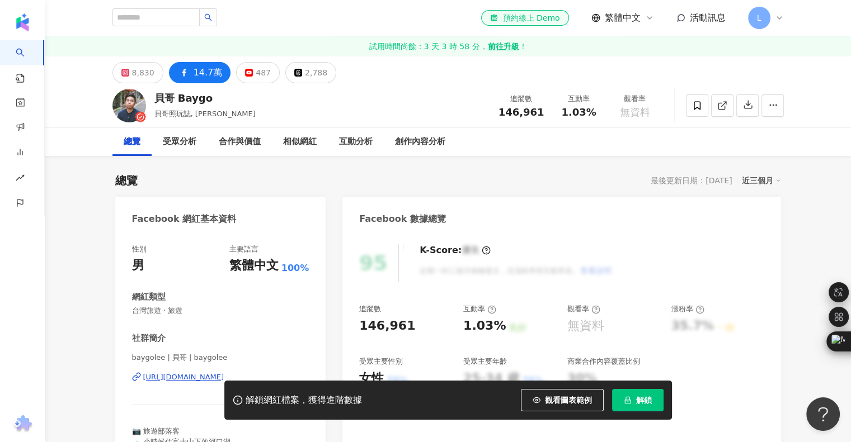
click at [179, 376] on div "https://www.facebook.com/247292498739246" at bounding box center [183, 378] width 81 height 10
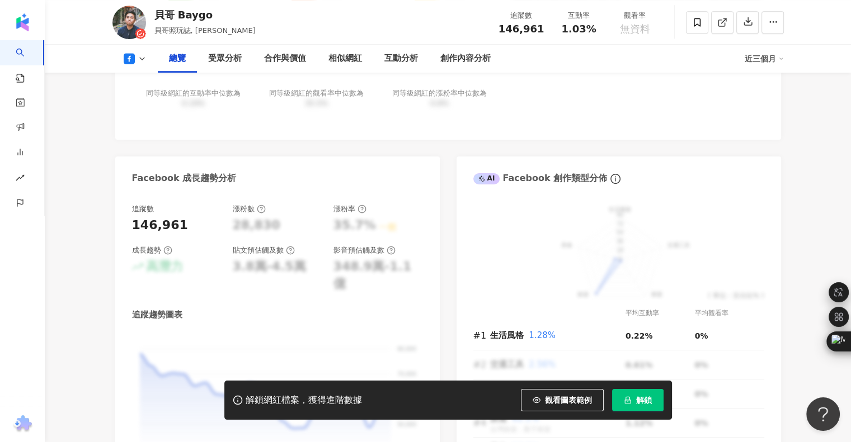
scroll to position [559, 0]
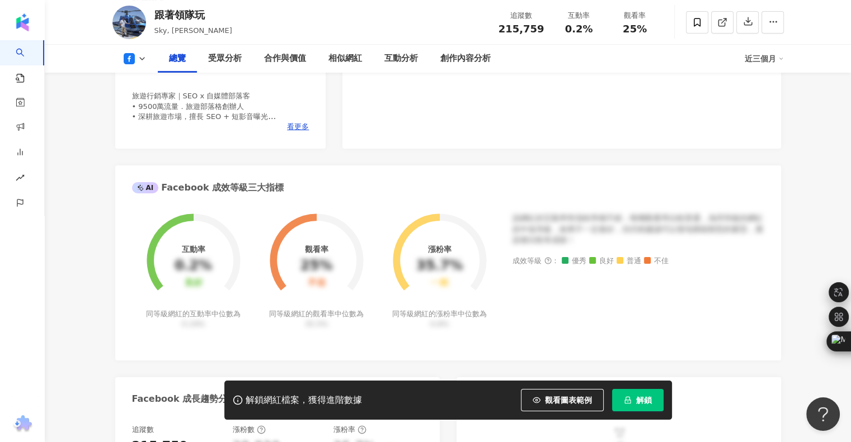
scroll to position [168, 0]
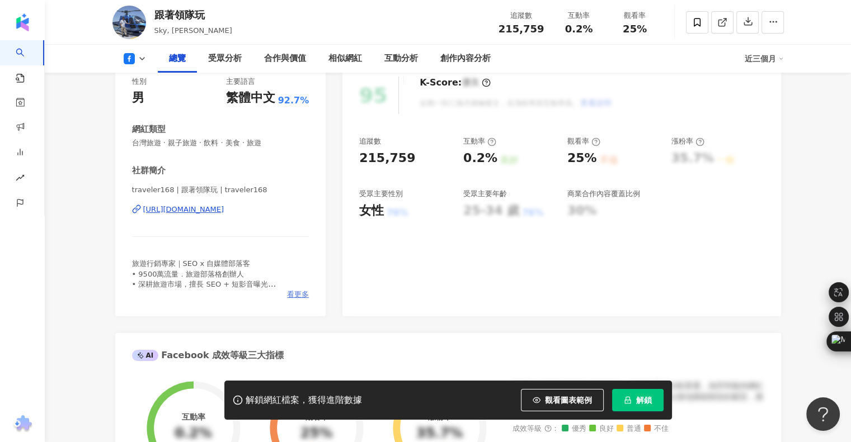
click at [300, 292] on span "看更多" at bounding box center [298, 295] width 22 height 10
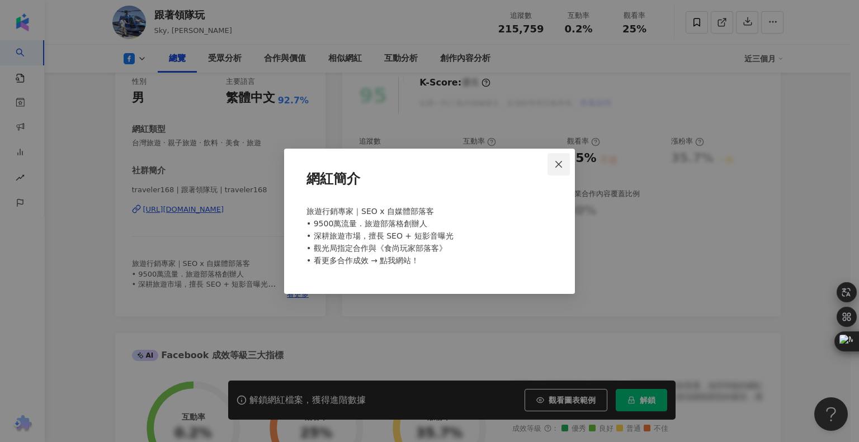
click at [561, 163] on icon "close" at bounding box center [558, 164] width 7 height 7
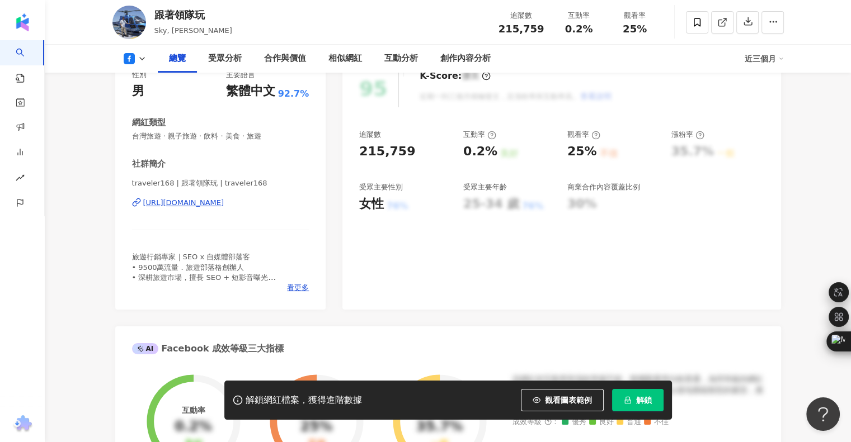
scroll to position [112, 0]
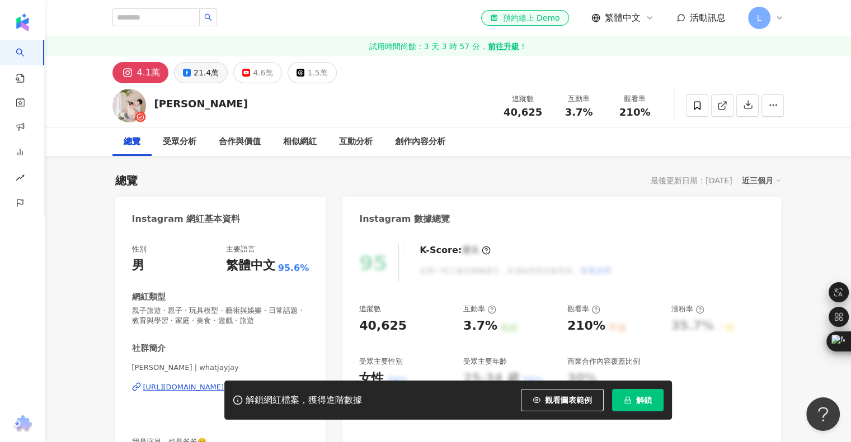
click at [194, 77] on div "21.4萬" at bounding box center [206, 73] width 25 height 16
click at [194, 70] on div "21.4萬" at bounding box center [206, 73] width 25 height 16
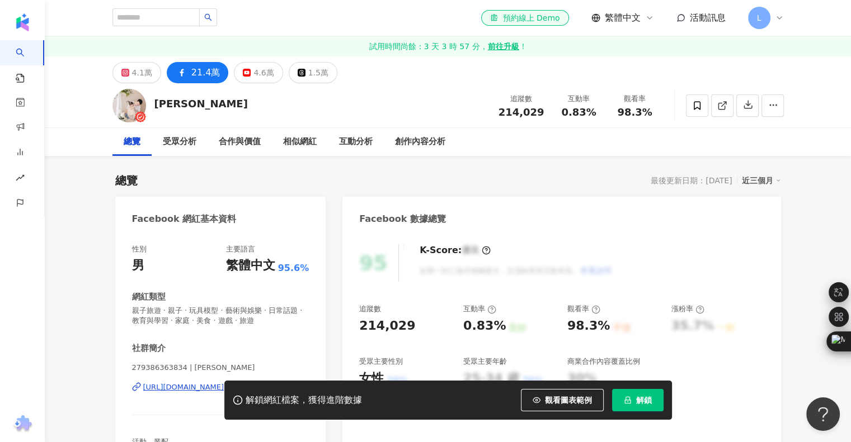
click at [187, 389] on div "解鎖網紅檔案，獲得進階數據 觀看圖表範例 解鎖" at bounding box center [425, 400] width 851 height 39
click at [187, 391] on div "解鎖網紅檔案，獲得進階數據 觀看圖表範例 解鎖" at bounding box center [425, 400] width 851 height 39
click at [179, 389] on div "解鎖網紅檔案，獲得進階數據 觀看圖表範例 解鎖" at bounding box center [425, 400] width 851 height 39
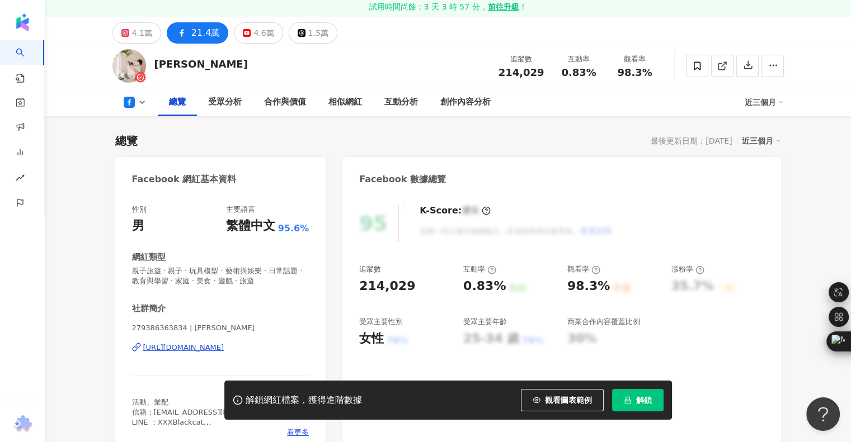
scroll to position [112, 0]
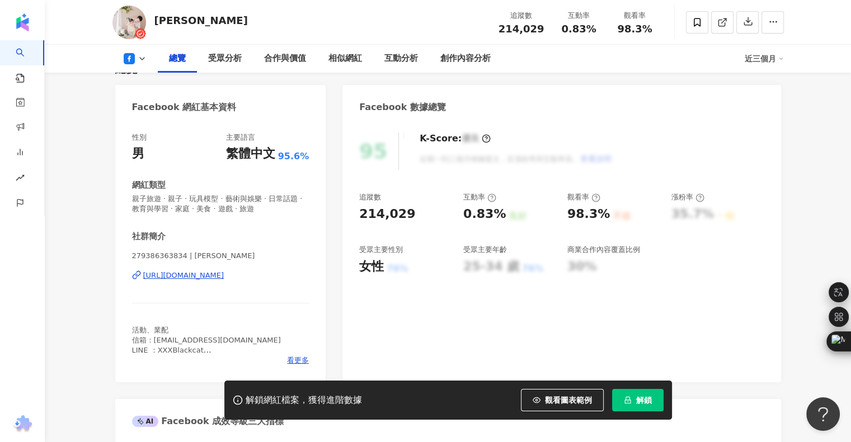
click at [195, 272] on div "https://www.facebook.com/279386363834" at bounding box center [183, 276] width 81 height 10
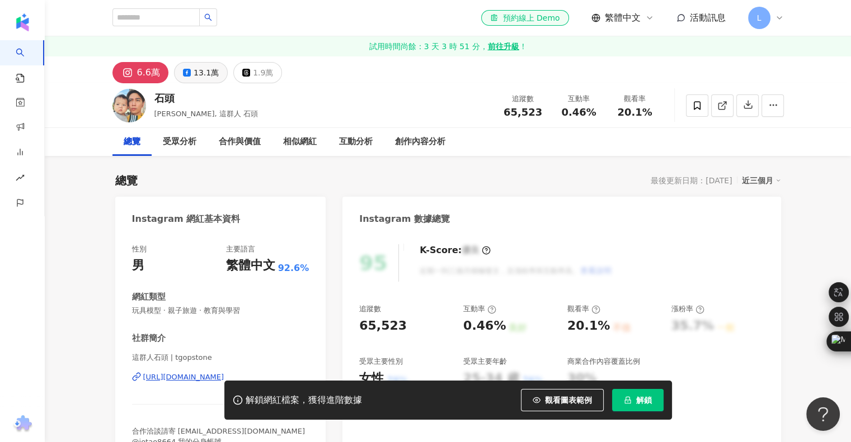
click at [199, 76] on div "13.1萬" at bounding box center [206, 73] width 25 height 16
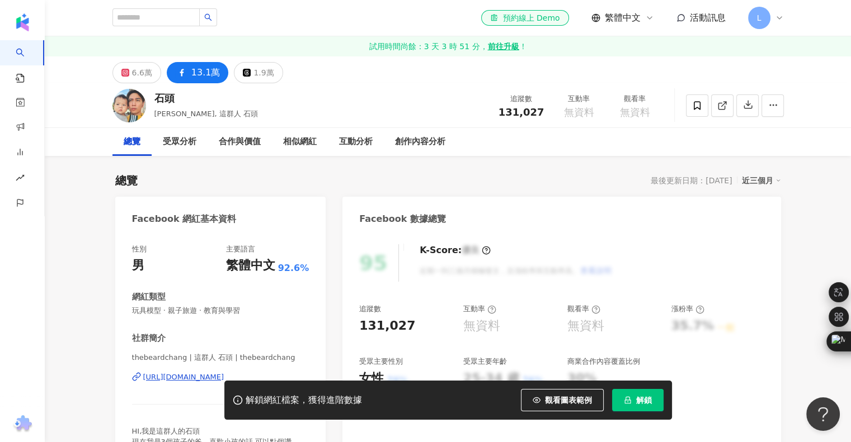
click at [201, 69] on div "13.1萬" at bounding box center [205, 73] width 29 height 16
click at [209, 379] on div "https://www.facebook.com/216512381797700" at bounding box center [183, 378] width 81 height 10
